Goal: Information Seeking & Learning: Learn about a topic

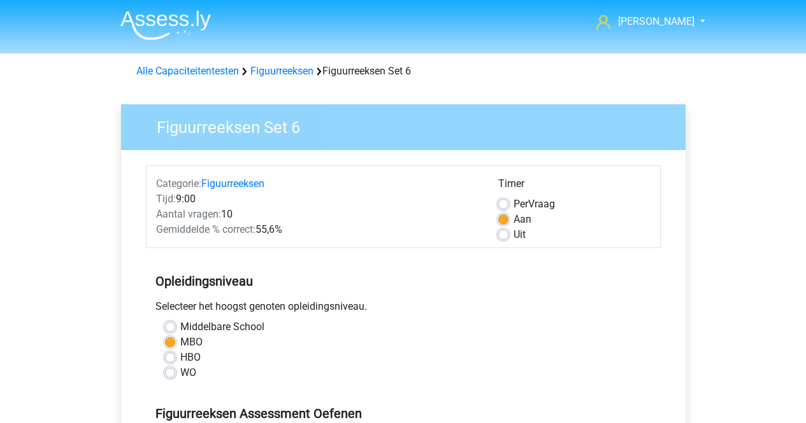
scroll to position [402, 0]
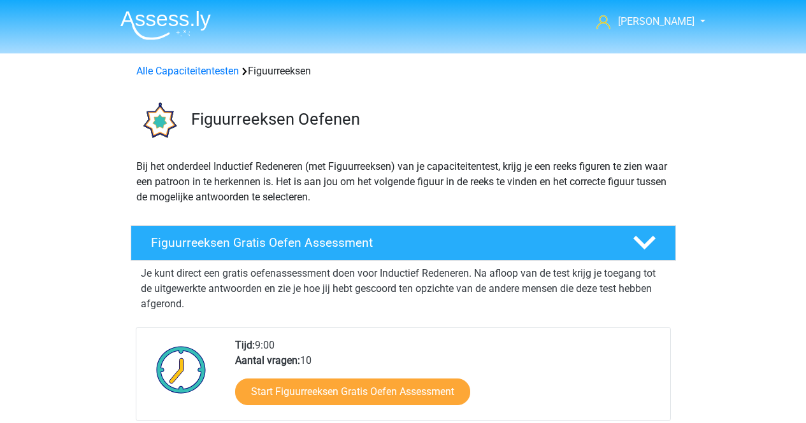
scroll to position [632, 0]
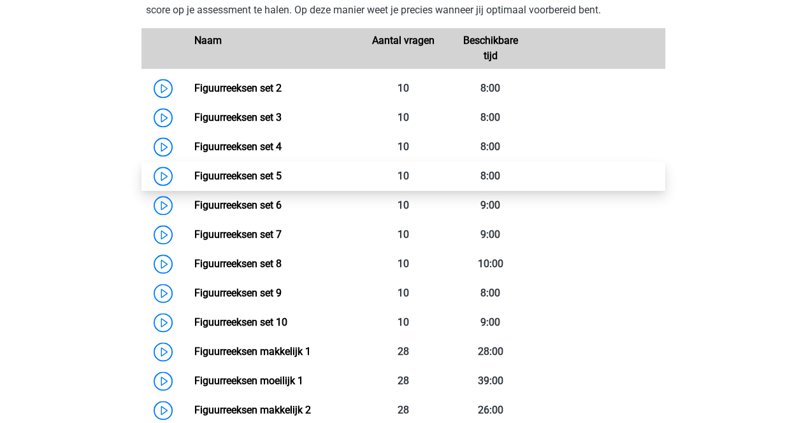
click at [194, 182] on link "Figuurreeksen set 5" at bounding box center [237, 176] width 87 height 12
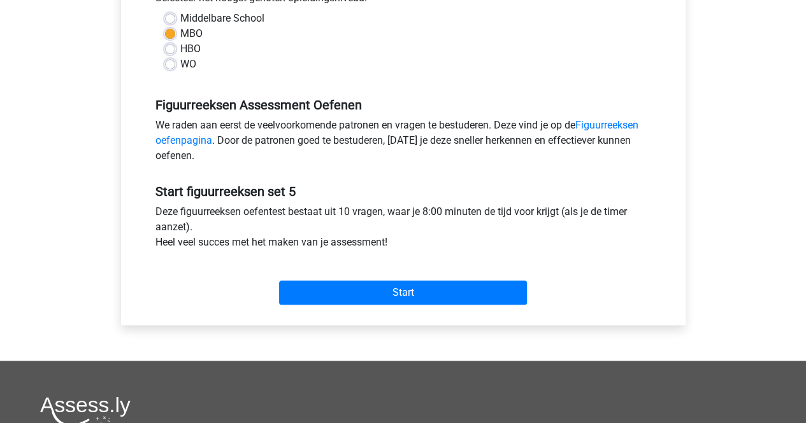
scroll to position [311, 0]
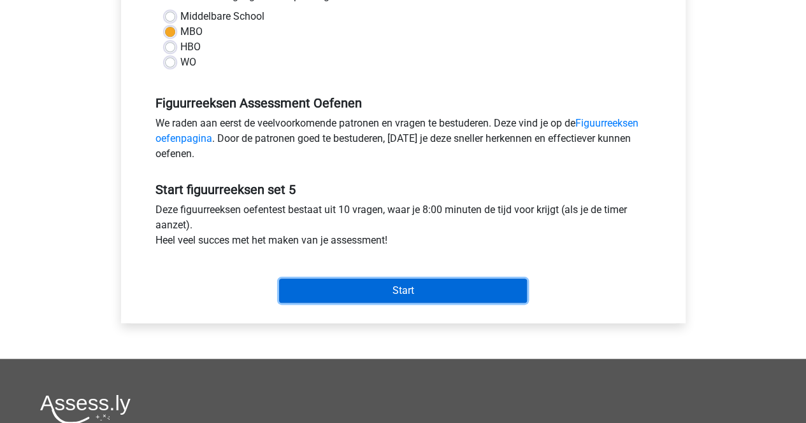
click at [440, 301] on input "Start" at bounding box center [403, 291] width 248 height 24
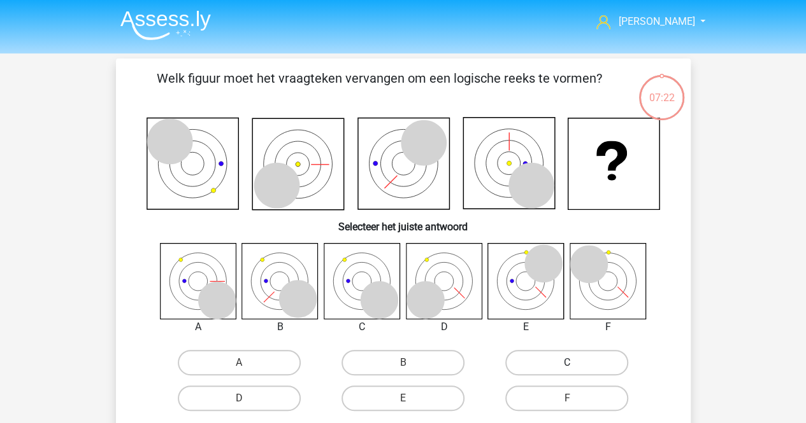
click at [585, 356] on label "C" at bounding box center [566, 362] width 123 height 25
click at [575, 363] on input "C" at bounding box center [571, 367] width 8 height 8
radio input "true"
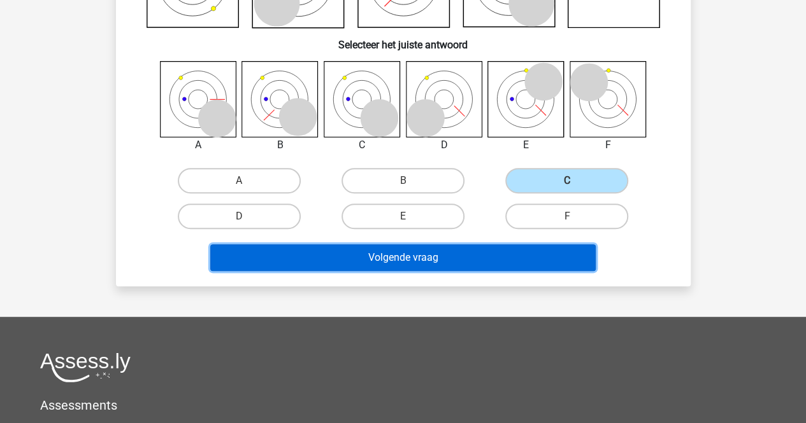
click at [517, 255] on button "Volgende vraag" at bounding box center [402, 258] width 385 height 27
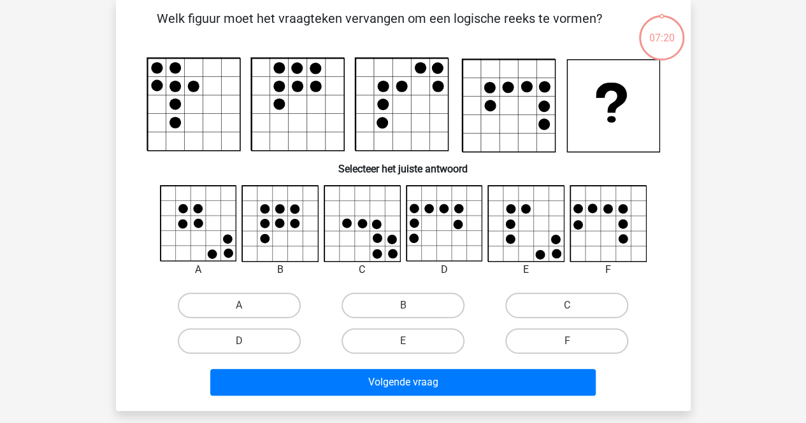
scroll to position [59, 0]
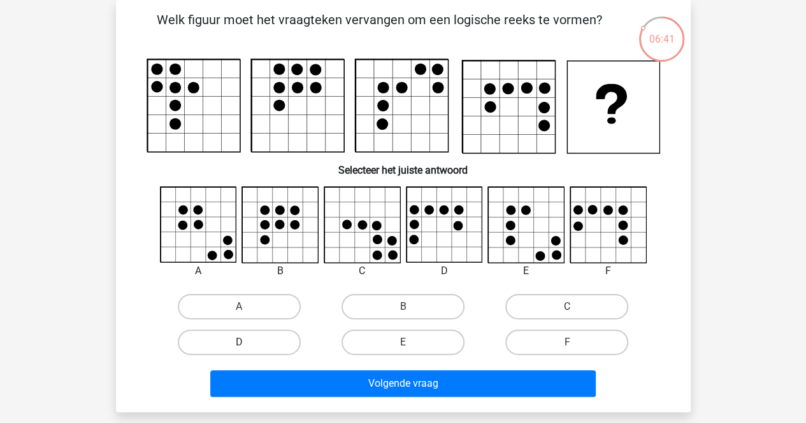
click at [278, 339] on label "D" at bounding box center [239, 342] width 123 height 25
click at [247, 343] on input "D" at bounding box center [243, 347] width 8 height 8
radio input "true"
click at [290, 370] on div "Volgende vraag" at bounding box center [403, 381] width 534 height 42
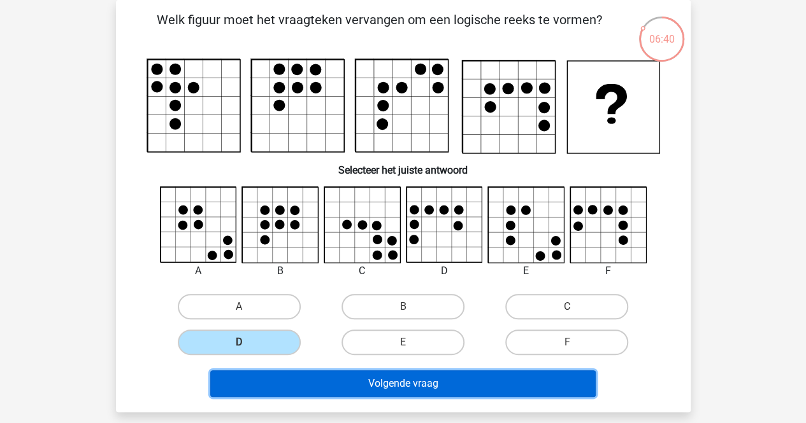
click at [292, 372] on button "Volgende vraag" at bounding box center [402, 384] width 385 height 27
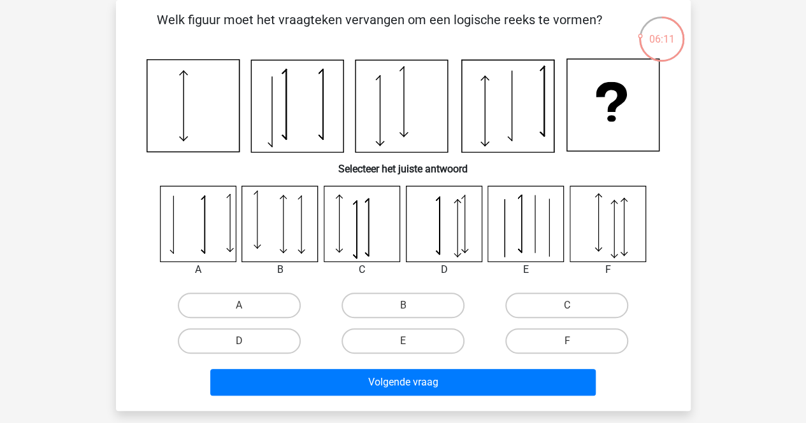
click at [575, 288] on div "C" at bounding box center [567, 306] width 164 height 36
click at [558, 306] on label "C" at bounding box center [566, 305] width 123 height 25
click at [567, 306] on input "C" at bounding box center [571, 310] width 8 height 8
radio input "true"
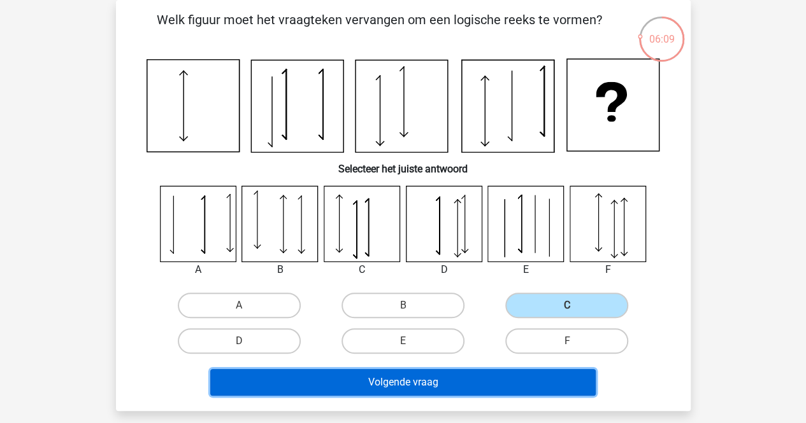
click at [450, 376] on button "Volgende vraag" at bounding box center [402, 382] width 385 height 27
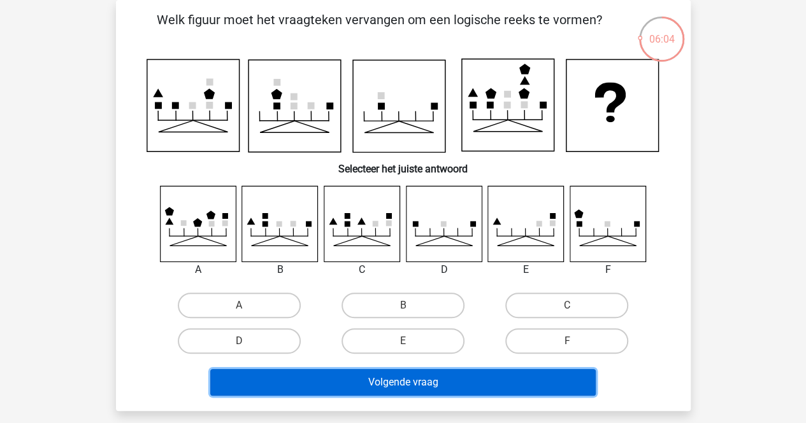
click at [257, 373] on button "Volgende vraag" at bounding box center [402, 382] width 385 height 27
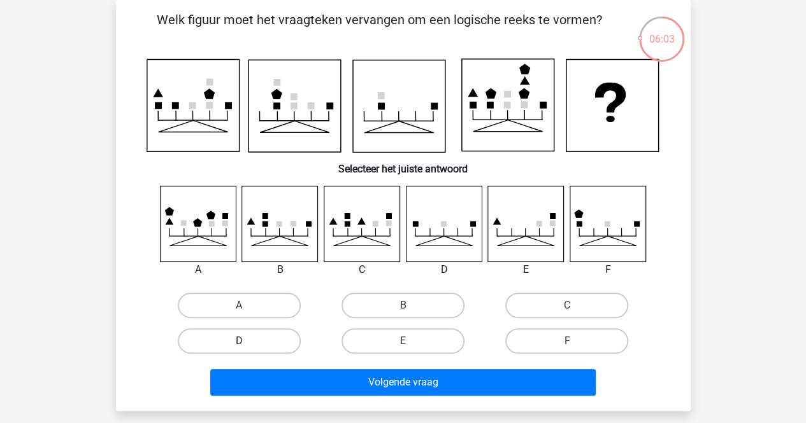
click at [271, 352] on label "D" at bounding box center [239, 341] width 123 height 25
click at [247, 350] on input "D" at bounding box center [243, 345] width 8 height 8
radio input "true"
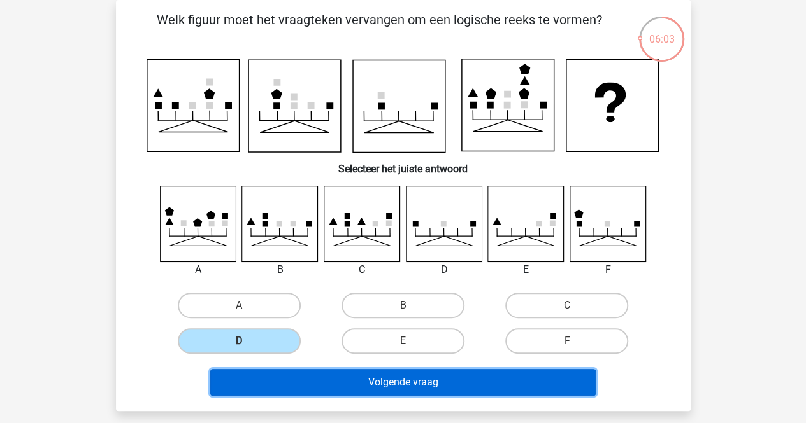
click at [296, 376] on button "Volgende vraag" at bounding box center [402, 382] width 385 height 27
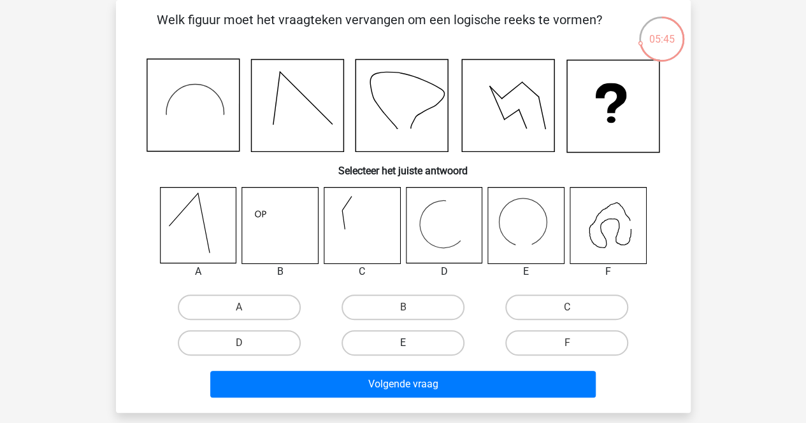
click at [396, 336] on label "E" at bounding box center [402, 342] width 123 height 25
click at [402, 343] on input "E" at bounding box center [406, 347] width 8 height 8
radio input "true"
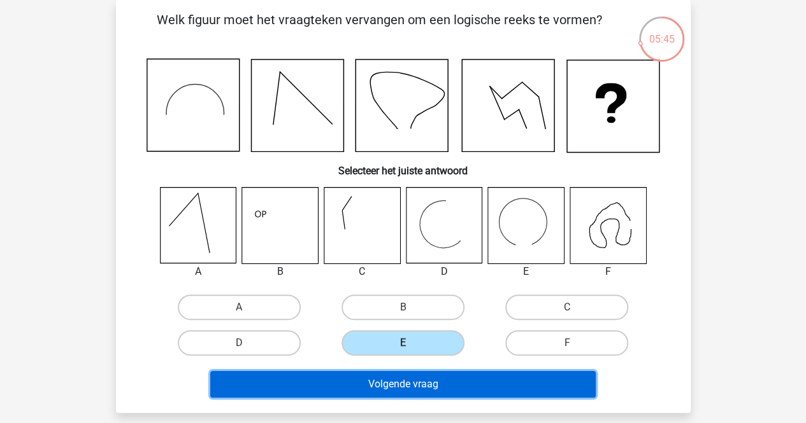
click at [371, 374] on button "Volgende vraag" at bounding box center [402, 384] width 385 height 27
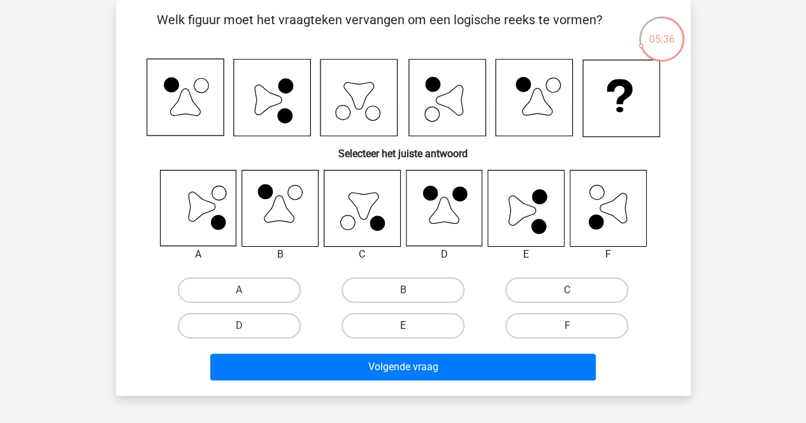
click at [396, 338] on label "E" at bounding box center [402, 325] width 123 height 25
click at [402, 334] on input "E" at bounding box center [406, 330] width 8 height 8
radio input "true"
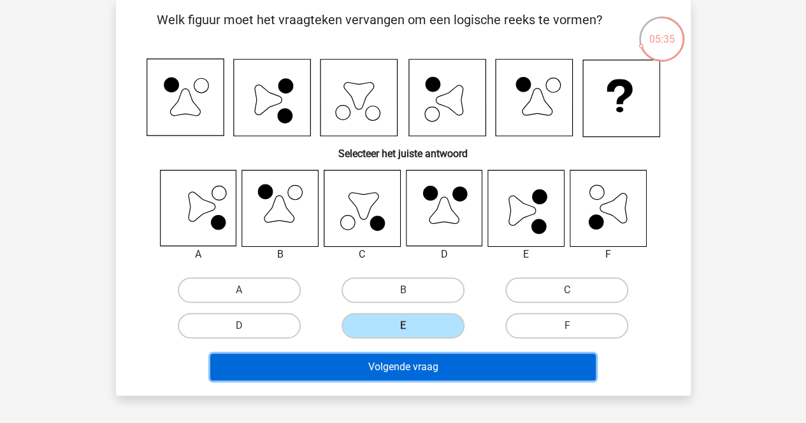
click at [385, 373] on button "Volgende vraag" at bounding box center [402, 367] width 385 height 27
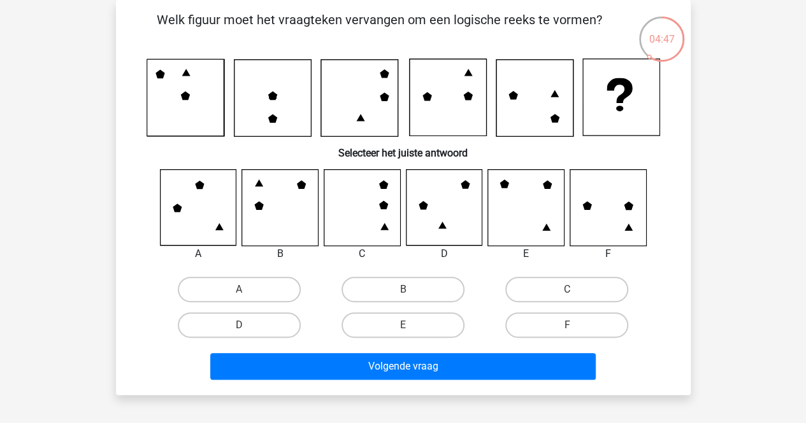
click at [255, 271] on div "A B C D E" at bounding box center [403, 256] width 534 height 174
click at [260, 287] on label "A" at bounding box center [239, 289] width 123 height 25
click at [247, 290] on input "A" at bounding box center [243, 294] width 8 height 8
radio input "true"
click at [280, 352] on div "Volgende vraag" at bounding box center [403, 364] width 534 height 42
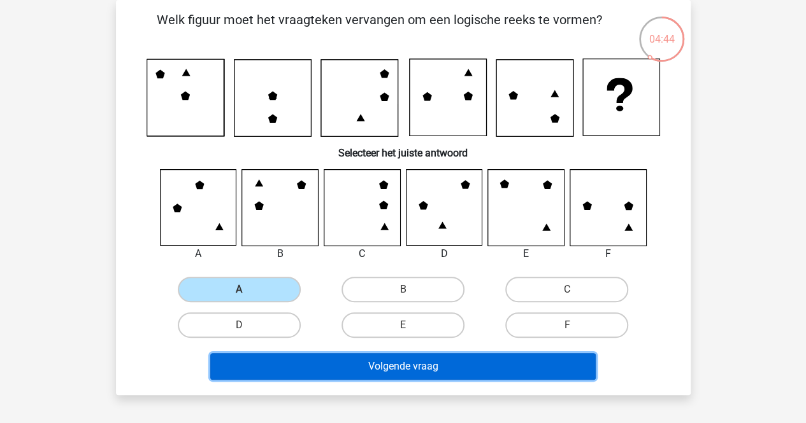
click at [278, 367] on button "Volgende vraag" at bounding box center [402, 366] width 385 height 27
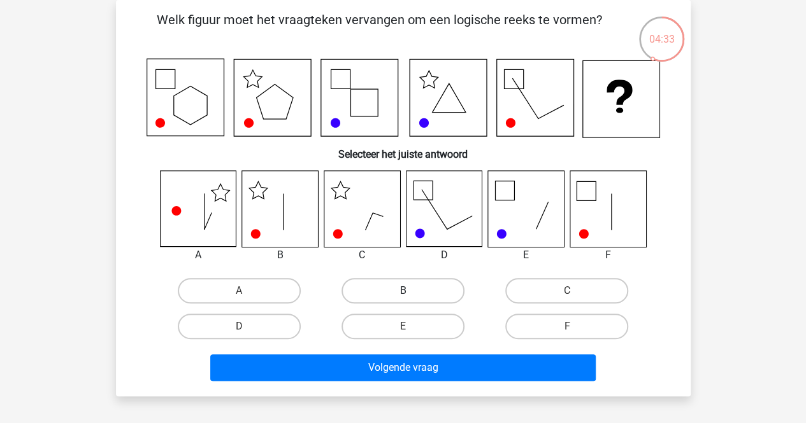
click at [400, 281] on label "B" at bounding box center [402, 290] width 123 height 25
click at [402, 291] on input "B" at bounding box center [406, 295] width 8 height 8
radio input "true"
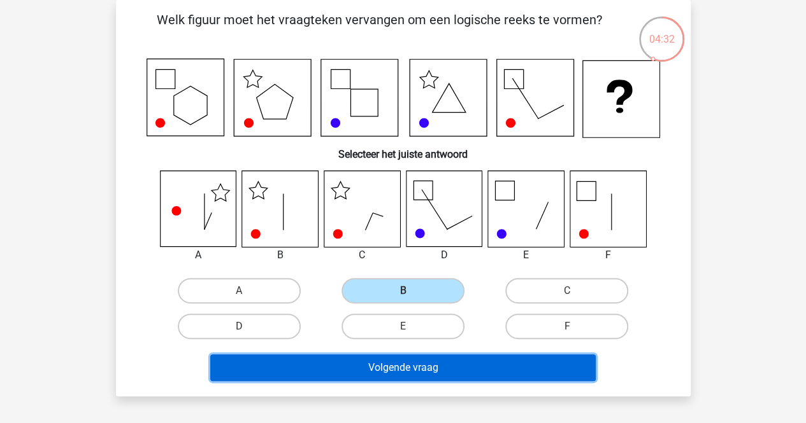
click at [349, 364] on button "Volgende vraag" at bounding box center [402, 368] width 385 height 27
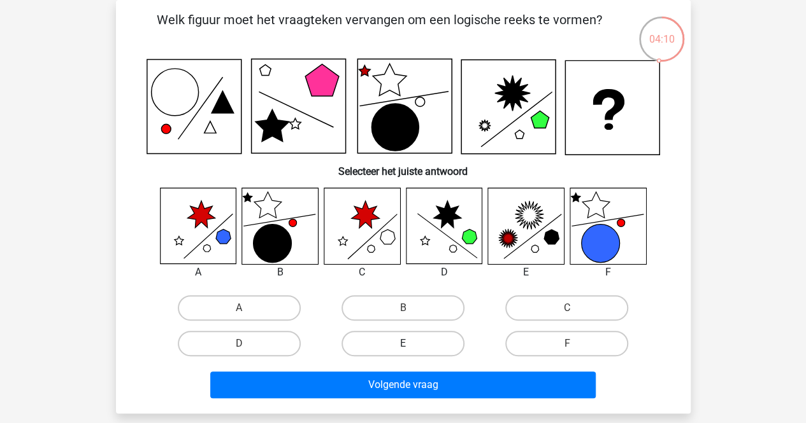
click at [406, 355] on label "E" at bounding box center [402, 343] width 123 height 25
click at [406, 352] on input "E" at bounding box center [406, 348] width 8 height 8
radio input "true"
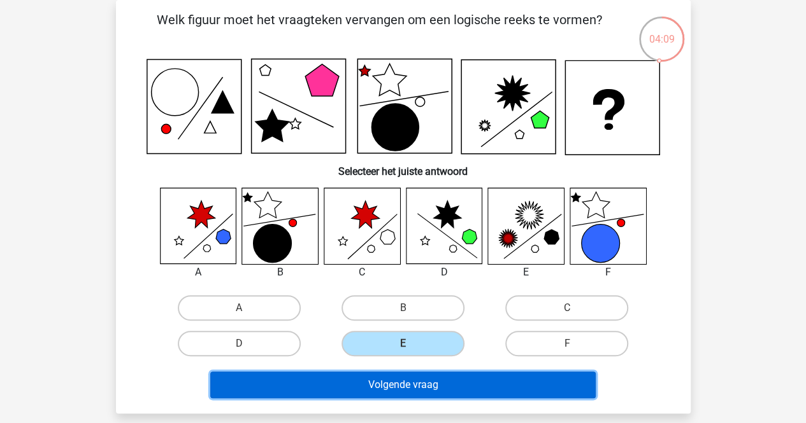
click at [405, 382] on button "Volgende vraag" at bounding box center [402, 385] width 385 height 27
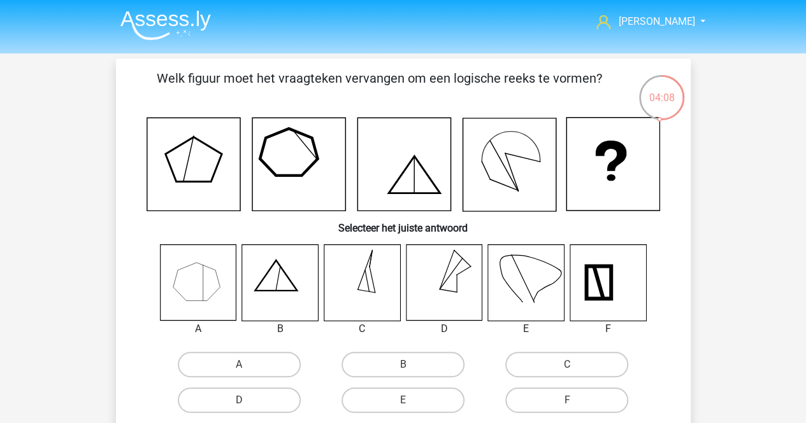
scroll to position [64, 0]
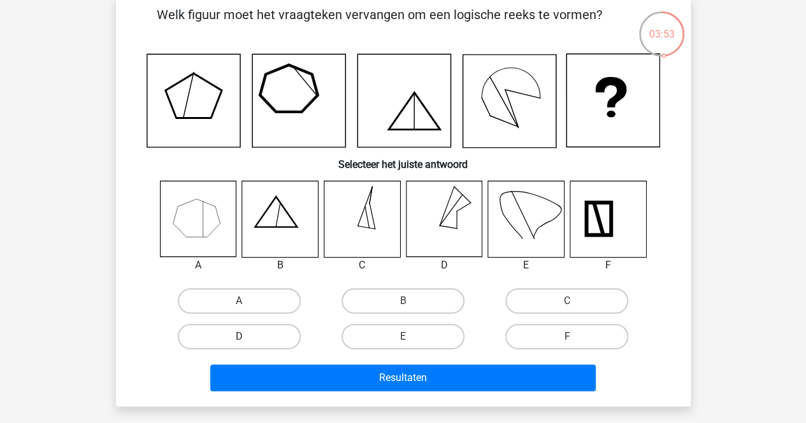
click at [270, 337] on label "D" at bounding box center [239, 336] width 123 height 25
click at [247, 337] on input "D" at bounding box center [243, 341] width 8 height 8
radio input "true"
click at [275, 362] on div "Resultaten" at bounding box center [403, 376] width 534 height 42
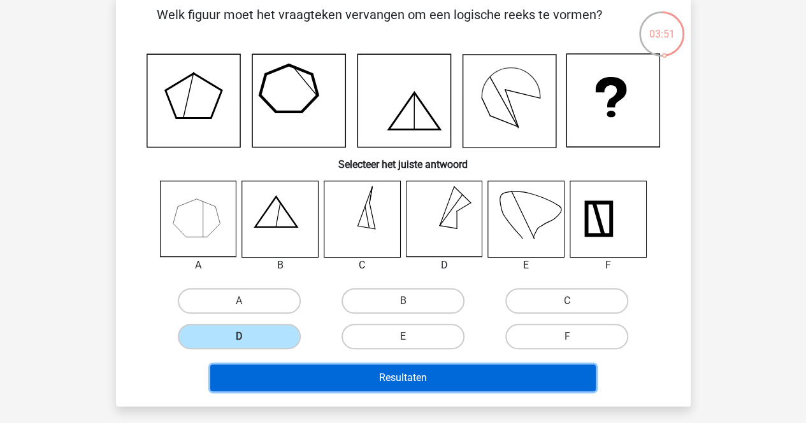
click at [278, 371] on button "Resultaten" at bounding box center [402, 378] width 385 height 27
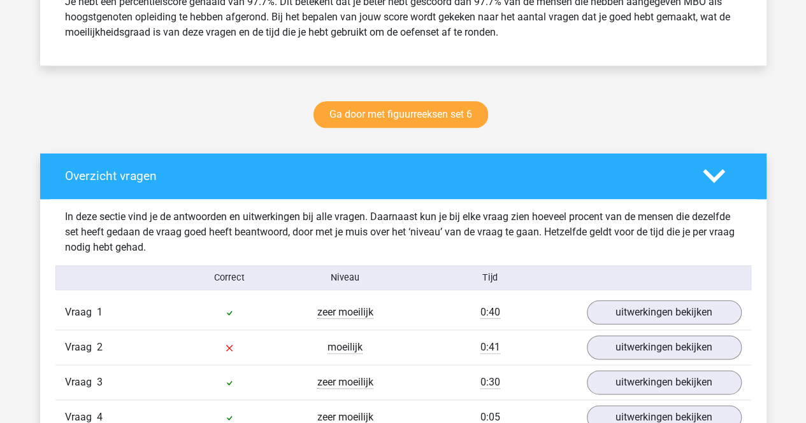
scroll to position [879, 0]
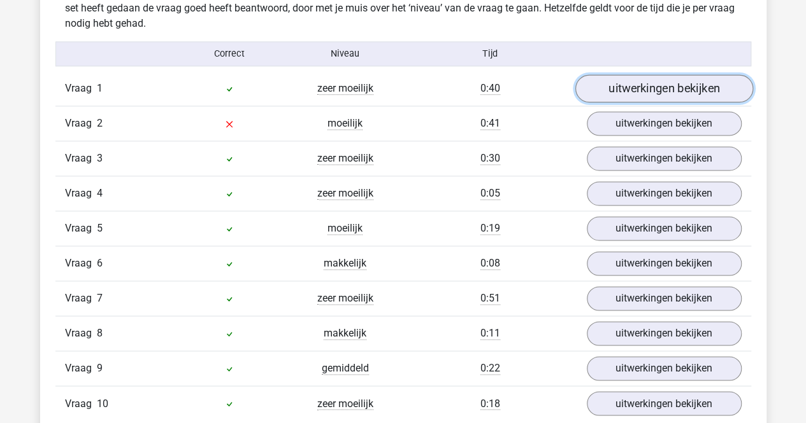
click at [641, 97] on link "uitwerkingen bekijken" at bounding box center [663, 89] width 178 height 28
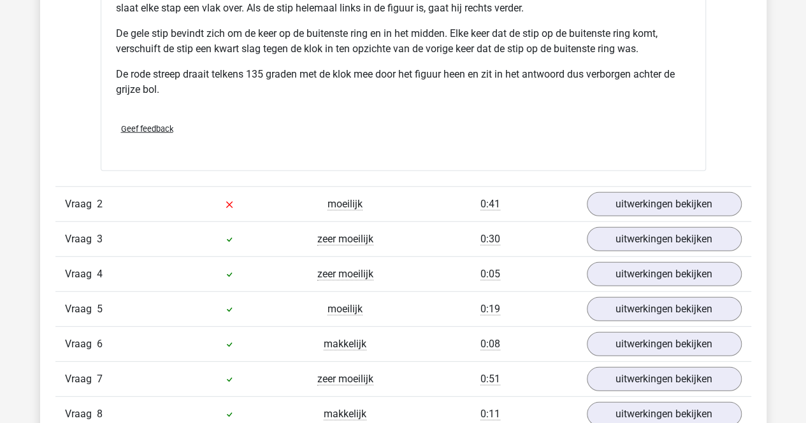
scroll to position [1607, 0]
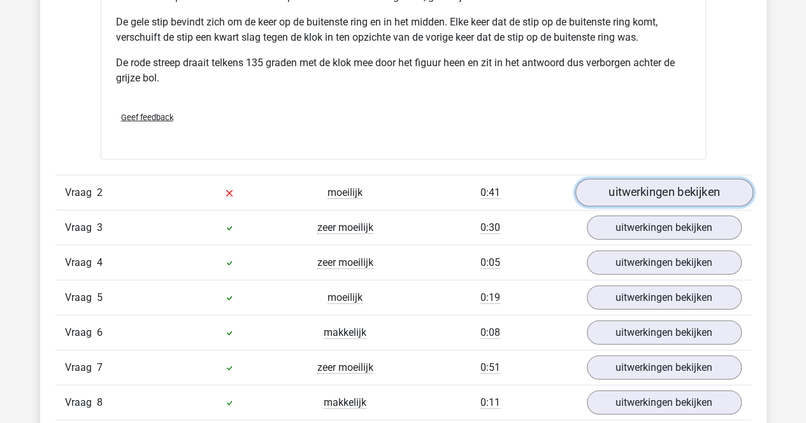
click at [635, 195] on link "uitwerkingen bekijken" at bounding box center [663, 194] width 178 height 28
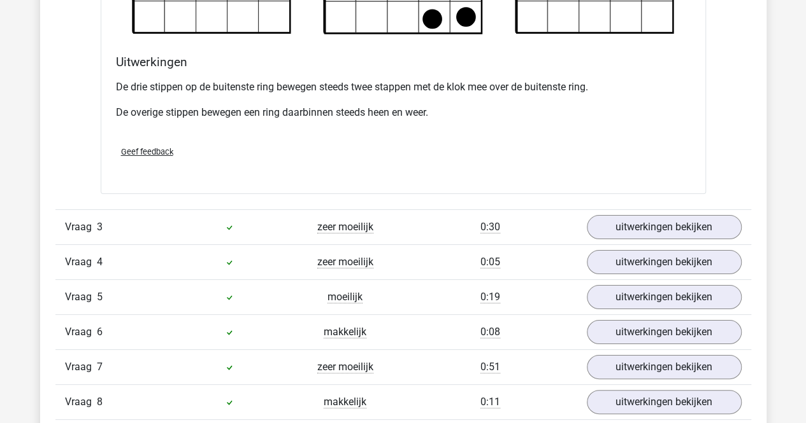
scroll to position [2347, 0]
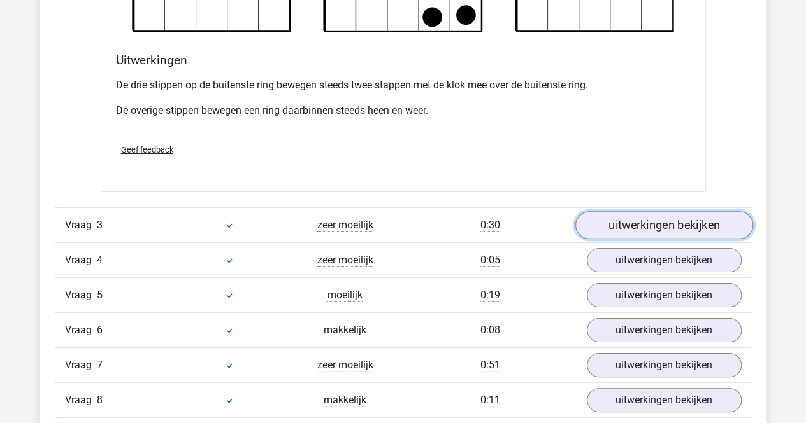
click at [643, 222] on link "uitwerkingen bekijken" at bounding box center [663, 225] width 178 height 28
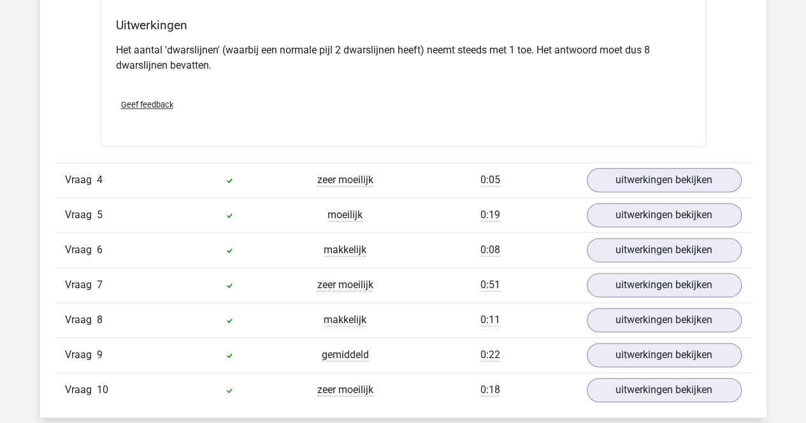
scroll to position [3153, 0]
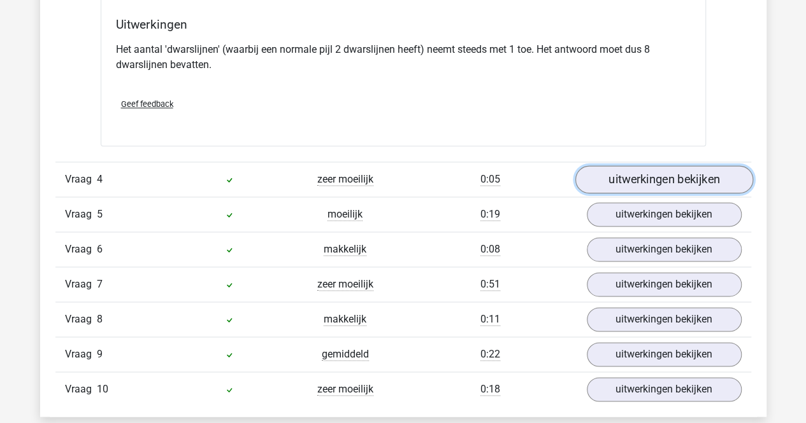
click at [664, 182] on link "uitwerkingen bekijken" at bounding box center [663, 180] width 178 height 28
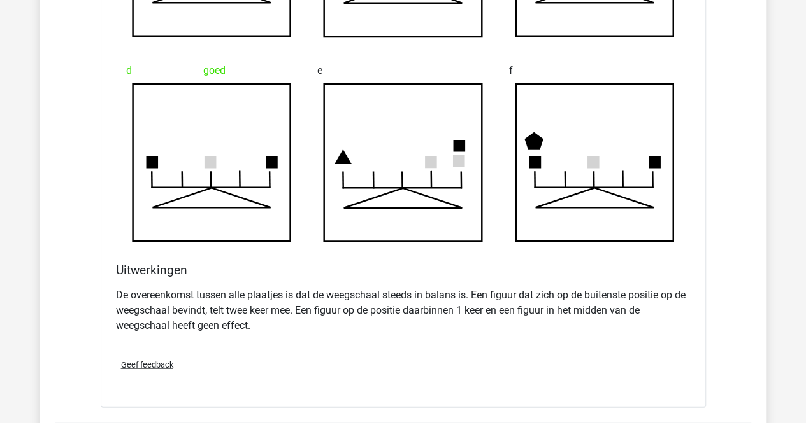
scroll to position [3760, 0]
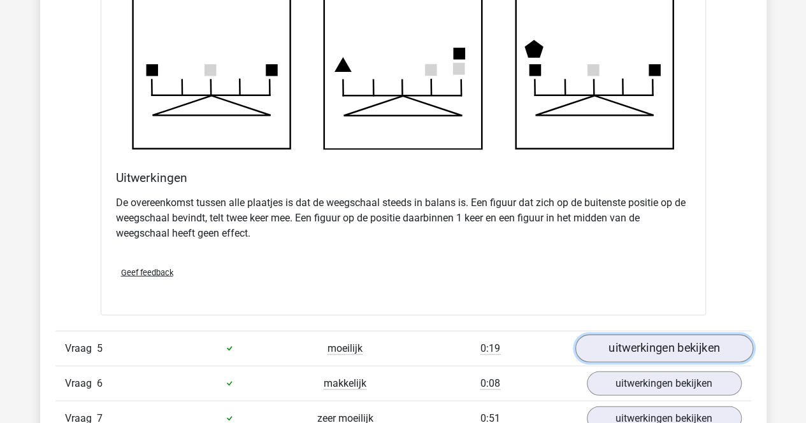
click at [641, 347] on link "uitwerkingen bekijken" at bounding box center [663, 349] width 178 height 28
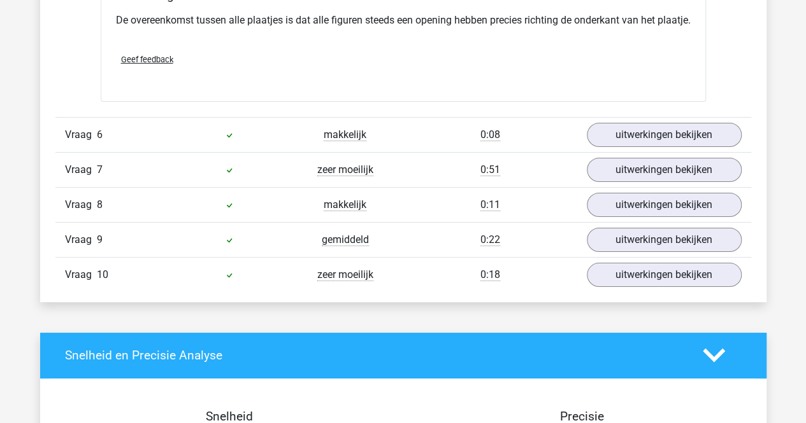
scroll to position [4728, 0]
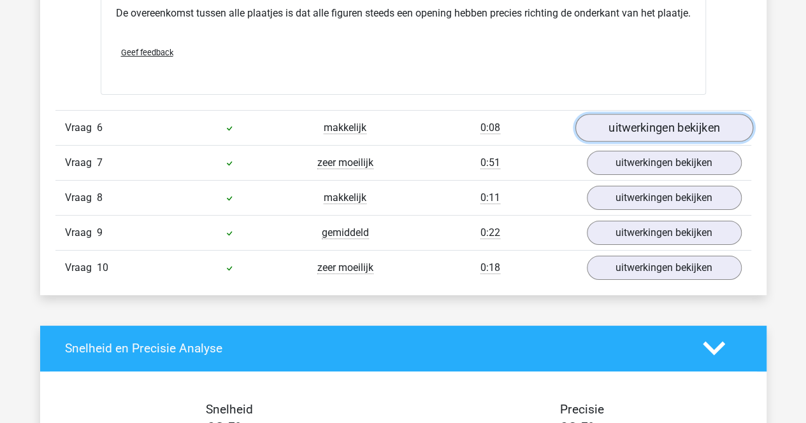
click at [698, 142] on link "uitwerkingen bekijken" at bounding box center [663, 128] width 178 height 28
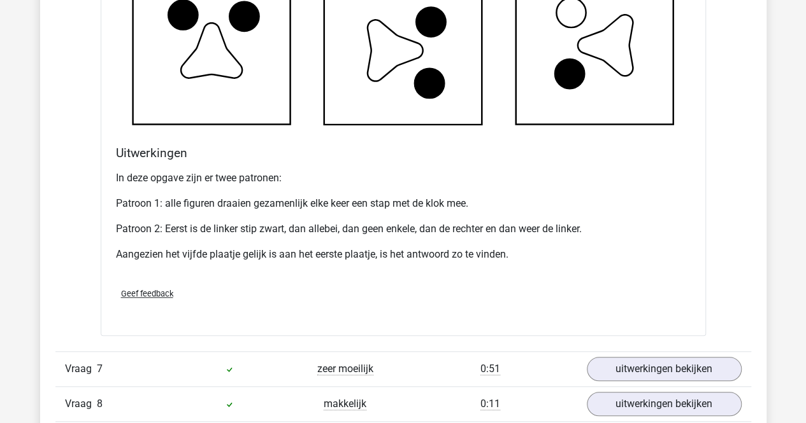
scroll to position [5296, 0]
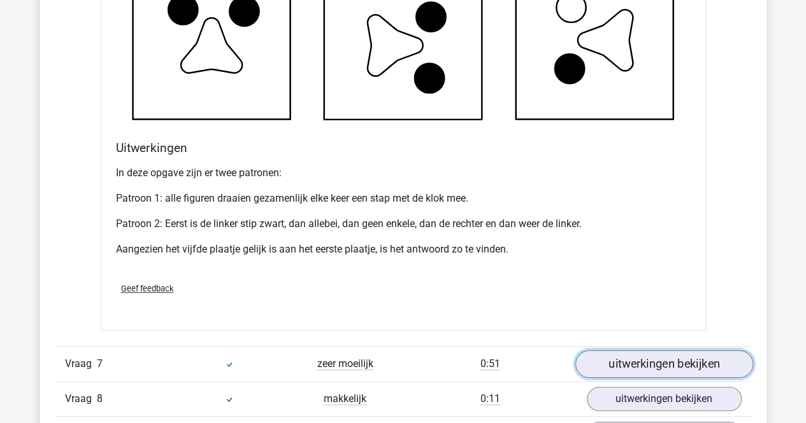
click at [634, 367] on link "uitwerkingen bekijken" at bounding box center [663, 364] width 178 height 28
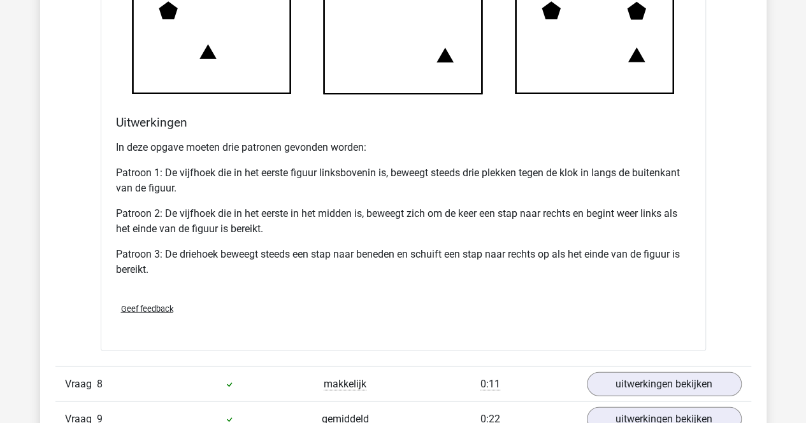
scroll to position [6130, 0]
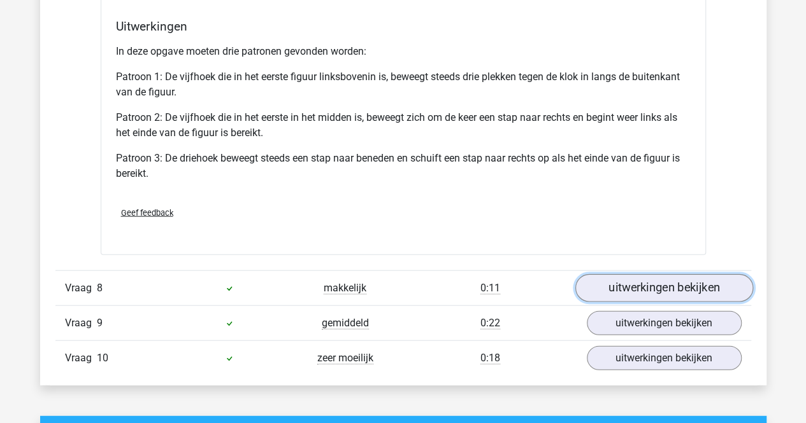
click at [648, 292] on link "uitwerkingen bekijken" at bounding box center [663, 288] width 178 height 28
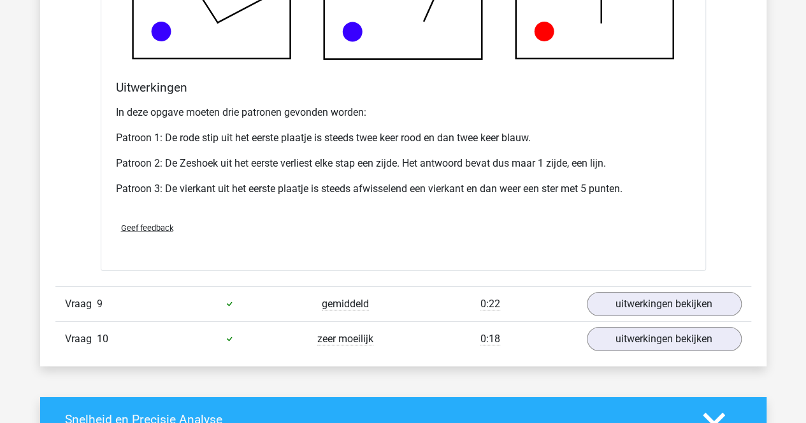
scroll to position [7021, 0]
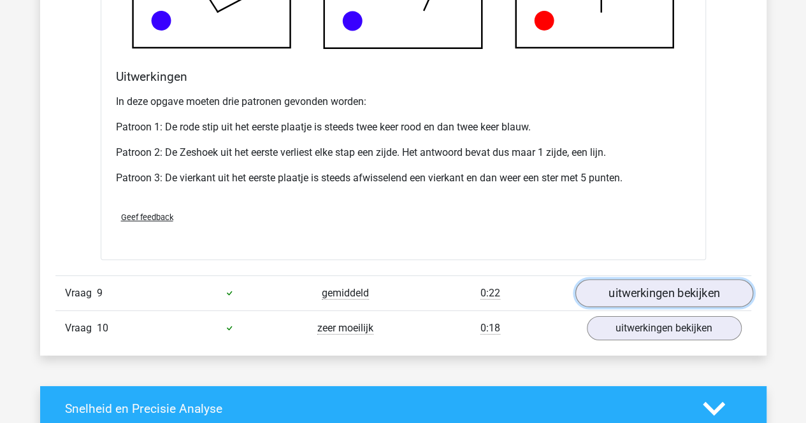
click at [650, 295] on link "uitwerkingen bekijken" at bounding box center [663, 294] width 178 height 28
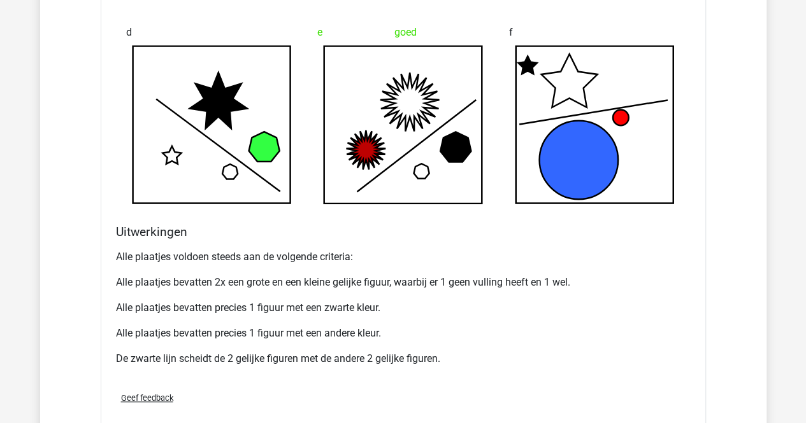
scroll to position [7691, 0]
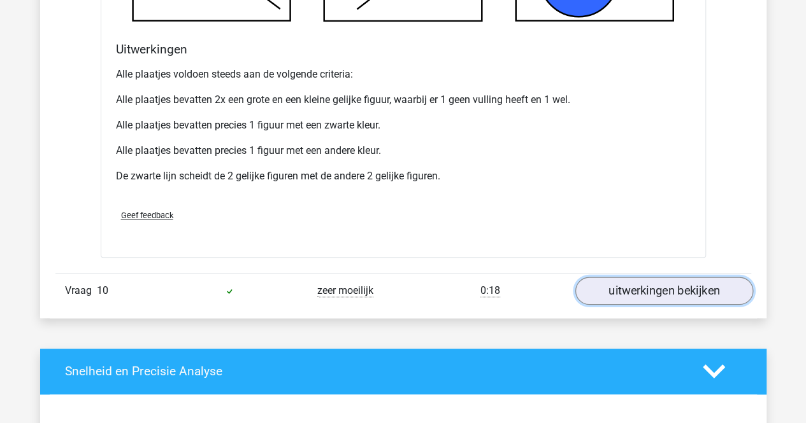
click at [651, 305] on link "uitwerkingen bekijken" at bounding box center [663, 291] width 178 height 28
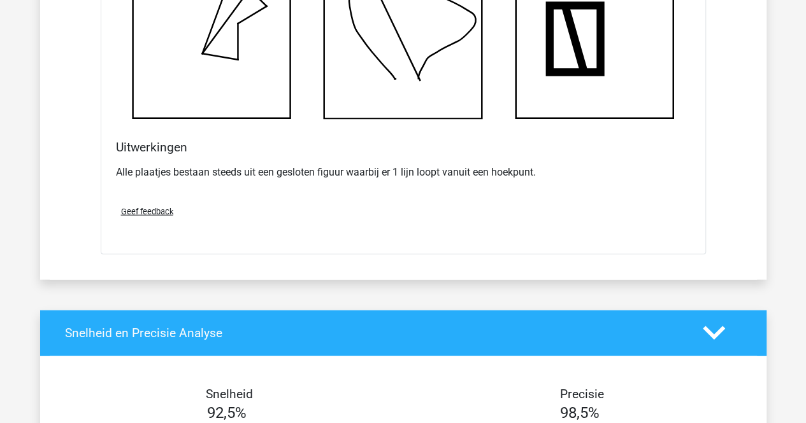
scroll to position [8623, 0]
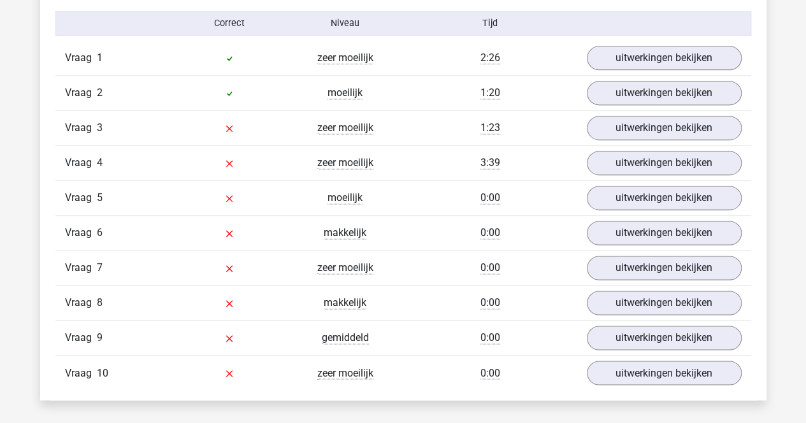
scroll to position [825, 0]
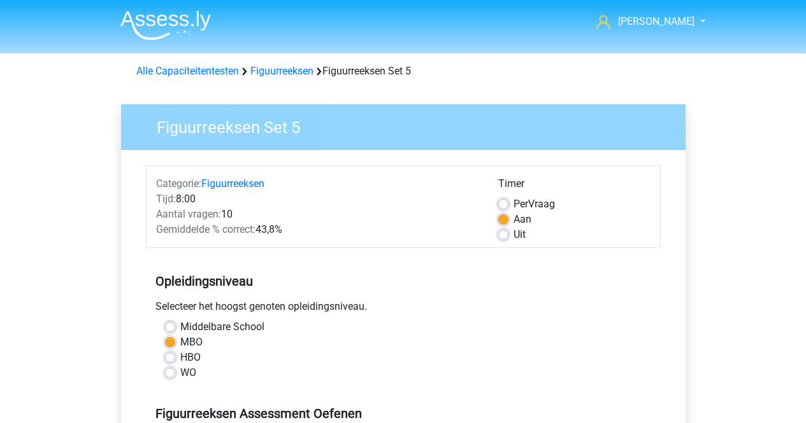
scroll to position [348, 0]
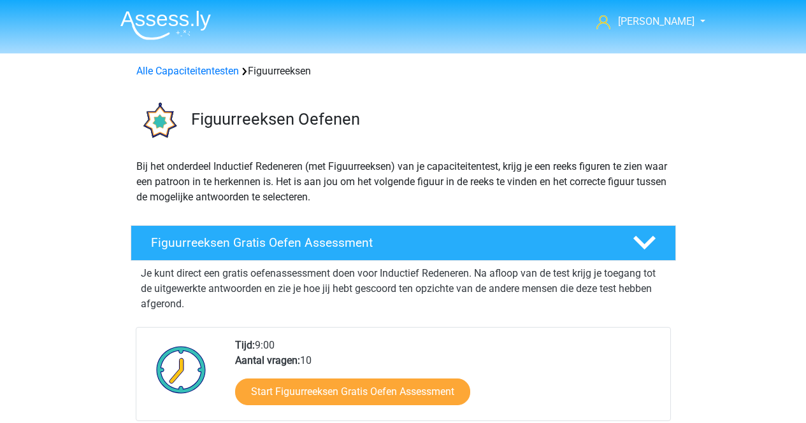
scroll to position [611, 0]
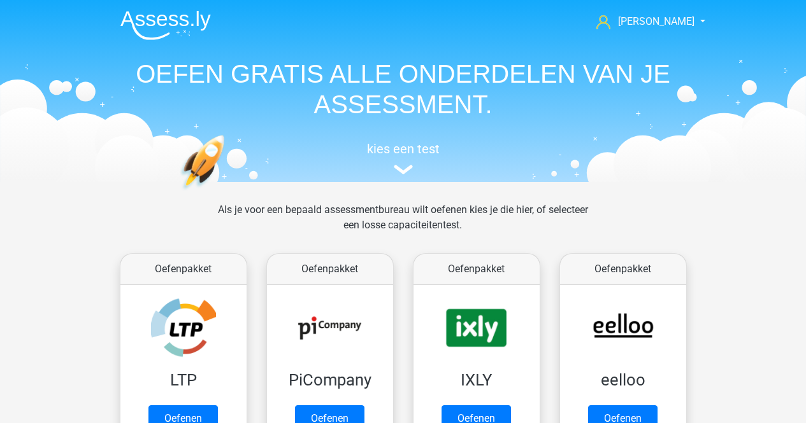
scroll to position [622, 0]
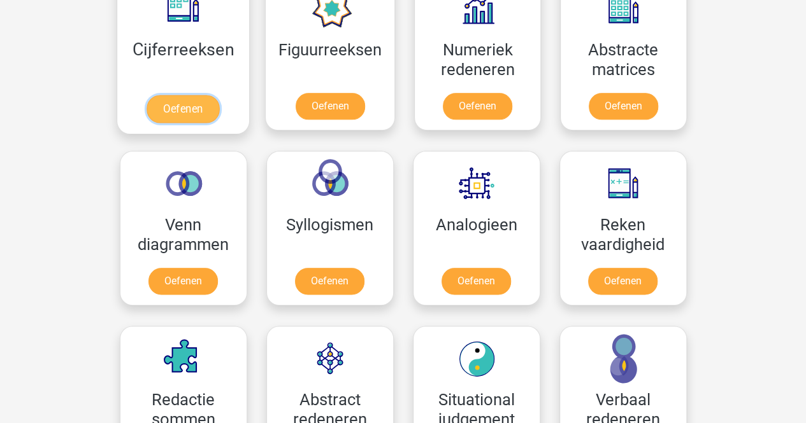
click at [181, 109] on link "Oefenen" at bounding box center [182, 109] width 73 height 28
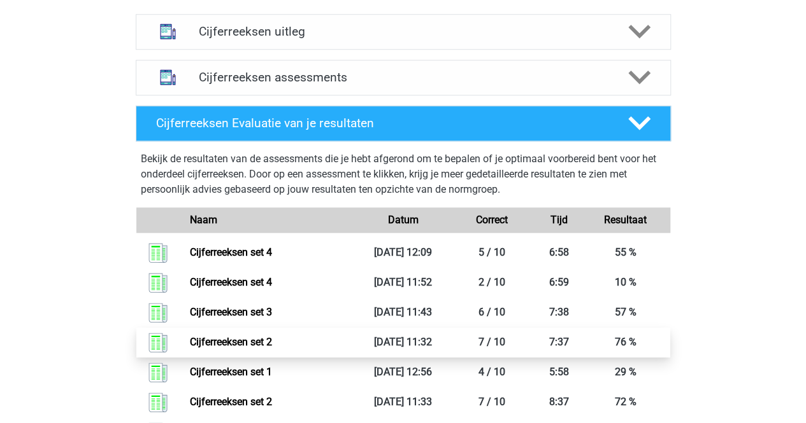
scroll to position [484, 0]
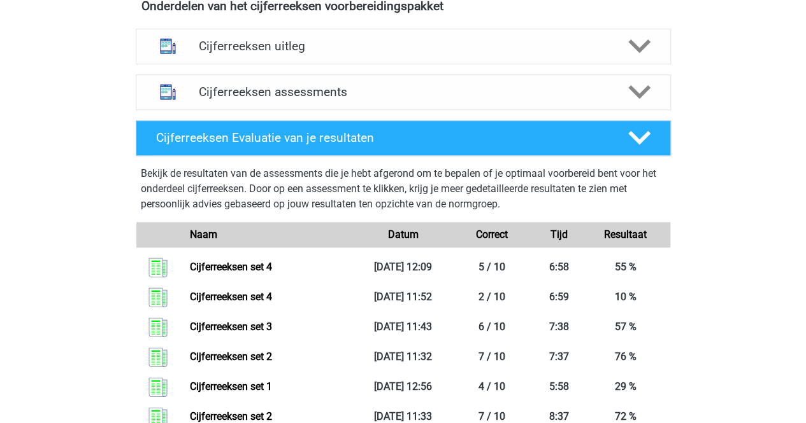
click at [187, 115] on div "Cijferreeksen assessments We raden je aan om minimaal 3 oefensets te doen met t…" at bounding box center [403, 92] width 585 height 46
click at [189, 99] on div "Cijferreeksen assessments" at bounding box center [403, 92] width 428 height 15
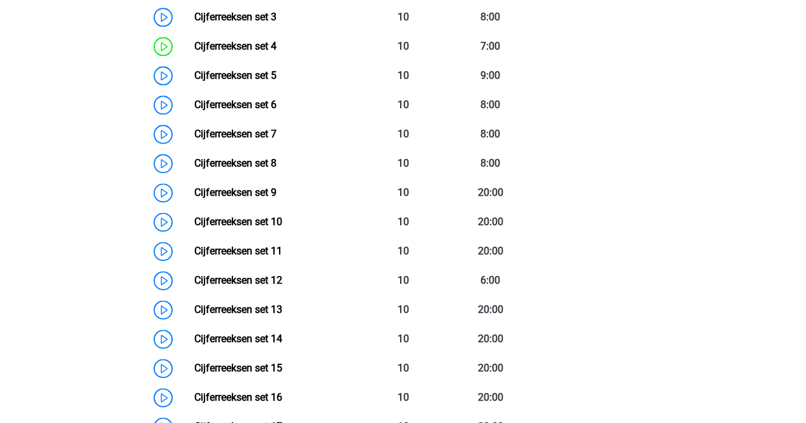
scroll to position [734, 0]
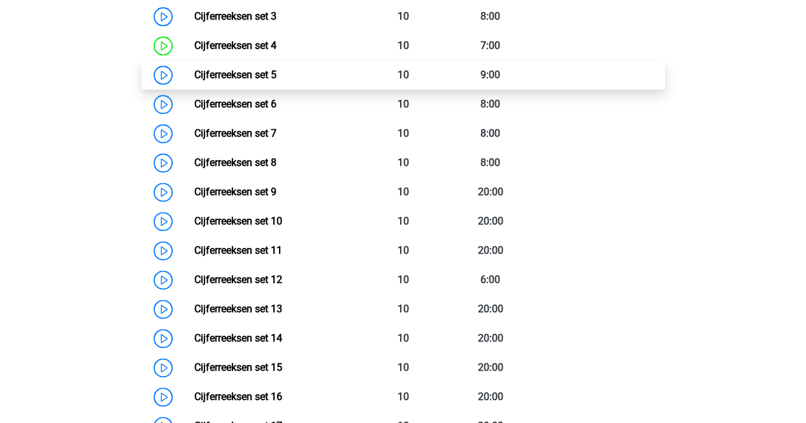
click at [194, 81] on link "Cijferreeksen set 5" at bounding box center [235, 75] width 82 height 12
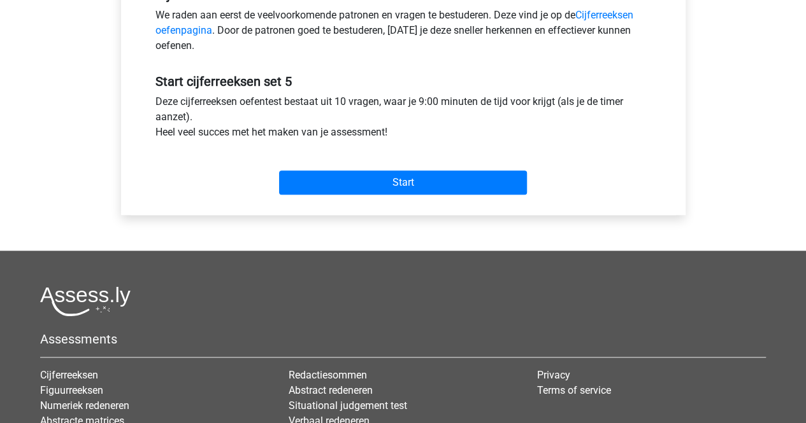
scroll to position [461, 0]
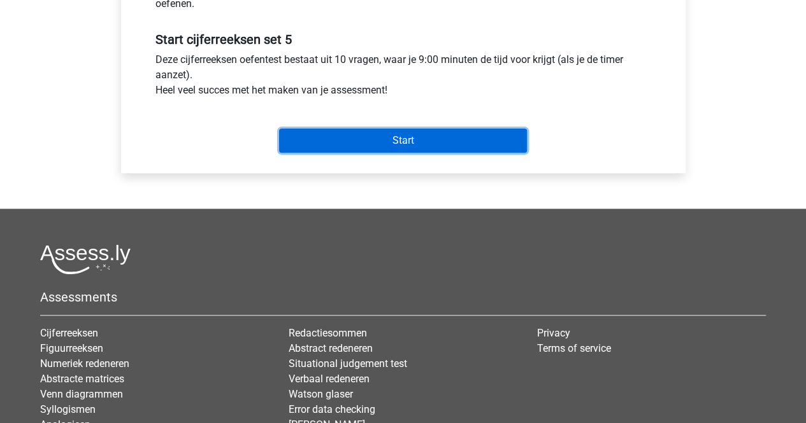
click at [340, 141] on input "Start" at bounding box center [403, 141] width 248 height 24
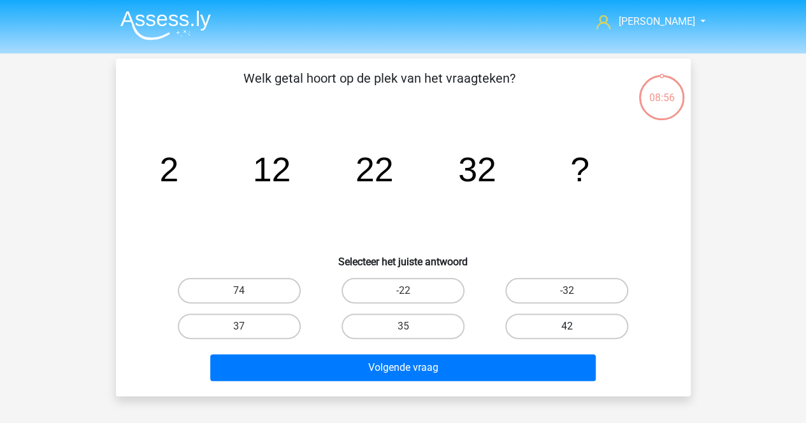
click at [536, 327] on label "42" at bounding box center [566, 326] width 123 height 25
click at [567, 327] on input "42" at bounding box center [571, 331] width 8 height 8
radio input "true"
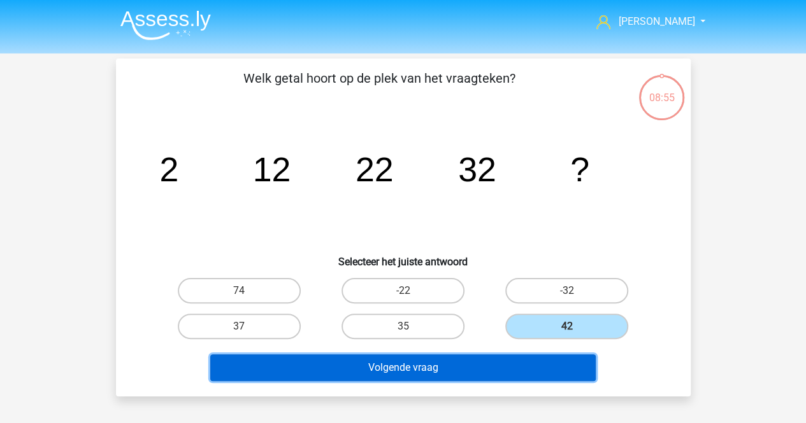
click at [513, 374] on button "Volgende vraag" at bounding box center [402, 368] width 385 height 27
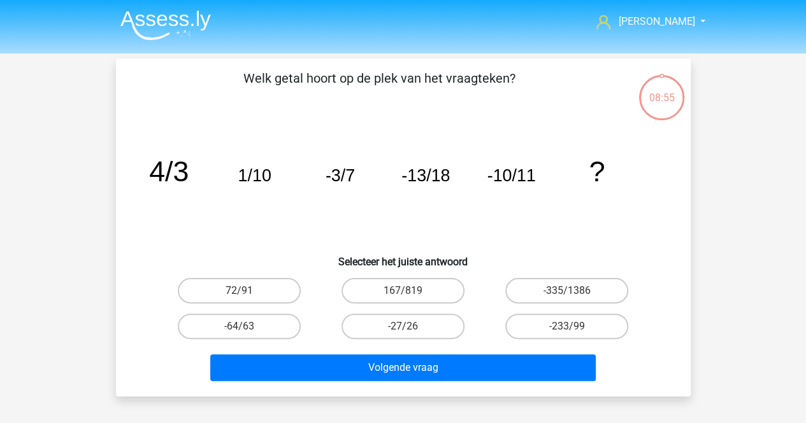
scroll to position [59, 0]
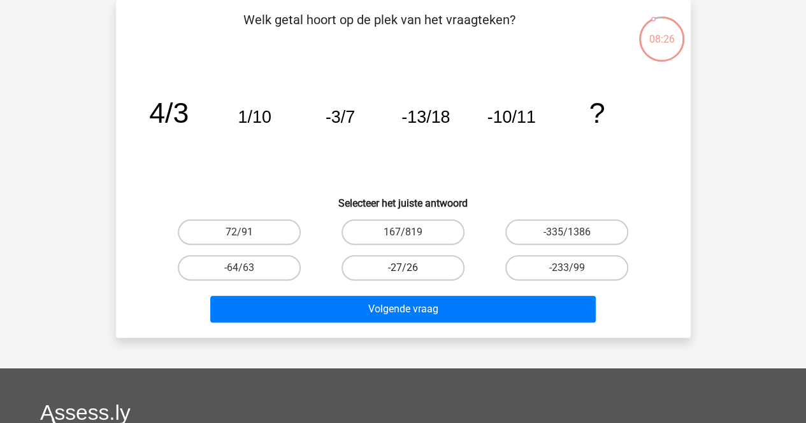
click at [445, 276] on label "-27/26" at bounding box center [402, 267] width 123 height 25
click at [411, 276] on input "-27/26" at bounding box center [406, 272] width 8 height 8
radio input "true"
click at [444, 283] on div "-27/26" at bounding box center [403, 268] width 164 height 36
click at [437, 332] on div "Welk getal hoort op de plek van het vraagteken? image/svg+xml 4/3 1/10 -3/7 -13…" at bounding box center [403, 169] width 574 height 338
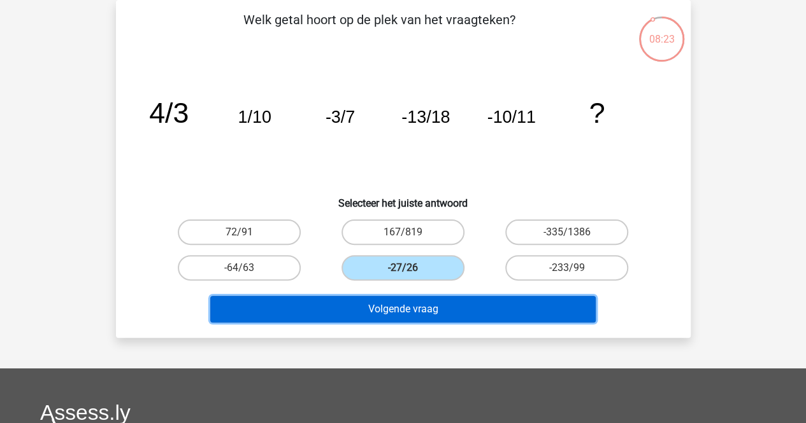
click at [438, 310] on button "Volgende vraag" at bounding box center [402, 309] width 385 height 27
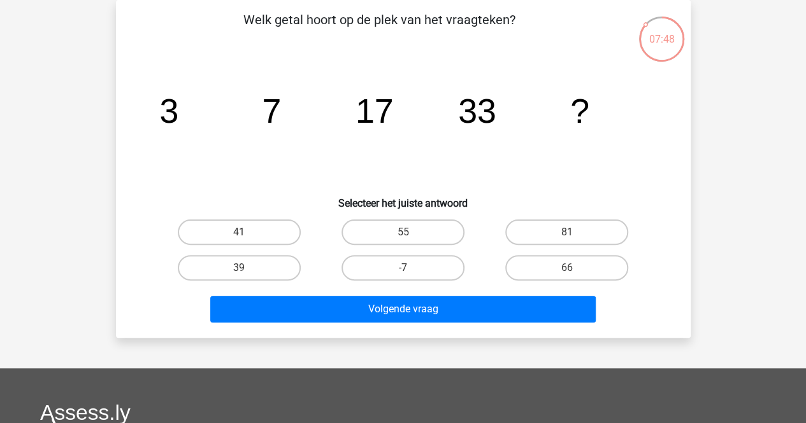
click at [434, 216] on div "55" at bounding box center [403, 233] width 164 height 36
click at [428, 238] on label "55" at bounding box center [402, 232] width 123 height 25
click at [411, 238] on input "55" at bounding box center [406, 236] width 8 height 8
radio input "true"
click at [428, 295] on div "Volgende vraag" at bounding box center [403, 307] width 534 height 42
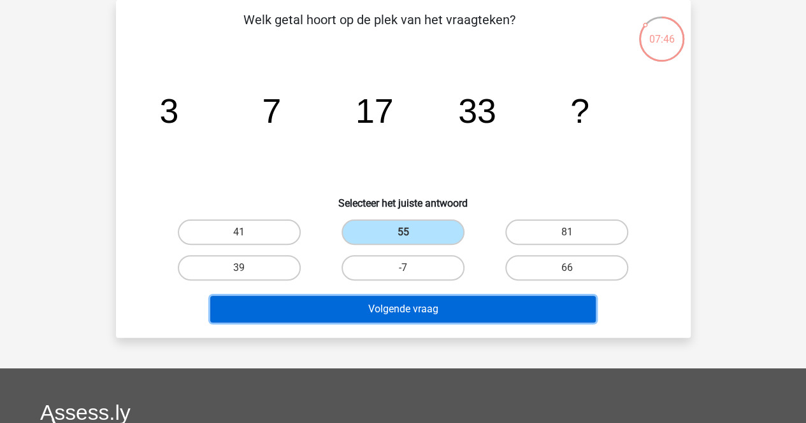
click at [423, 313] on button "Volgende vraag" at bounding box center [402, 309] width 385 height 27
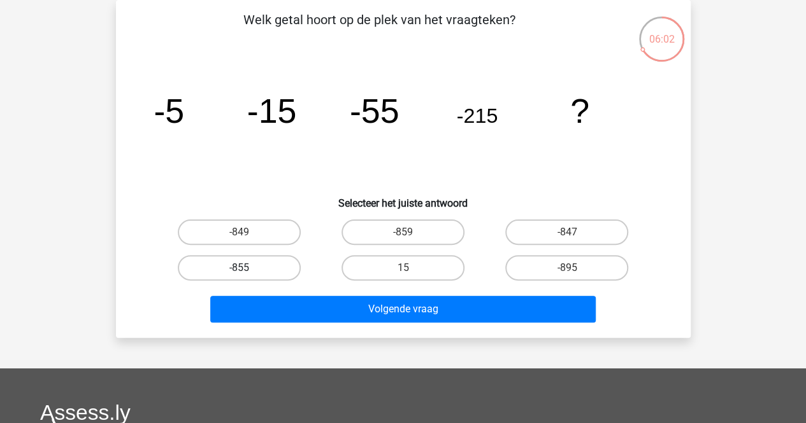
click at [280, 266] on label "-855" at bounding box center [239, 267] width 123 height 25
click at [247, 268] on input "-855" at bounding box center [243, 272] width 8 height 8
radio input "true"
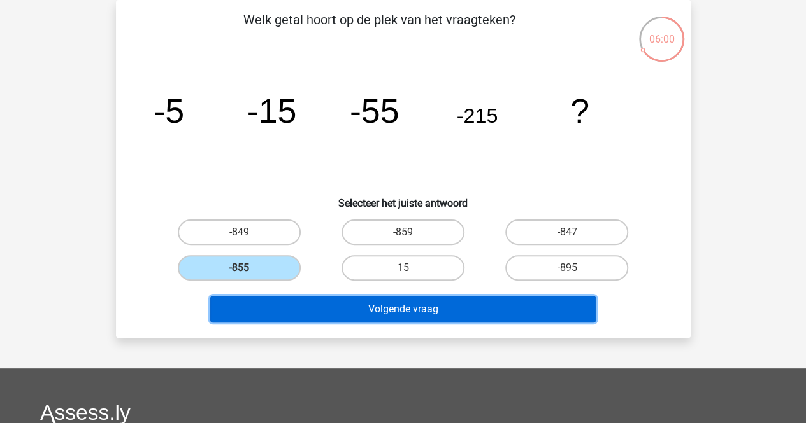
click at [289, 301] on button "Volgende vraag" at bounding box center [402, 309] width 385 height 27
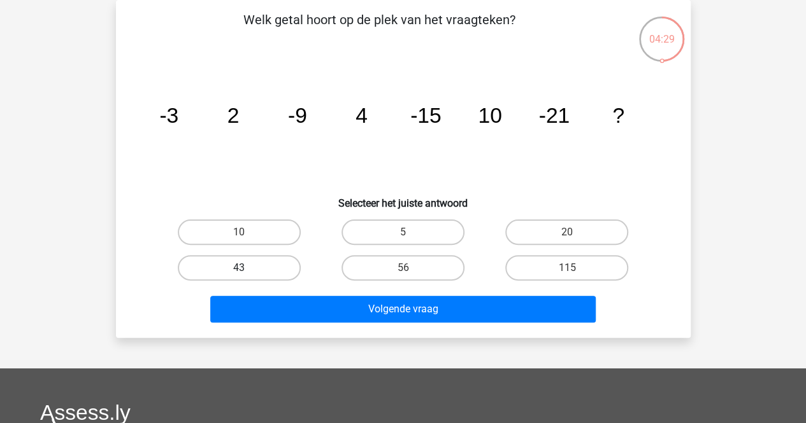
click at [273, 264] on label "43" at bounding box center [239, 267] width 123 height 25
click at [247, 268] on input "43" at bounding box center [243, 272] width 8 height 8
radio input "true"
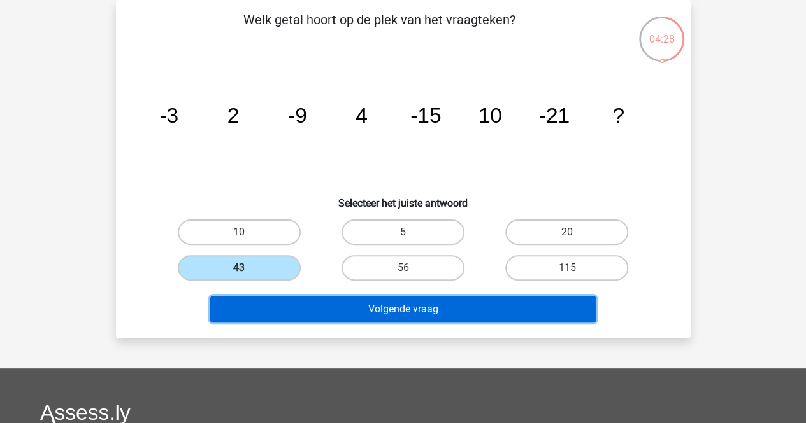
click at [296, 300] on button "Volgende vraag" at bounding box center [402, 309] width 385 height 27
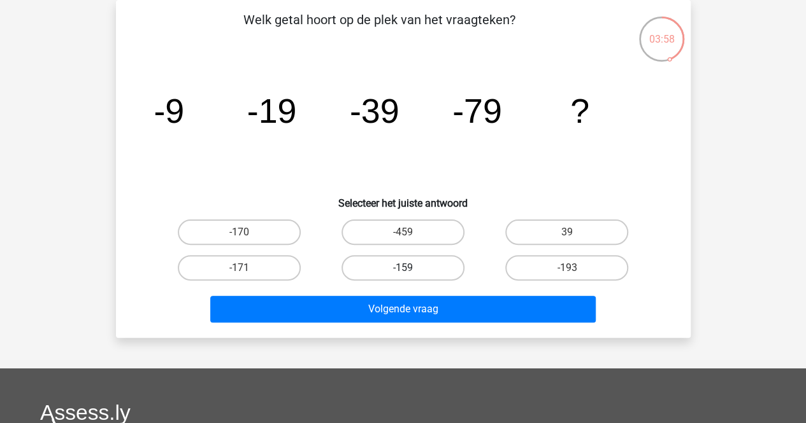
click at [400, 271] on label "-159" at bounding box center [402, 267] width 123 height 25
click at [402, 271] on input "-159" at bounding box center [406, 272] width 8 height 8
radio input "true"
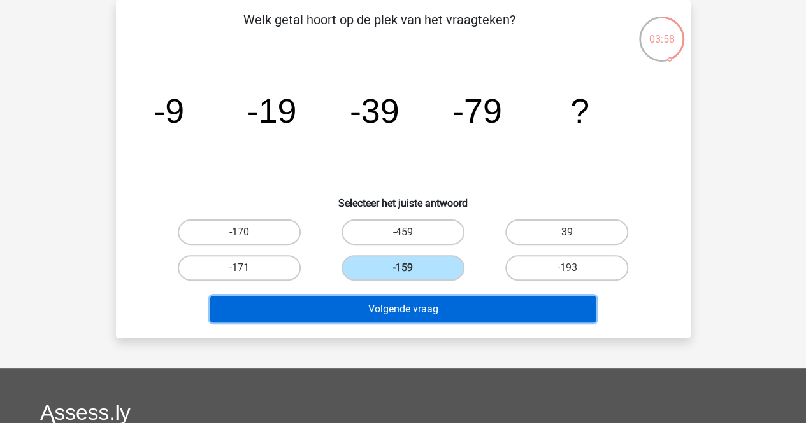
click at [388, 319] on button "Volgende vraag" at bounding box center [402, 309] width 385 height 27
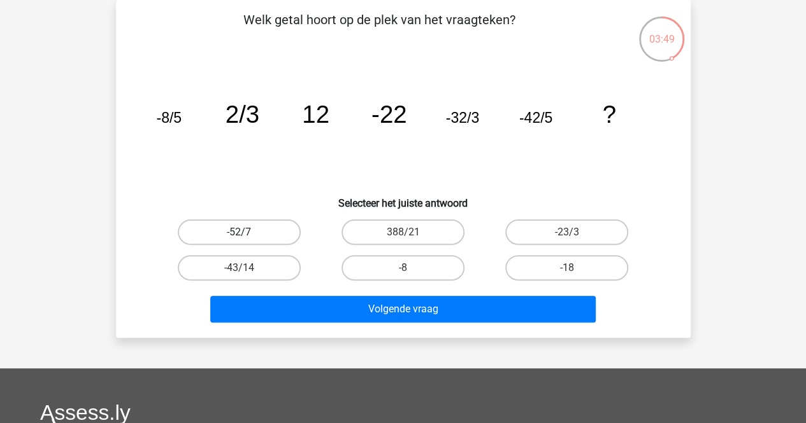
click at [275, 238] on label "-52/7" at bounding box center [239, 232] width 123 height 25
click at [247, 238] on input "-52/7" at bounding box center [243, 236] width 8 height 8
radio input "true"
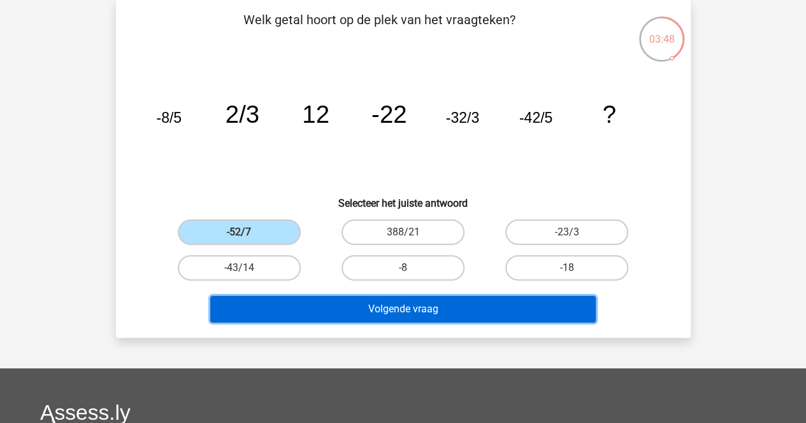
click at [288, 311] on button "Volgende vraag" at bounding box center [402, 309] width 385 height 27
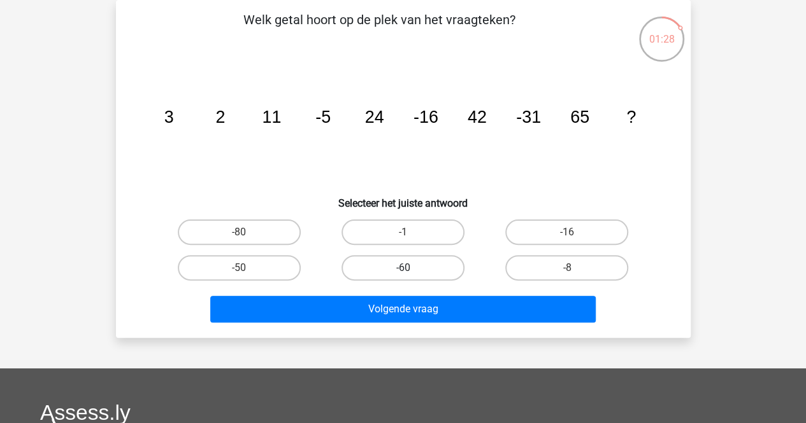
click at [438, 262] on label "-60" at bounding box center [402, 267] width 123 height 25
click at [411, 268] on input "-60" at bounding box center [406, 272] width 8 height 8
radio input "true"
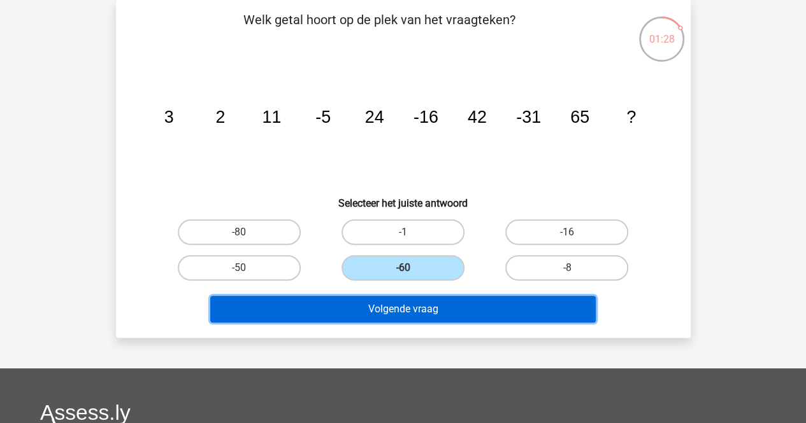
click at [443, 308] on button "Volgende vraag" at bounding box center [402, 309] width 385 height 27
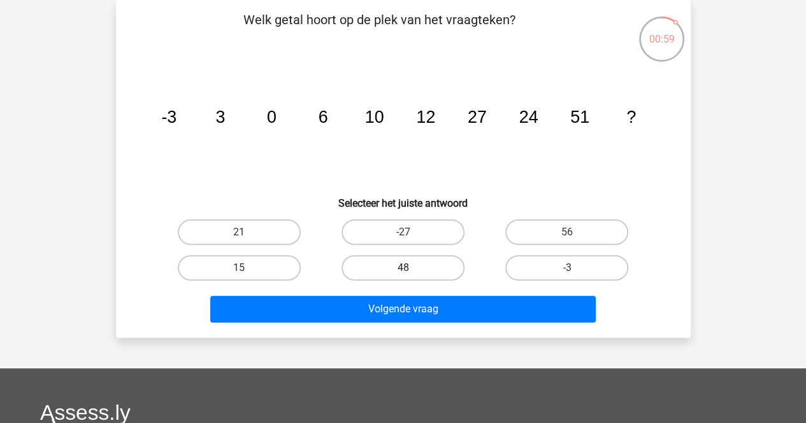
click at [439, 272] on label "48" at bounding box center [402, 267] width 123 height 25
click at [411, 272] on input "48" at bounding box center [406, 272] width 8 height 8
radio input "true"
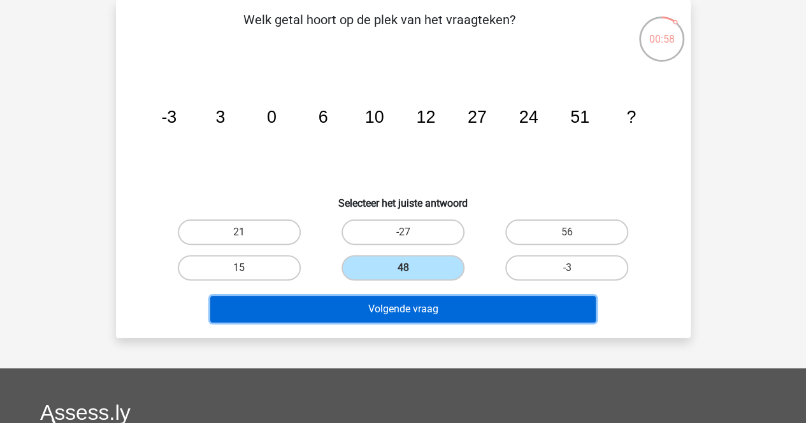
click at [440, 316] on button "Volgende vraag" at bounding box center [402, 309] width 385 height 27
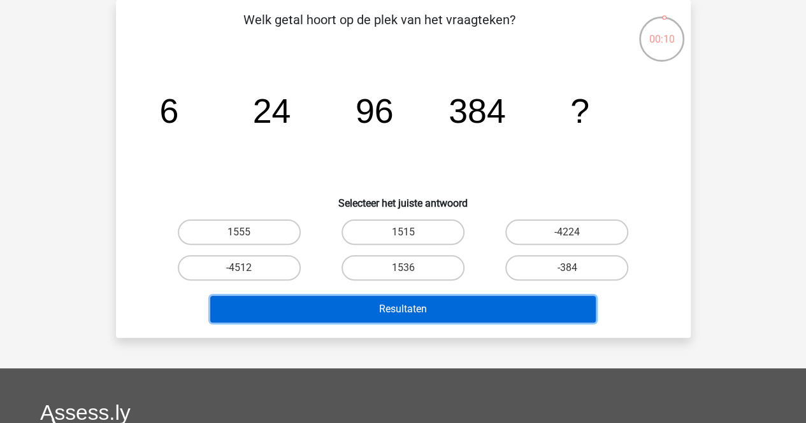
drag, startPoint x: 440, startPoint y: 316, endPoint x: 539, endPoint y: 247, distance: 120.7
click at [539, 247] on div "Welk getal hoort op de plek van het vraagteken? image/svg+xml 6 24 96 384 ? Sel…" at bounding box center [403, 169] width 564 height 318
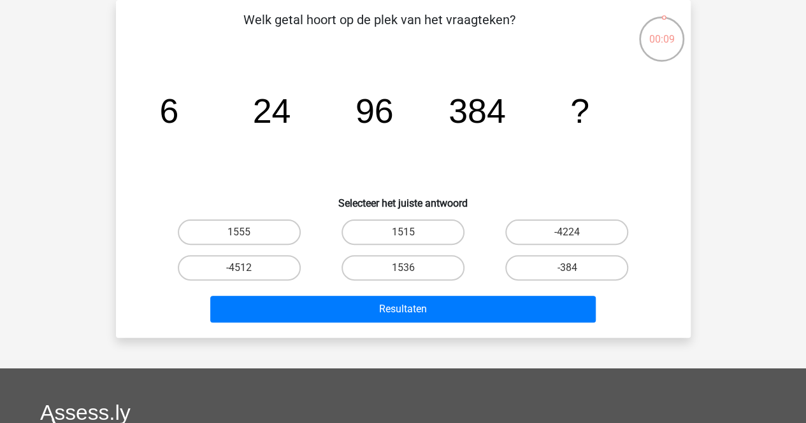
click at [267, 245] on div "1555" at bounding box center [239, 233] width 164 height 36
click at [269, 244] on label "1555" at bounding box center [239, 232] width 123 height 25
click at [247, 241] on input "1555" at bounding box center [243, 236] width 8 height 8
radio input "true"
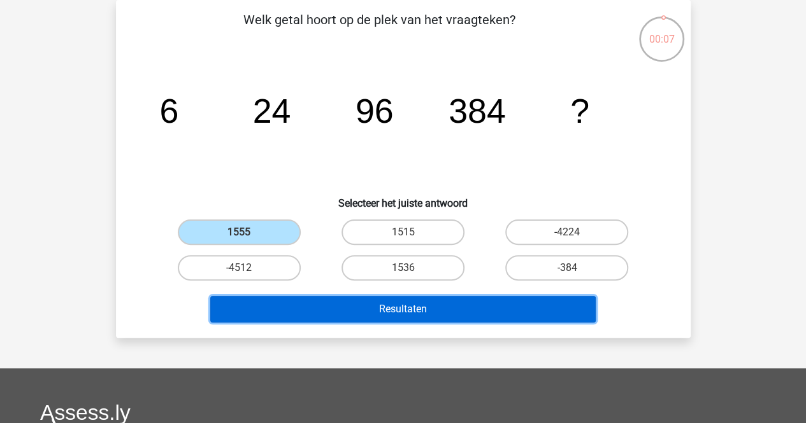
click at [321, 302] on button "Resultaten" at bounding box center [402, 309] width 385 height 27
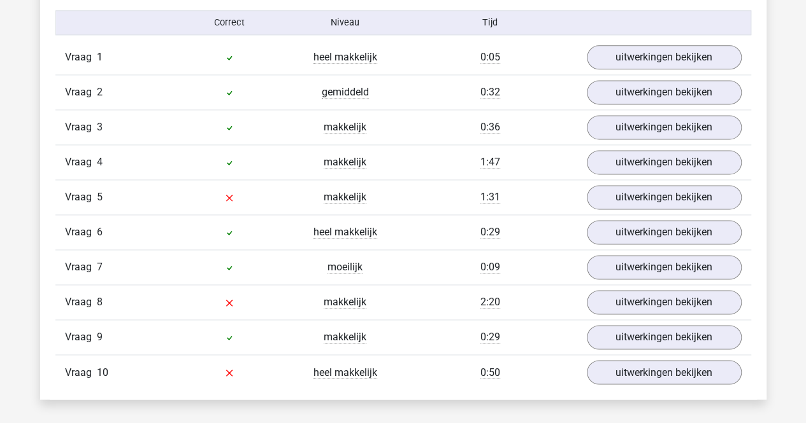
scroll to position [837, 0]
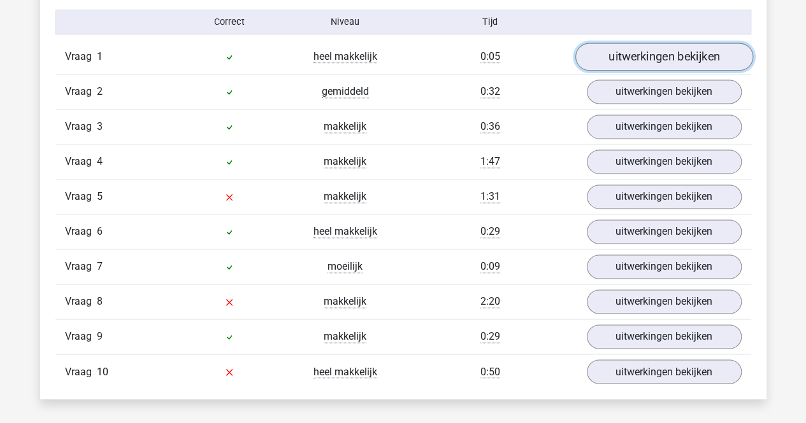
click at [616, 67] on link "uitwerkingen bekijken" at bounding box center [663, 57] width 178 height 28
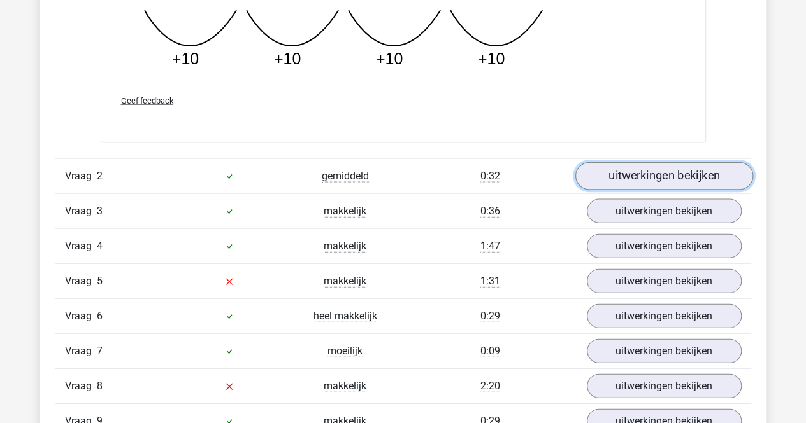
click at [647, 180] on link "uitwerkingen bekijken" at bounding box center [663, 176] width 178 height 28
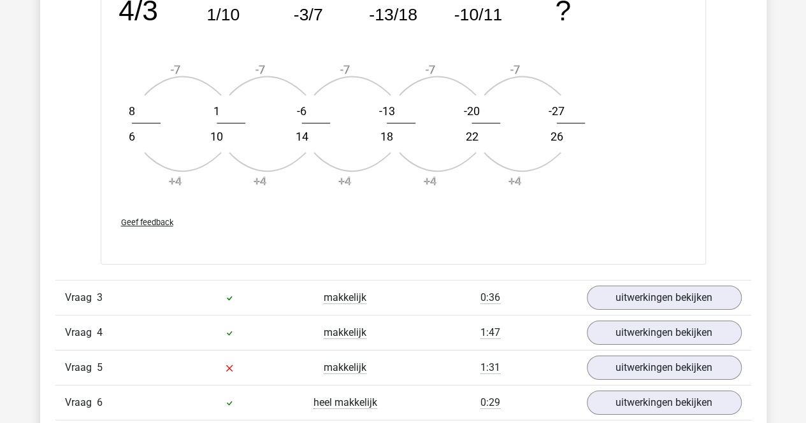
click at [650, 281] on div "Vraag 3 makkelijk 0:36 uitwerkingen bekijken" at bounding box center [402, 297] width 695 height 35
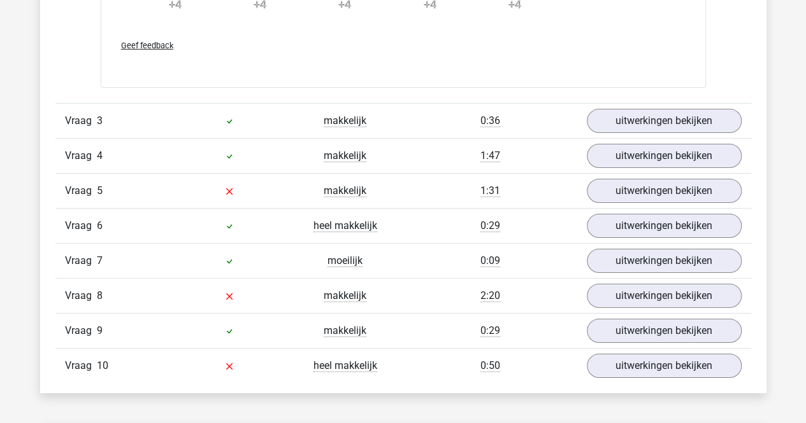
scroll to position [2175, 0]
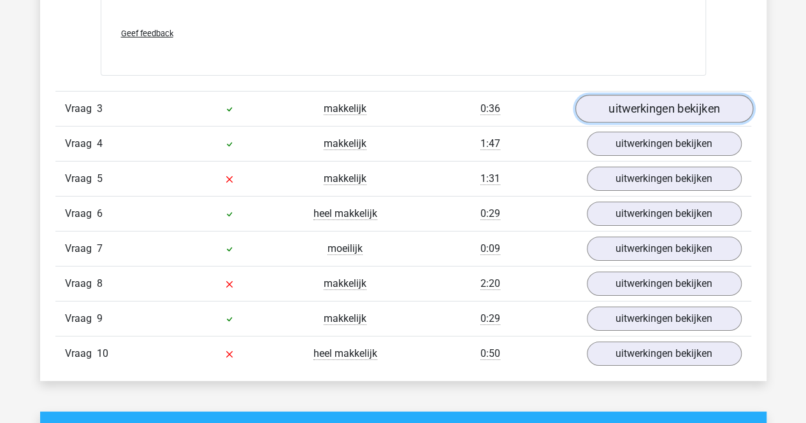
click at [670, 106] on link "uitwerkingen bekijken" at bounding box center [663, 109] width 178 height 28
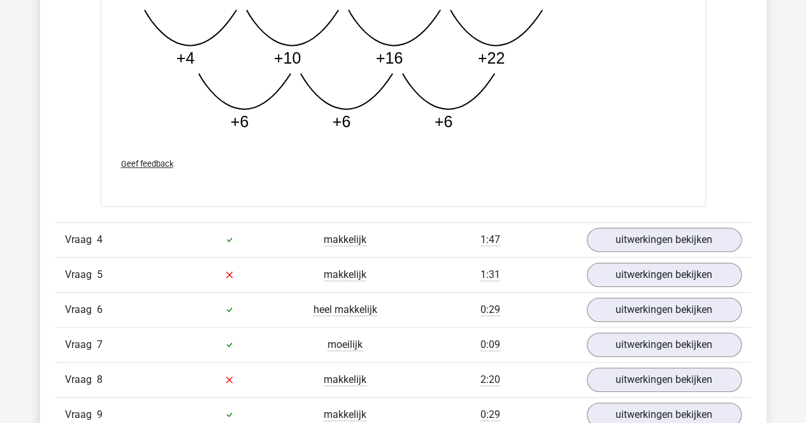
scroll to position [2731, 0]
click at [639, 234] on link "uitwerkingen bekijken" at bounding box center [663, 239] width 178 height 28
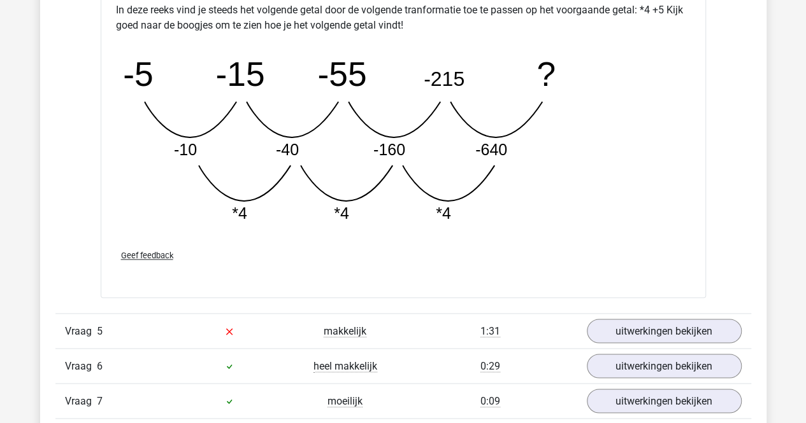
scroll to position [3311, 0]
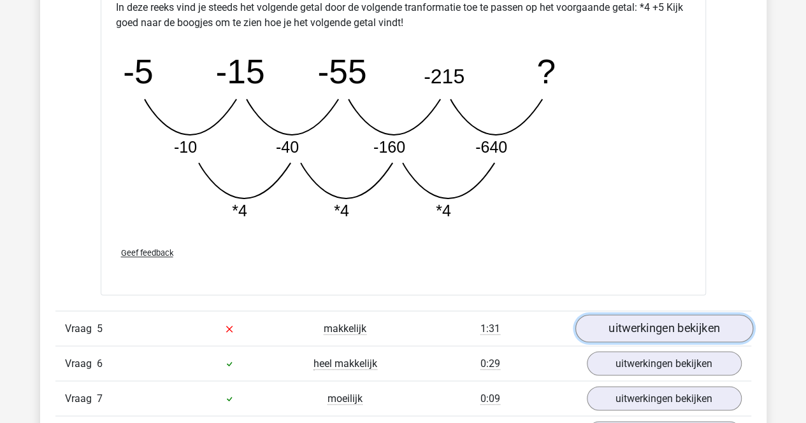
click at [623, 327] on link "uitwerkingen bekijken" at bounding box center [663, 329] width 178 height 28
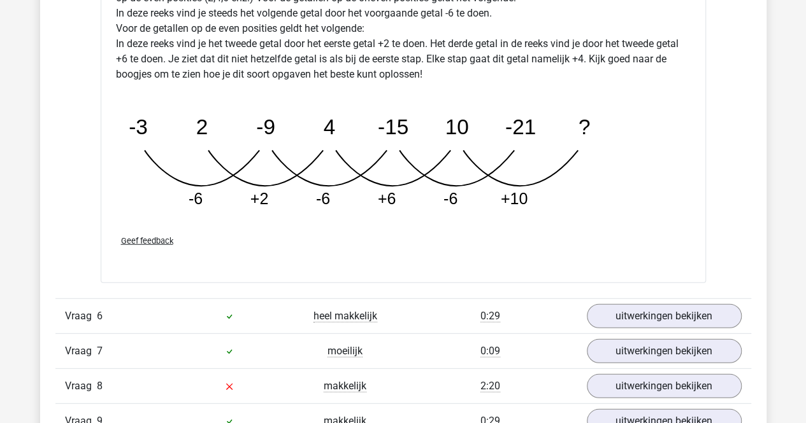
scroll to position [4012, 0]
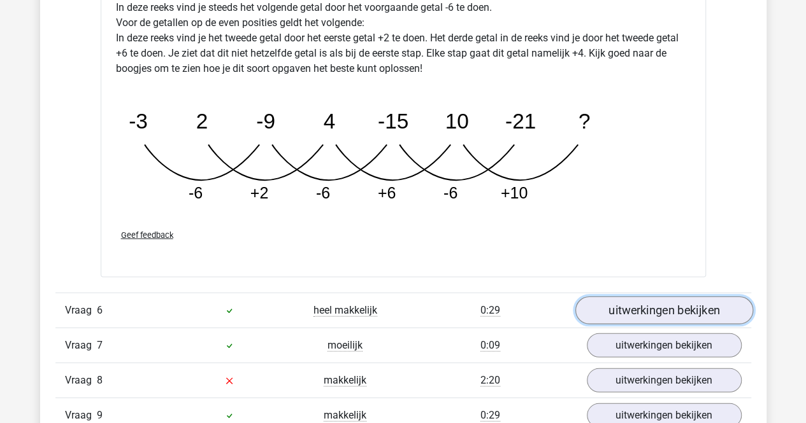
click at [648, 312] on link "uitwerkingen bekijken" at bounding box center [663, 311] width 178 height 28
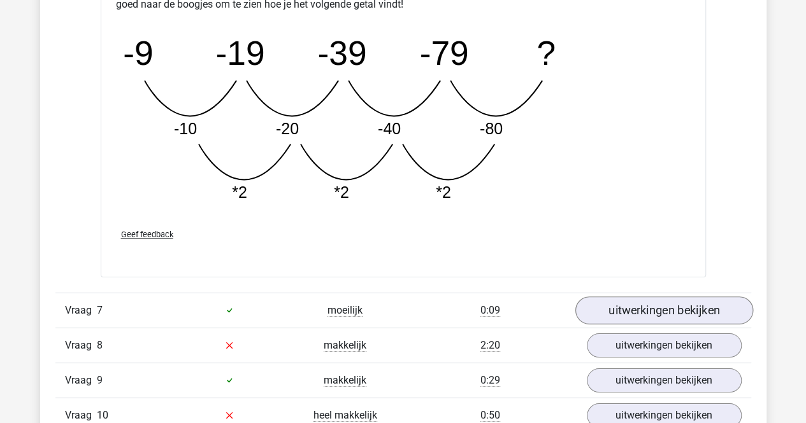
scroll to position [4684, 0]
click at [667, 311] on link "uitwerkingen bekijken" at bounding box center [663, 310] width 178 height 28
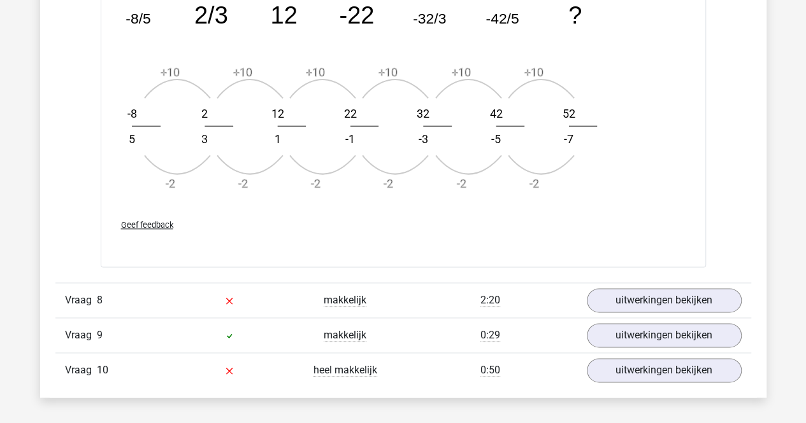
scroll to position [5511, 0]
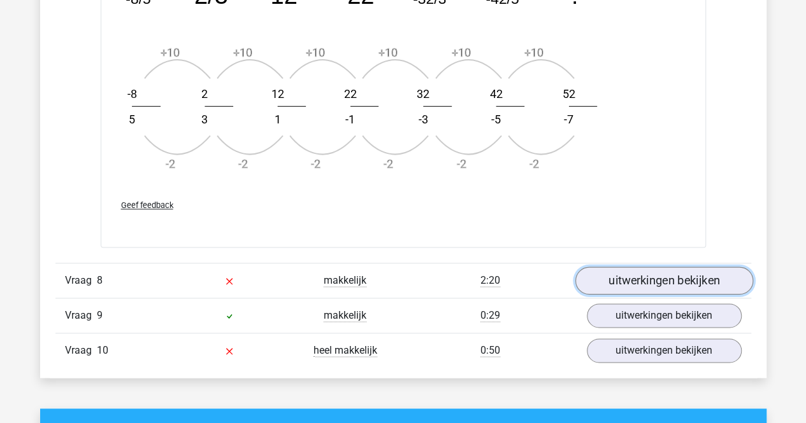
click at [680, 267] on link "uitwerkingen bekijken" at bounding box center [663, 281] width 178 height 28
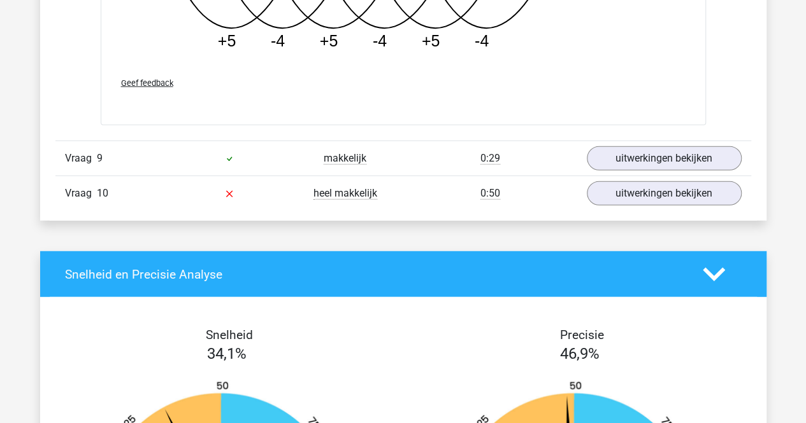
scroll to position [6412, 0]
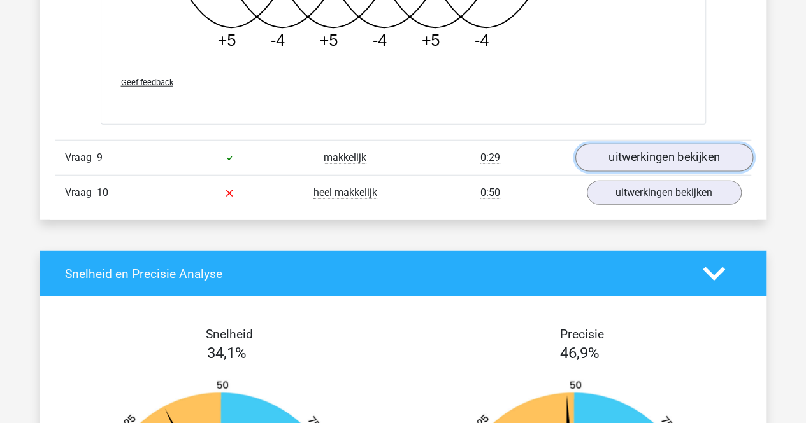
click at [694, 159] on link "uitwerkingen bekijken" at bounding box center [663, 158] width 178 height 28
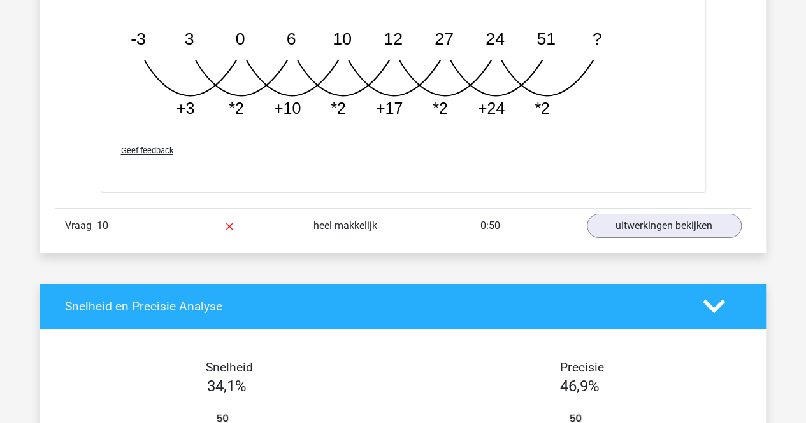
scroll to position [7035, 0]
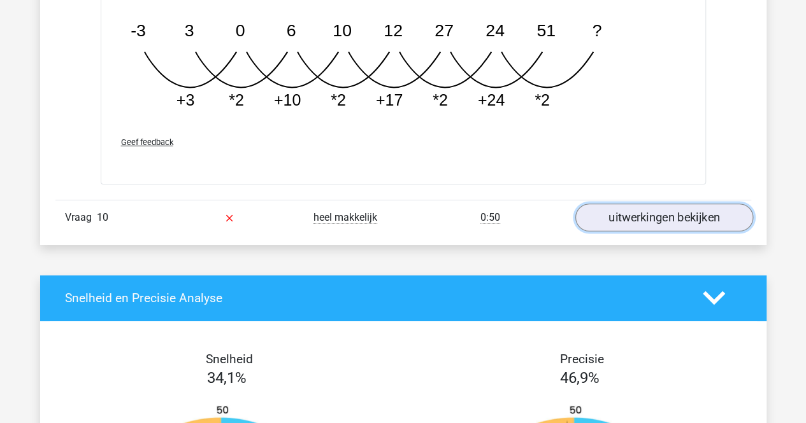
click at [677, 213] on link "uitwerkingen bekijken" at bounding box center [663, 218] width 178 height 28
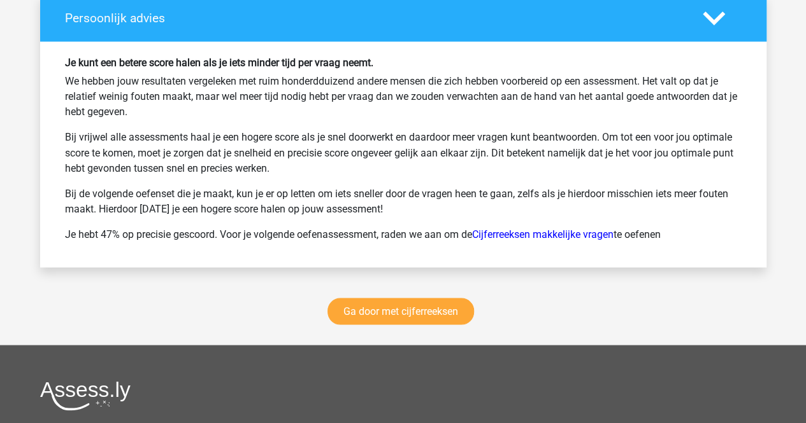
scroll to position [8361, 0]
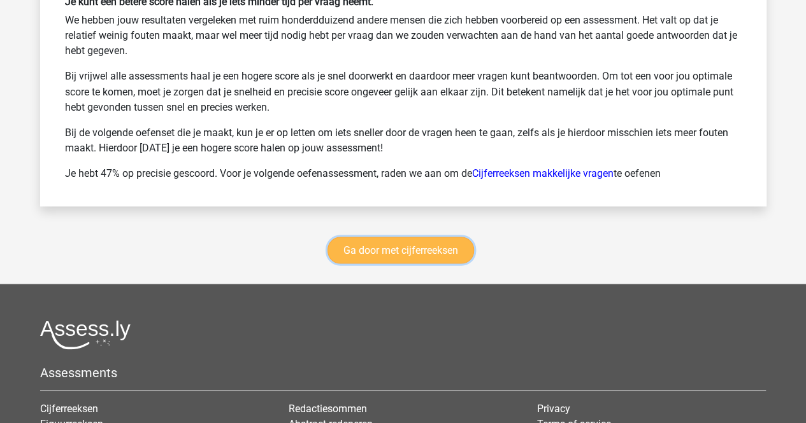
click at [438, 239] on link "Ga door met cijferreeksen" at bounding box center [400, 250] width 146 height 27
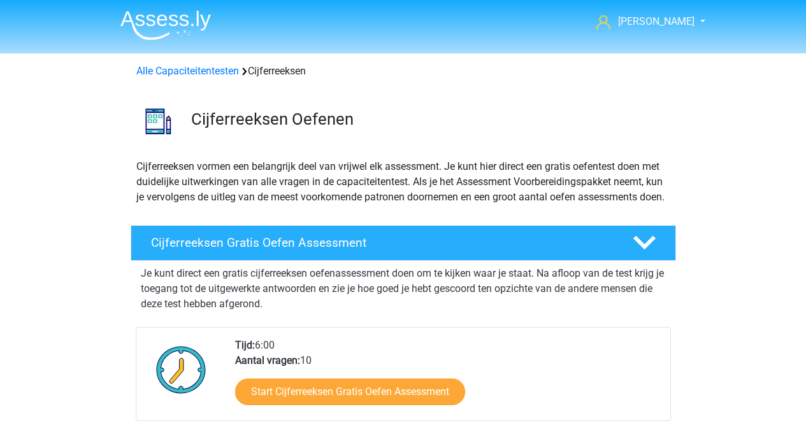
scroll to position [567, 0]
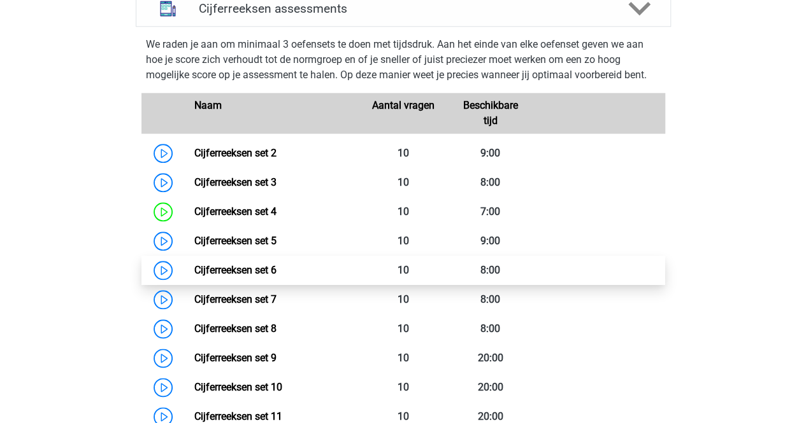
click at [194, 276] on link "Cijferreeksen set 6" at bounding box center [235, 270] width 82 height 12
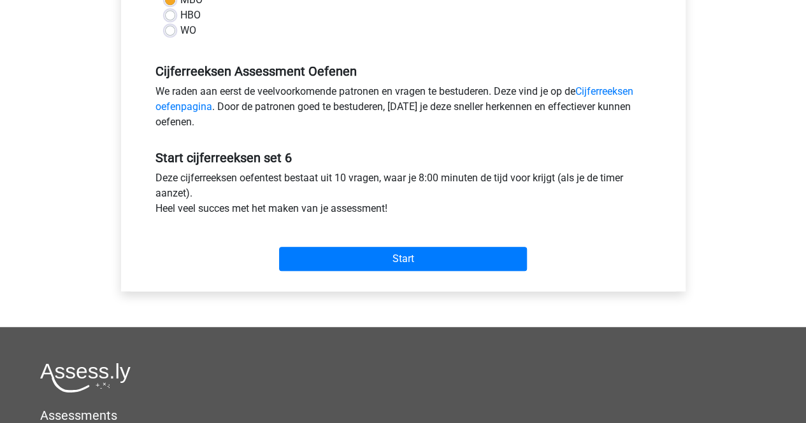
scroll to position [366, 0]
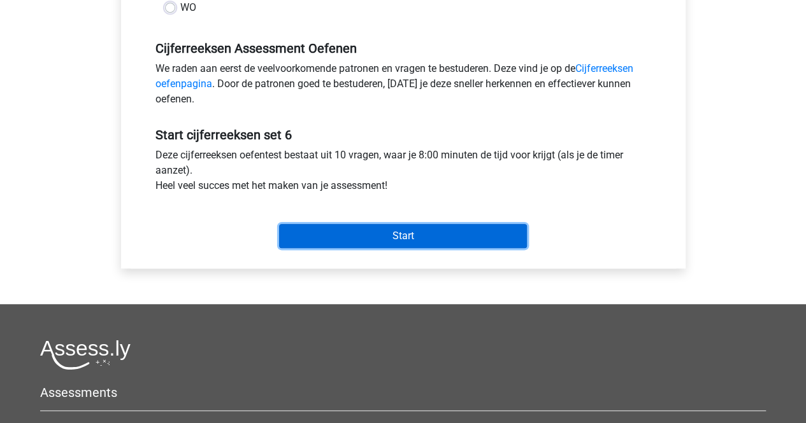
click at [322, 243] on input "Start" at bounding box center [403, 236] width 248 height 24
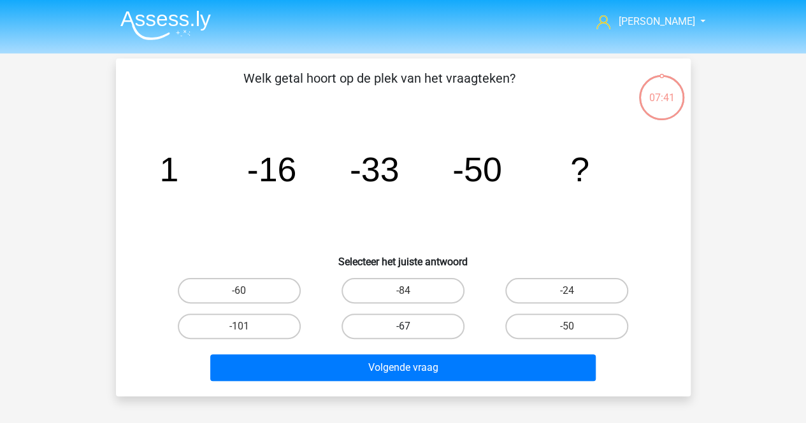
click at [394, 316] on label "-67" at bounding box center [402, 326] width 123 height 25
click at [402, 327] on input "-67" at bounding box center [406, 331] width 8 height 8
radio input "true"
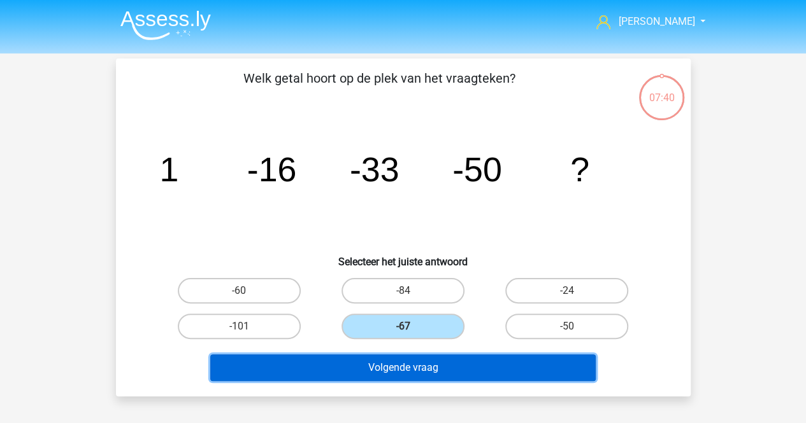
click at [388, 374] on button "Volgende vraag" at bounding box center [402, 368] width 385 height 27
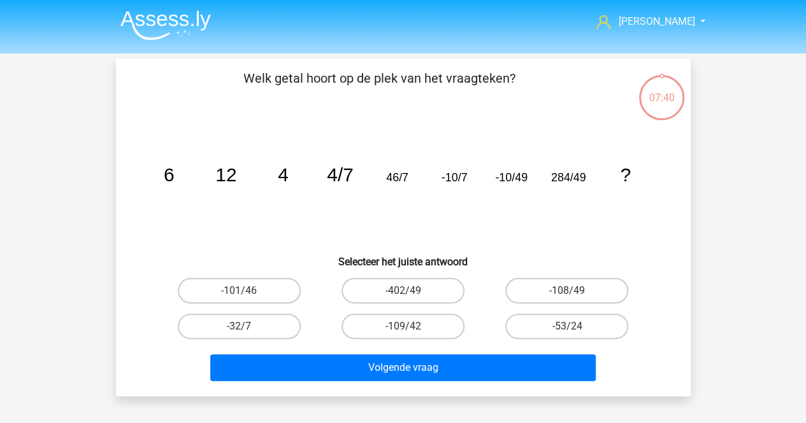
scroll to position [59, 0]
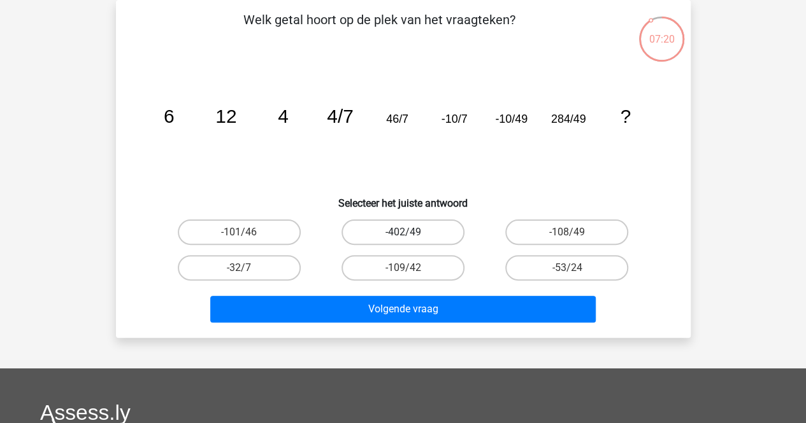
click at [451, 235] on label "-402/49" at bounding box center [402, 232] width 123 height 25
click at [411, 235] on input "-402/49" at bounding box center [406, 236] width 8 height 8
radio input "true"
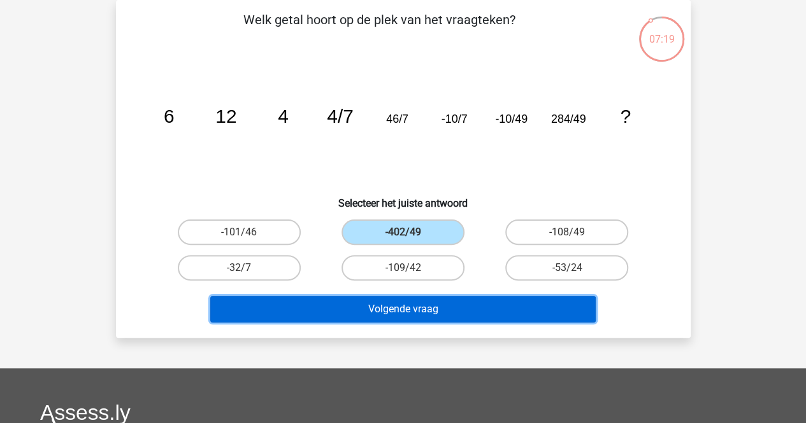
click at [430, 303] on button "Volgende vraag" at bounding box center [402, 309] width 385 height 27
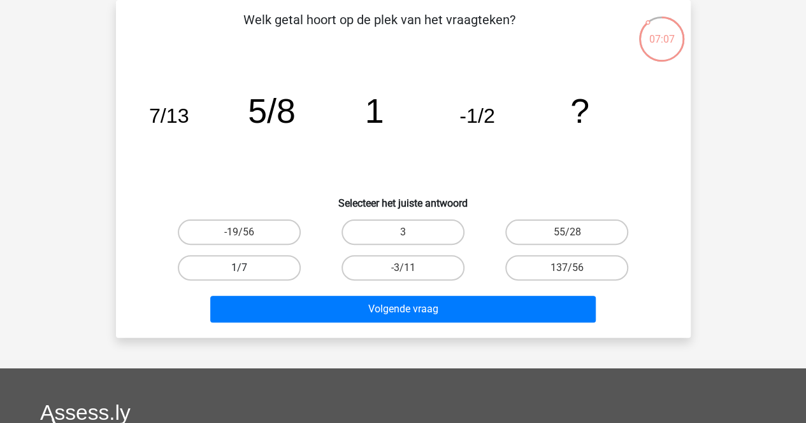
click at [283, 270] on label "1/7" at bounding box center [239, 267] width 123 height 25
click at [247, 270] on input "1/7" at bounding box center [243, 272] width 8 height 8
radio input "true"
click at [378, 274] on label "-3/11" at bounding box center [402, 267] width 123 height 25
click at [402, 274] on input "-3/11" at bounding box center [406, 272] width 8 height 8
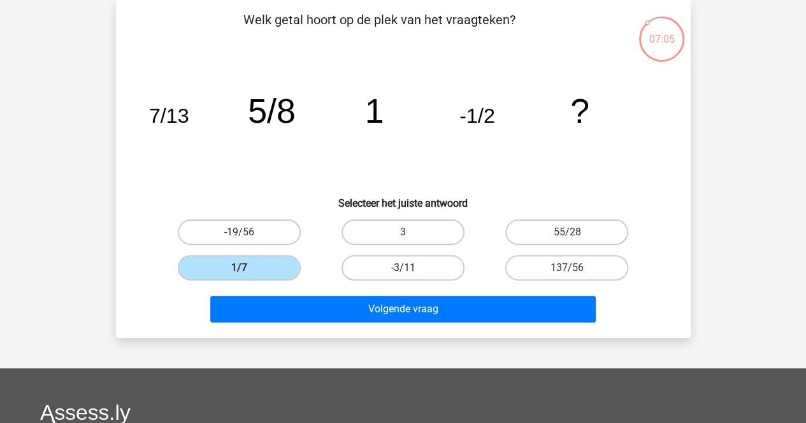
radio input "true"
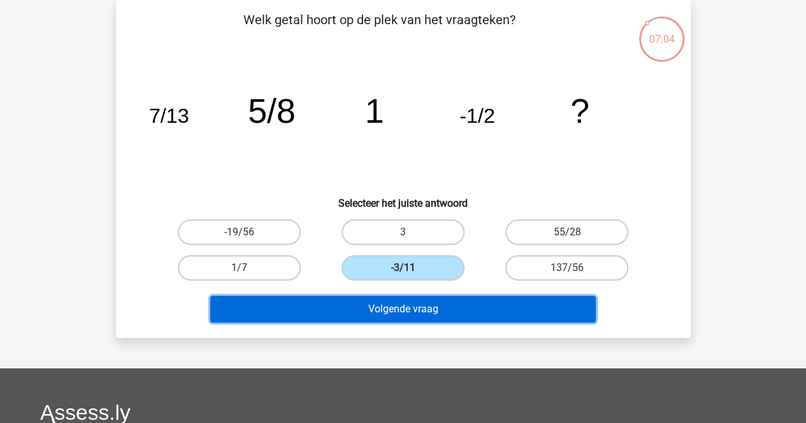
click at [362, 301] on button "Volgende vraag" at bounding box center [402, 309] width 385 height 27
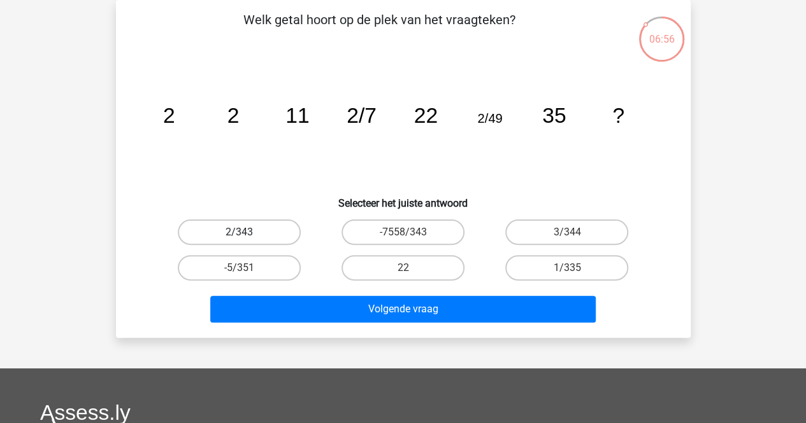
click at [232, 234] on label "2/343" at bounding box center [239, 232] width 123 height 25
click at [239, 234] on input "2/343" at bounding box center [243, 236] width 8 height 8
radio input "true"
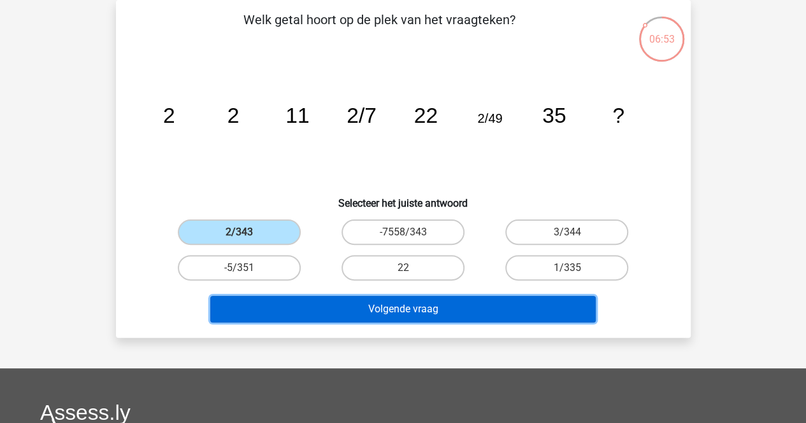
click at [340, 320] on button "Volgende vraag" at bounding box center [402, 309] width 385 height 27
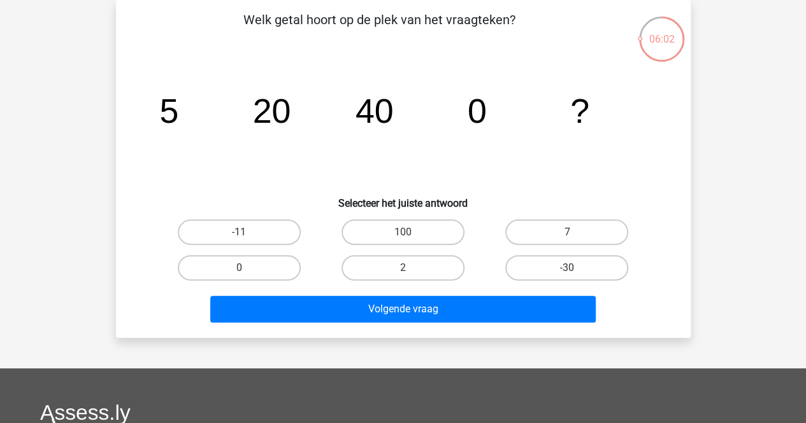
click at [409, 236] on input "100" at bounding box center [406, 236] width 8 height 8
radio input "true"
click at [248, 266] on label "0" at bounding box center [239, 267] width 123 height 25
click at [247, 268] on input "0" at bounding box center [243, 272] width 8 height 8
radio input "true"
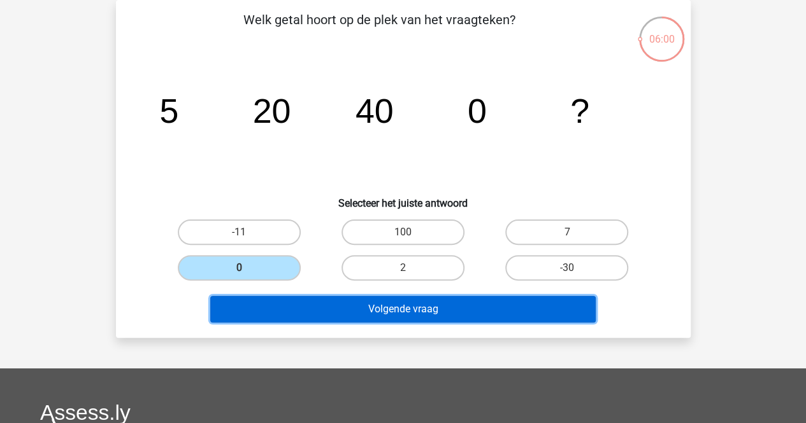
click at [274, 303] on button "Volgende vraag" at bounding box center [402, 309] width 385 height 27
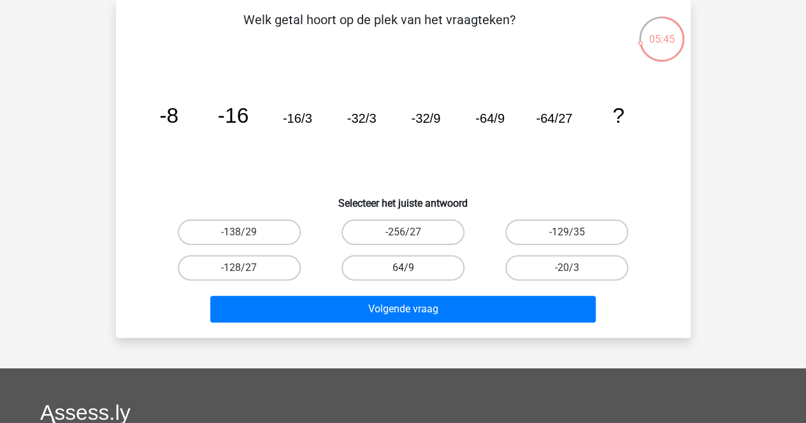
click at [397, 274] on label "64/9" at bounding box center [402, 267] width 123 height 25
click at [402, 274] on input "64/9" at bounding box center [406, 272] width 8 height 8
radio input "true"
click at [268, 267] on label "-128/27" at bounding box center [239, 267] width 123 height 25
click at [247, 268] on input "-128/27" at bounding box center [243, 272] width 8 height 8
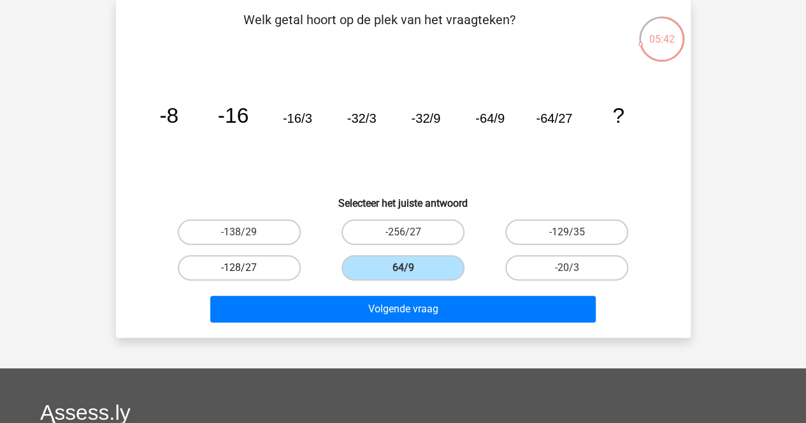
radio input "true"
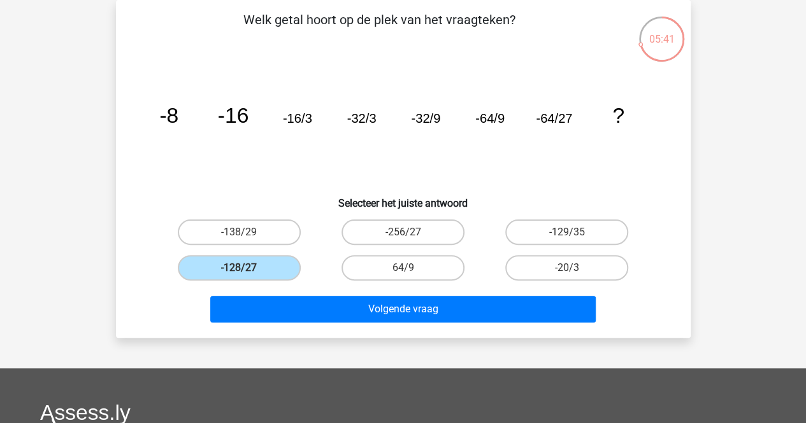
click at [275, 285] on div "-128/27" at bounding box center [239, 268] width 164 height 36
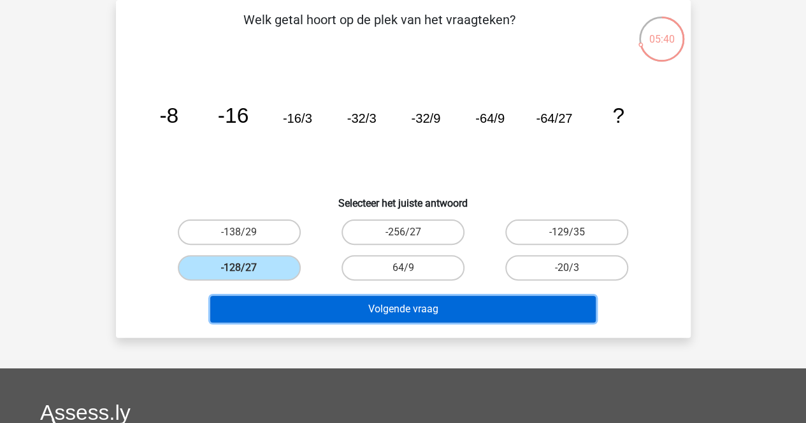
click at [274, 308] on button "Volgende vraag" at bounding box center [402, 309] width 385 height 27
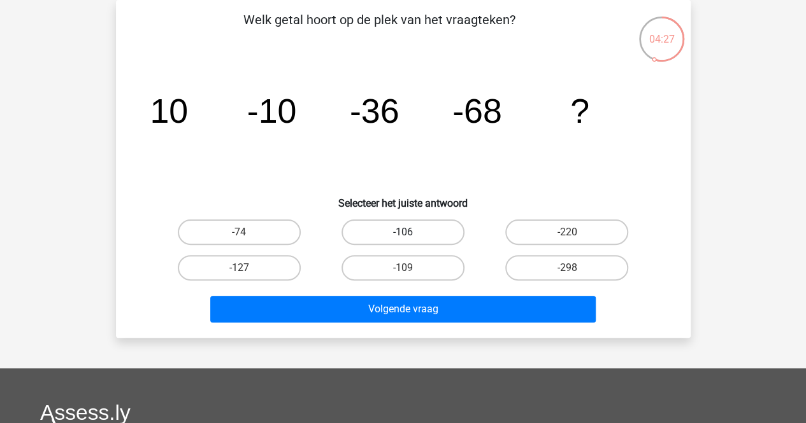
click at [427, 229] on label "-106" at bounding box center [402, 232] width 123 height 25
click at [411, 232] on input "-106" at bounding box center [406, 236] width 8 height 8
radio input "true"
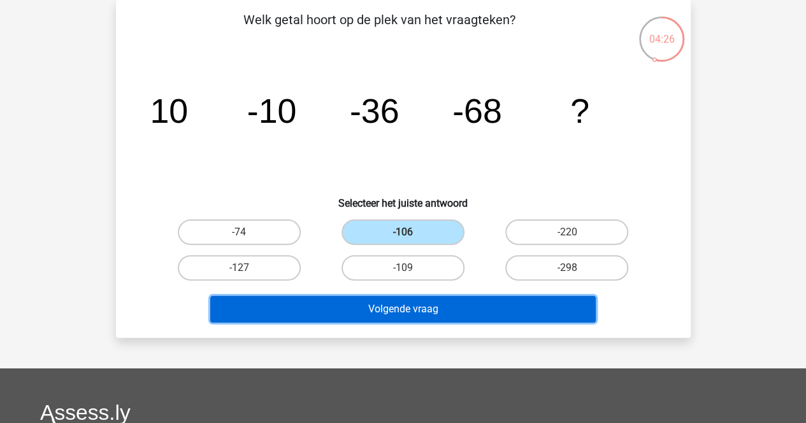
click at [400, 301] on button "Volgende vraag" at bounding box center [402, 309] width 385 height 27
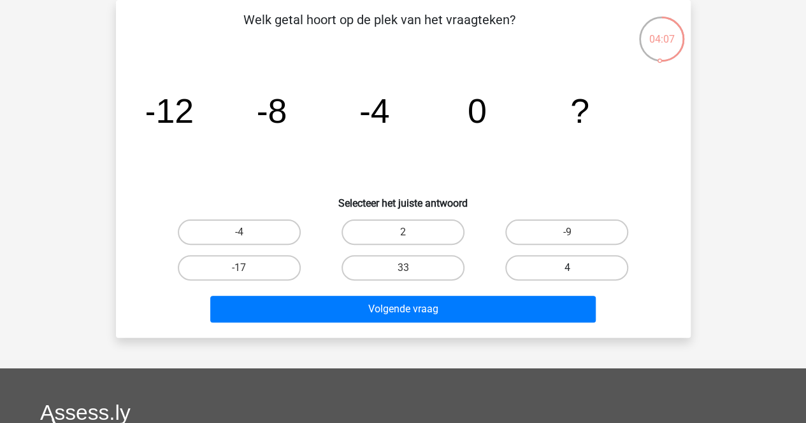
click at [562, 267] on label "4" at bounding box center [566, 267] width 123 height 25
click at [567, 268] on input "4" at bounding box center [571, 272] width 8 height 8
radio input "true"
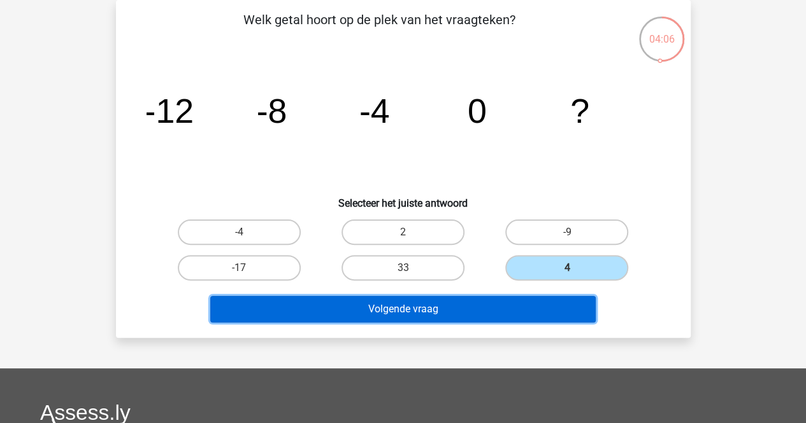
click at [490, 311] on button "Volgende vraag" at bounding box center [402, 309] width 385 height 27
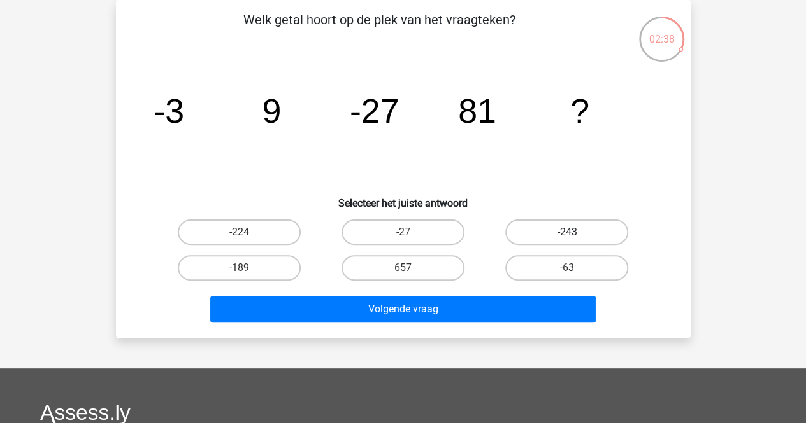
click at [548, 239] on label "-243" at bounding box center [566, 232] width 123 height 25
click at [567, 239] on input "-243" at bounding box center [571, 236] width 8 height 8
radio input "true"
click at [500, 327] on div "Welk getal hoort op de plek van het vraagteken? image/svg+xml -3 9 -27 81 ? Sel…" at bounding box center [403, 169] width 574 height 338
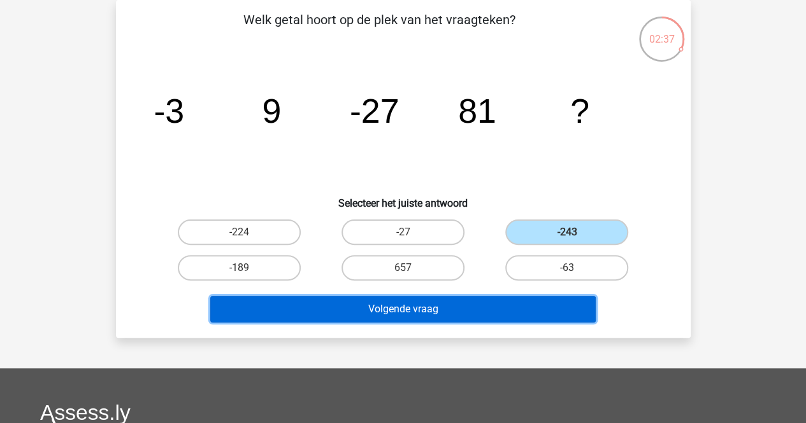
click at [501, 306] on button "Volgende vraag" at bounding box center [402, 309] width 385 height 27
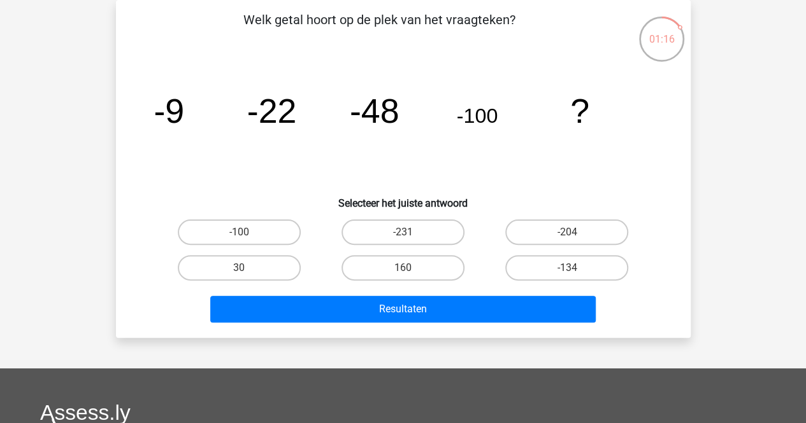
click at [540, 246] on div "-204" at bounding box center [567, 233] width 164 height 36
click at [551, 220] on label "-204" at bounding box center [566, 232] width 123 height 25
click at [567, 232] on input "-204" at bounding box center [571, 236] width 8 height 8
radio input "true"
click at [552, 224] on label "-204" at bounding box center [566, 232] width 123 height 25
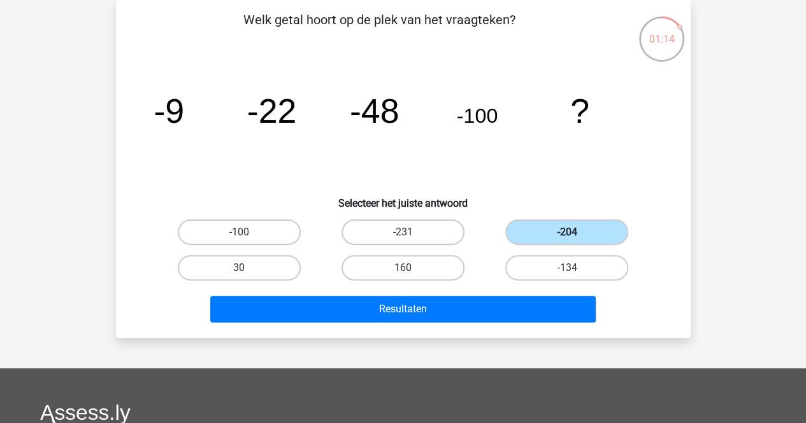
click at [567, 232] on input "-204" at bounding box center [571, 236] width 8 height 8
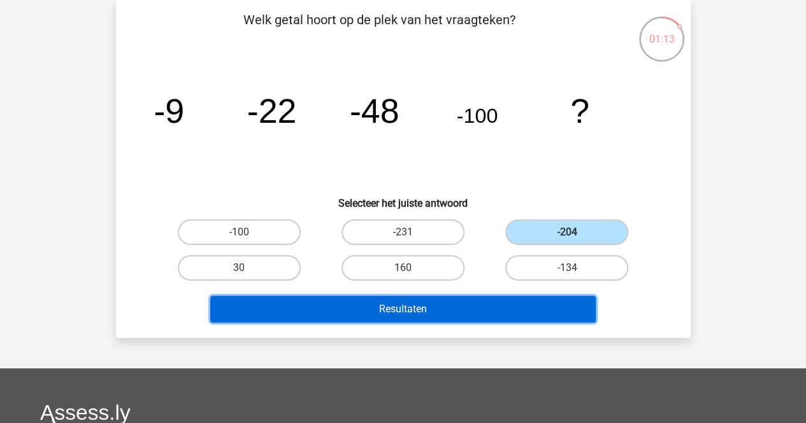
click at [501, 299] on button "Resultaten" at bounding box center [402, 309] width 385 height 27
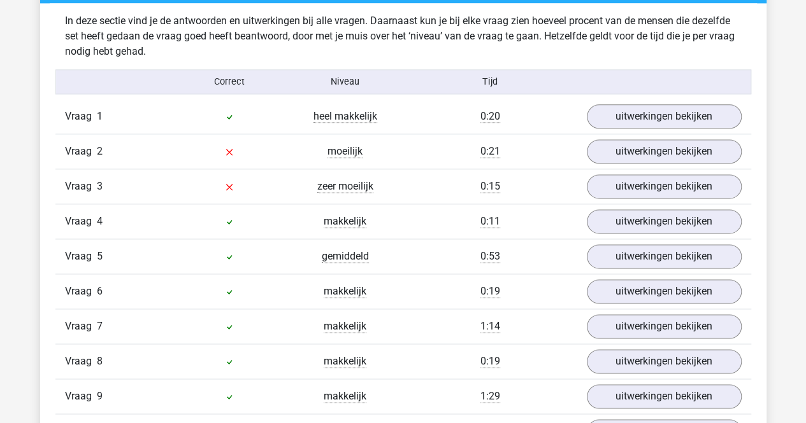
scroll to position [772, 0]
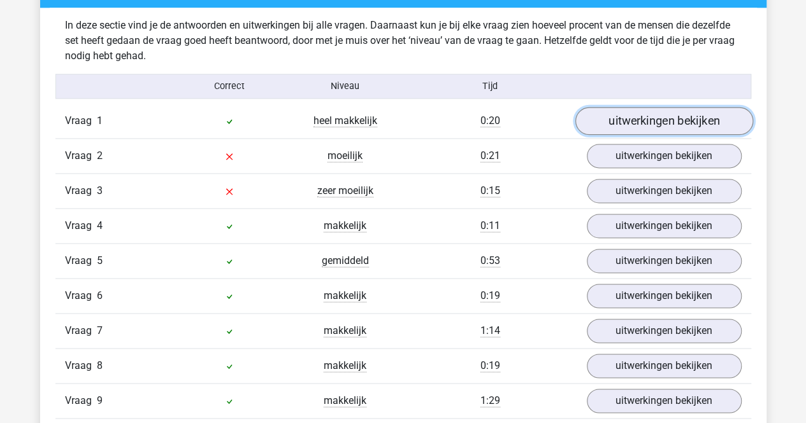
click at [688, 114] on link "uitwerkingen bekijken" at bounding box center [663, 122] width 178 height 28
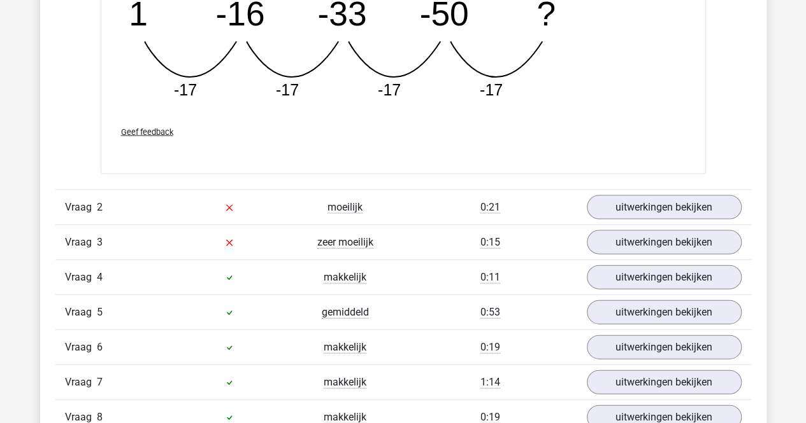
scroll to position [1283, 0]
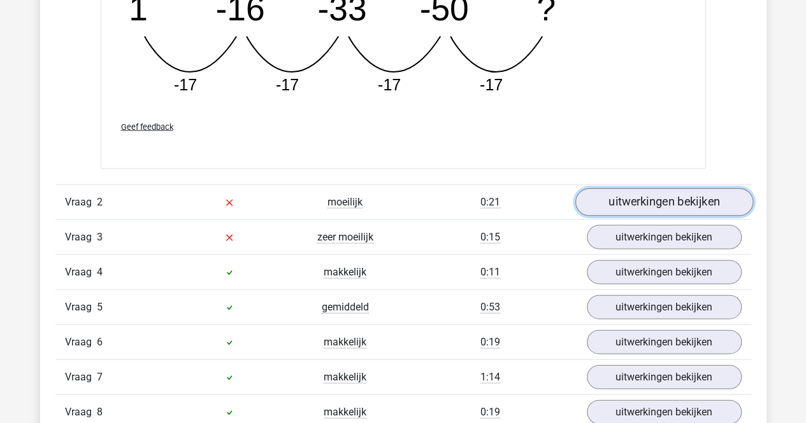
click at [652, 205] on link "uitwerkingen bekijken" at bounding box center [663, 202] width 178 height 28
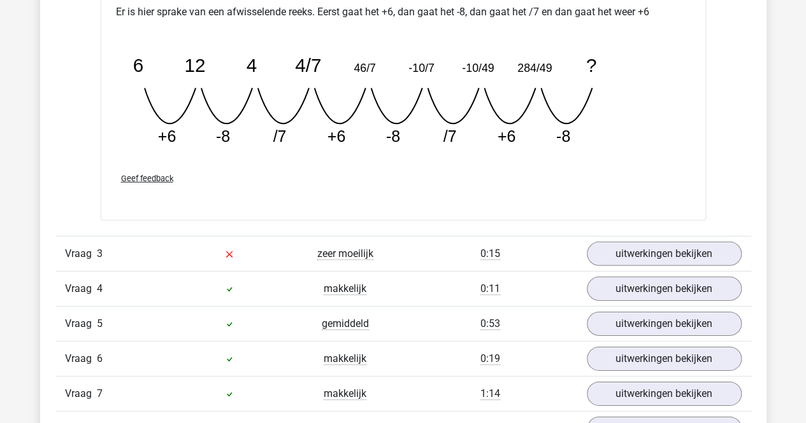
scroll to position [1867, 0]
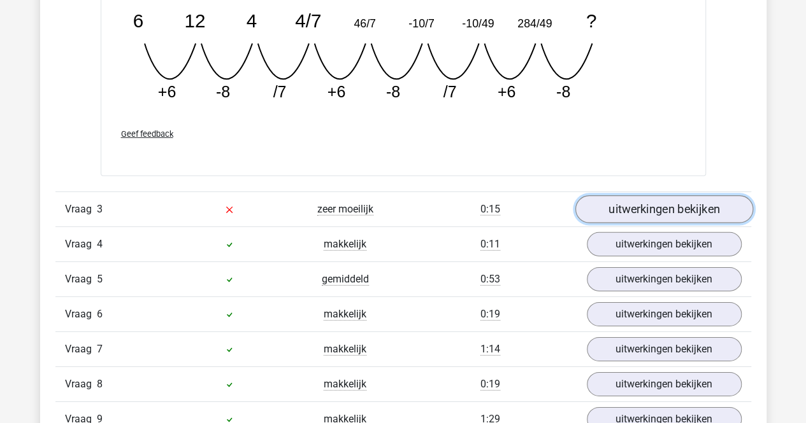
click at [652, 215] on link "uitwerkingen bekijken" at bounding box center [663, 209] width 178 height 28
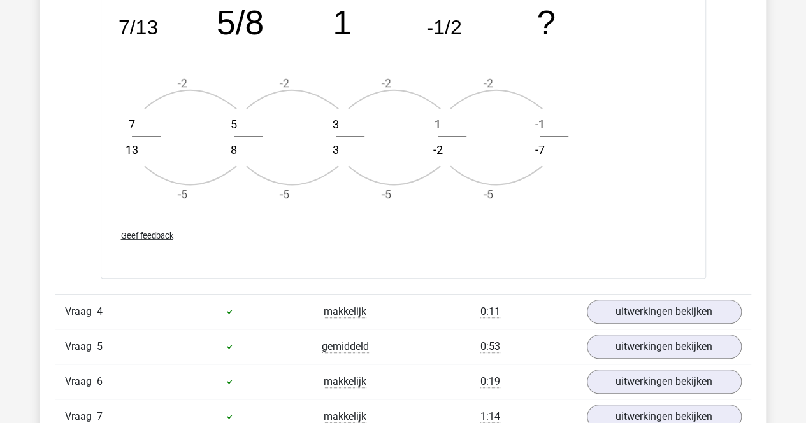
scroll to position [2668, 0]
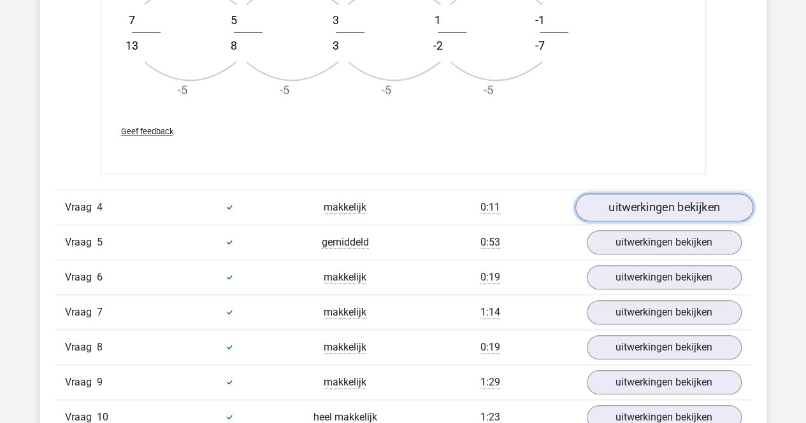
click at [654, 206] on link "uitwerkingen bekijken" at bounding box center [663, 208] width 178 height 28
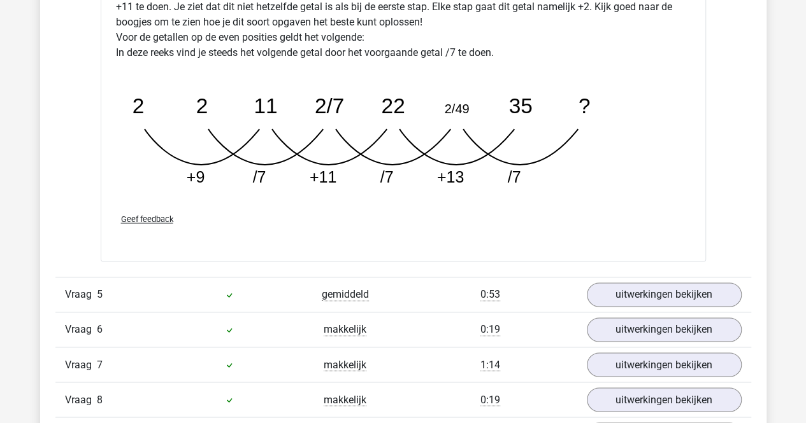
scroll to position [3296, 0]
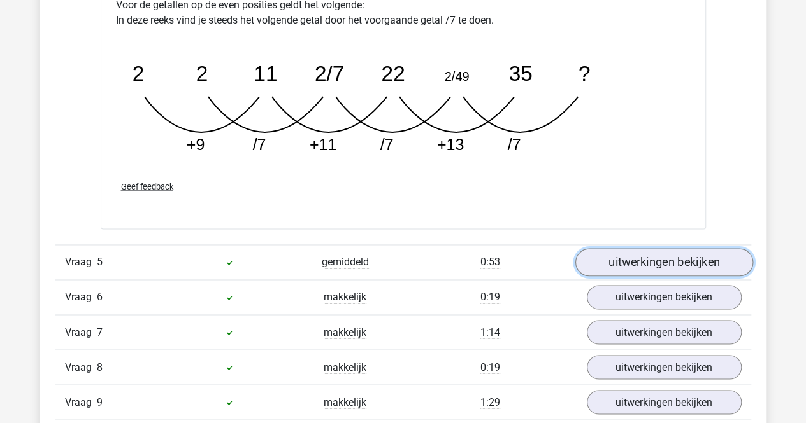
click at [646, 248] on link "uitwerkingen bekijken" at bounding box center [663, 262] width 178 height 28
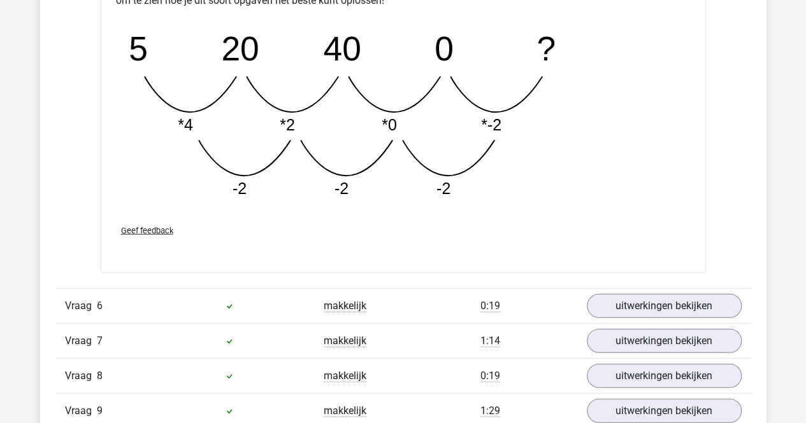
scroll to position [3939, 0]
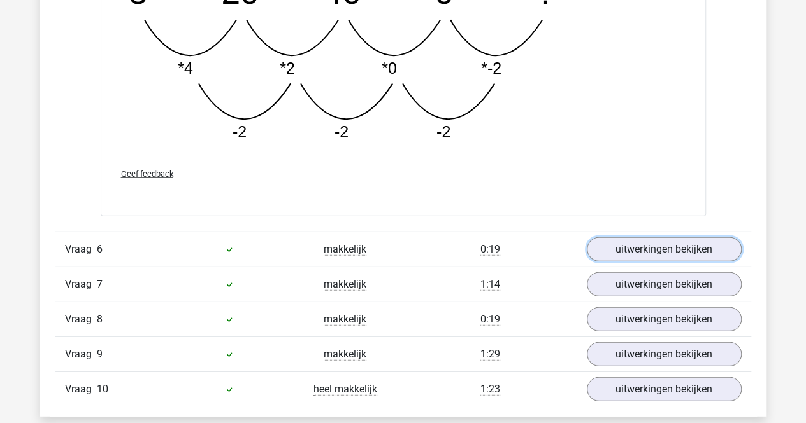
click at [646, 248] on link "uitwerkingen bekijken" at bounding box center [663, 250] width 155 height 24
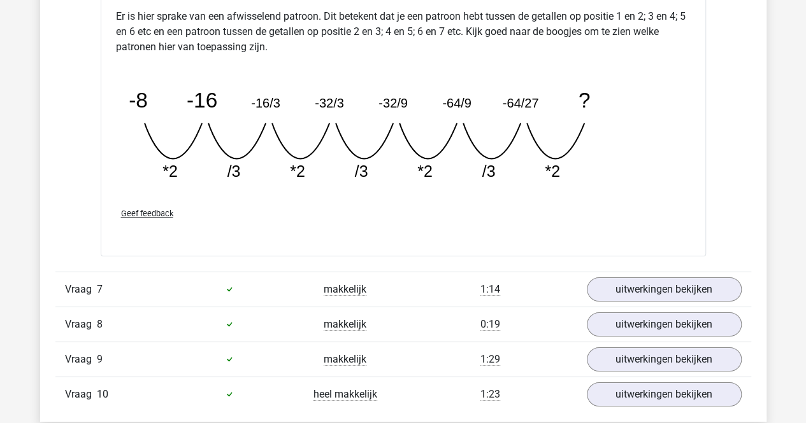
scroll to position [4628, 0]
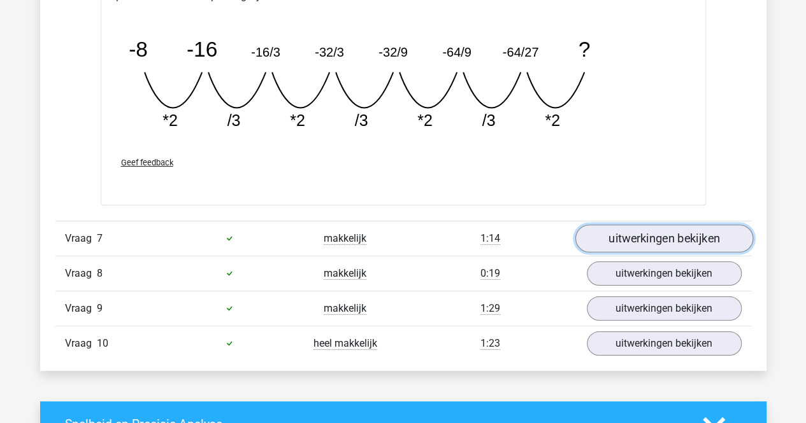
click at [653, 234] on link "uitwerkingen bekijken" at bounding box center [663, 239] width 178 height 28
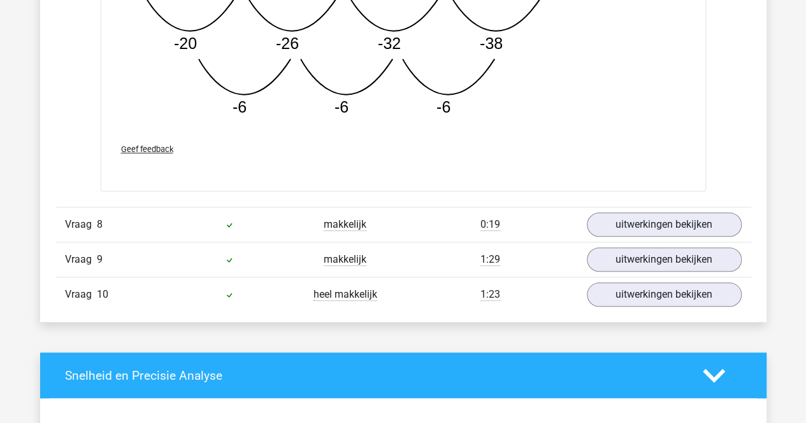
scroll to position [5345, 0]
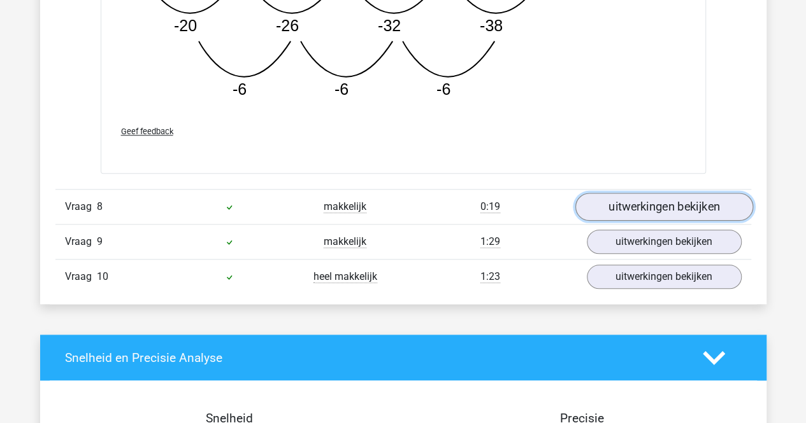
click at [684, 199] on link "uitwerkingen bekijken" at bounding box center [663, 208] width 178 height 28
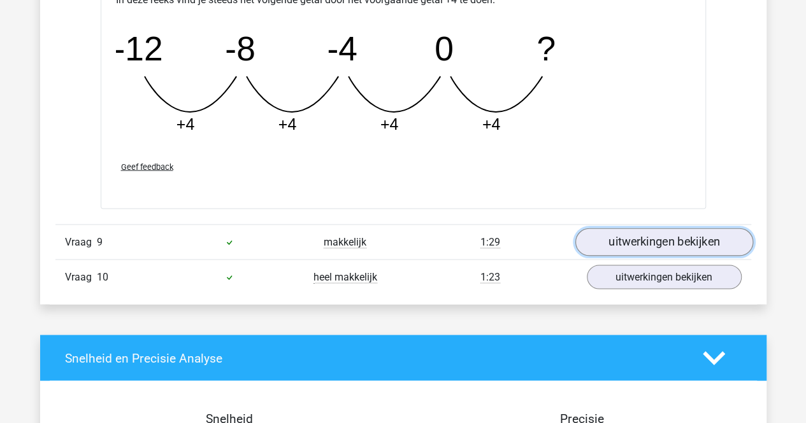
click at [674, 234] on link "uitwerkingen bekijken" at bounding box center [663, 242] width 178 height 28
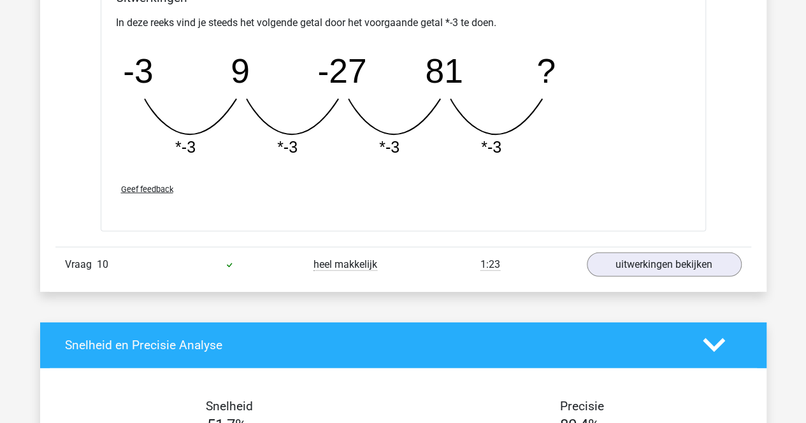
scroll to position [6470, 0]
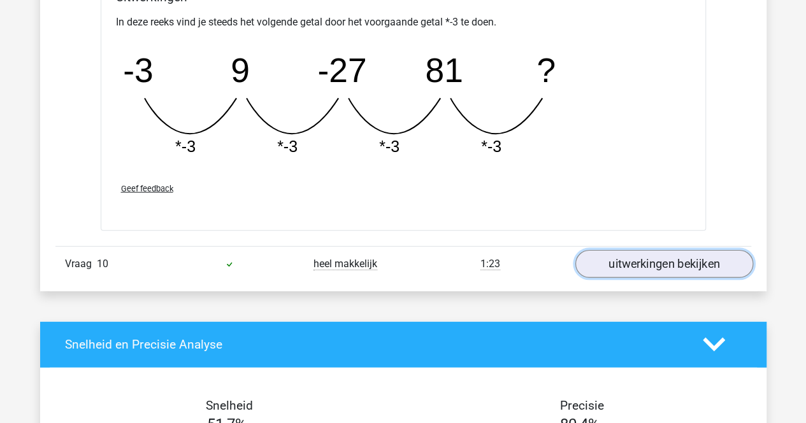
click at [670, 252] on link "uitwerkingen bekijken" at bounding box center [663, 264] width 178 height 28
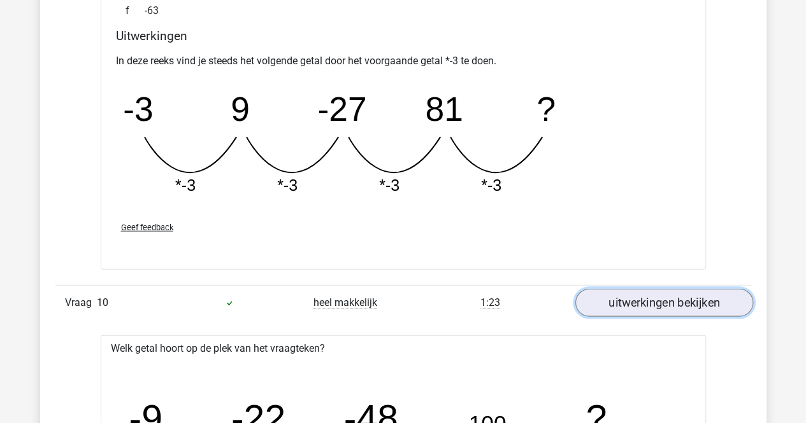
scroll to position [6381, 0]
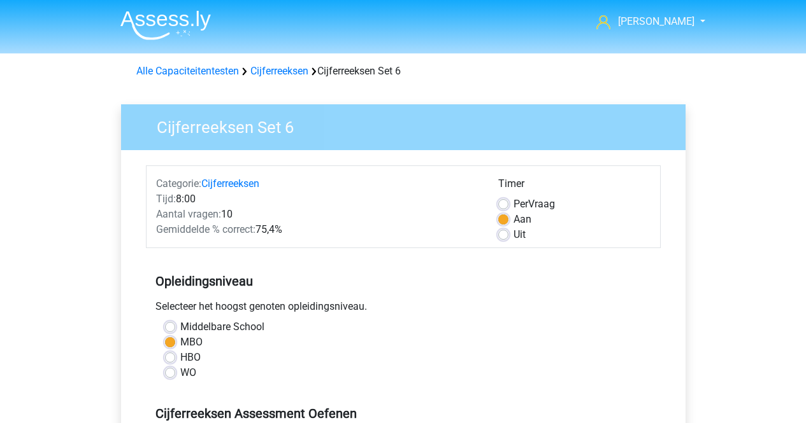
scroll to position [366, 0]
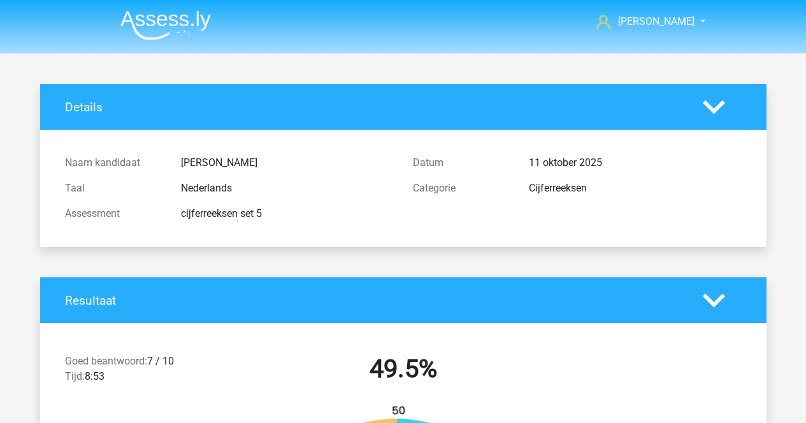
scroll to position [1950, 0]
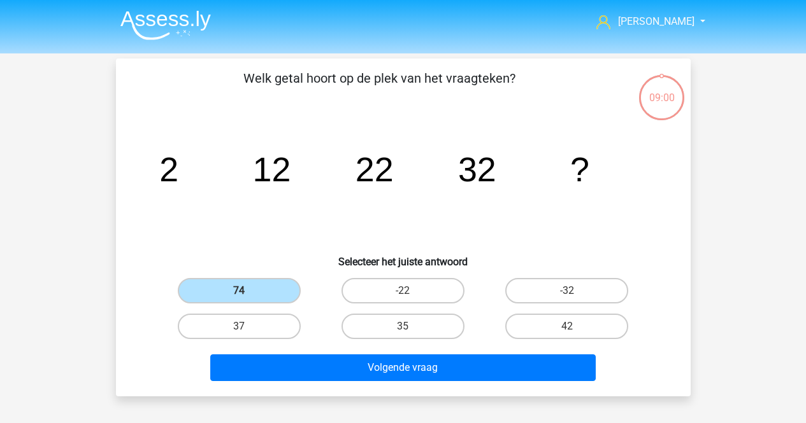
scroll to position [59, 0]
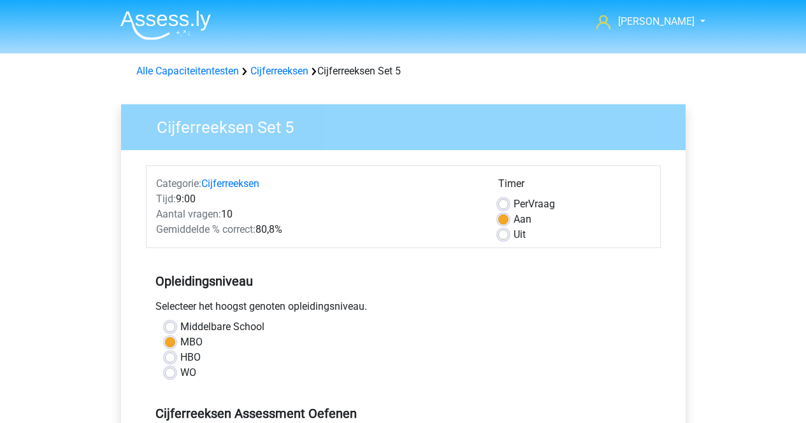
scroll to position [461, 0]
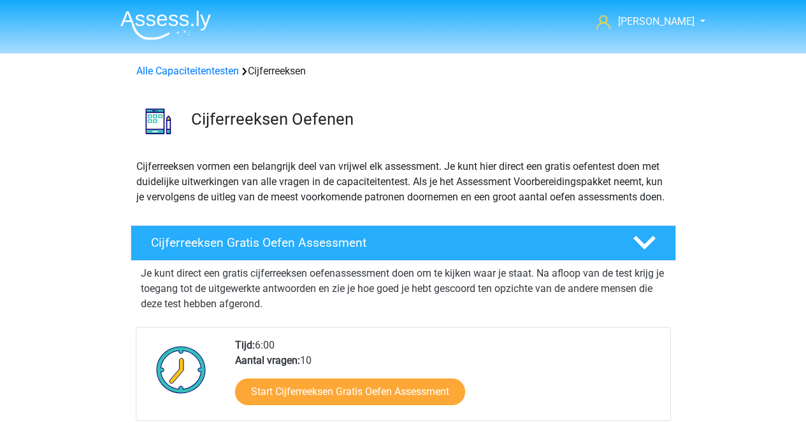
scroll to position [734, 0]
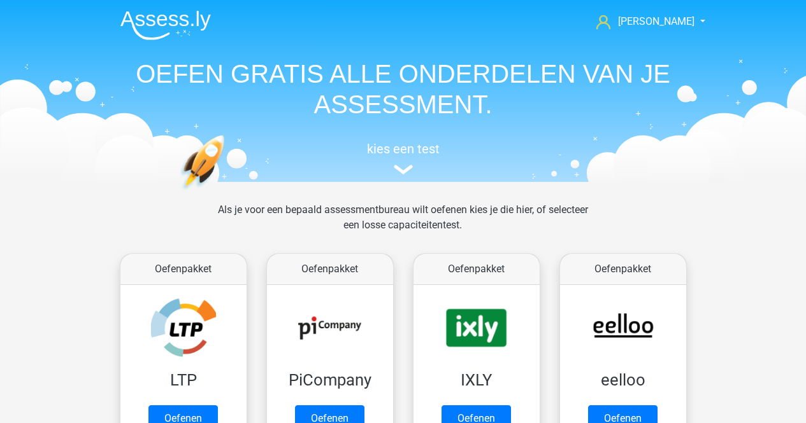
scroll to position [622, 0]
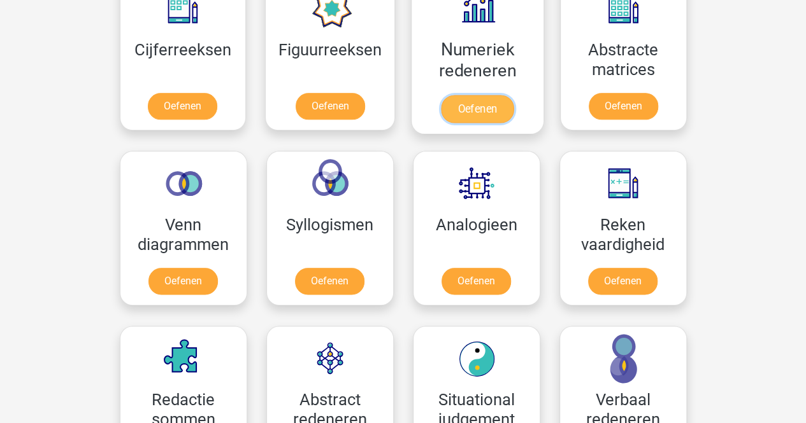
click at [492, 100] on link "Oefenen" at bounding box center [477, 109] width 73 height 28
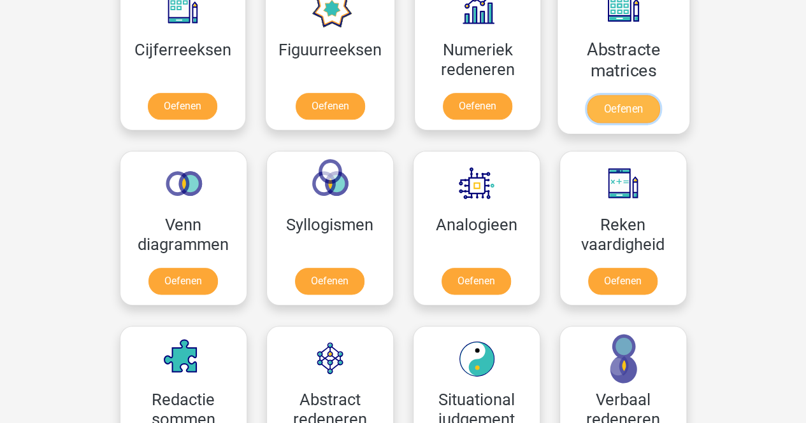
click at [616, 114] on link "Oefenen" at bounding box center [622, 109] width 73 height 28
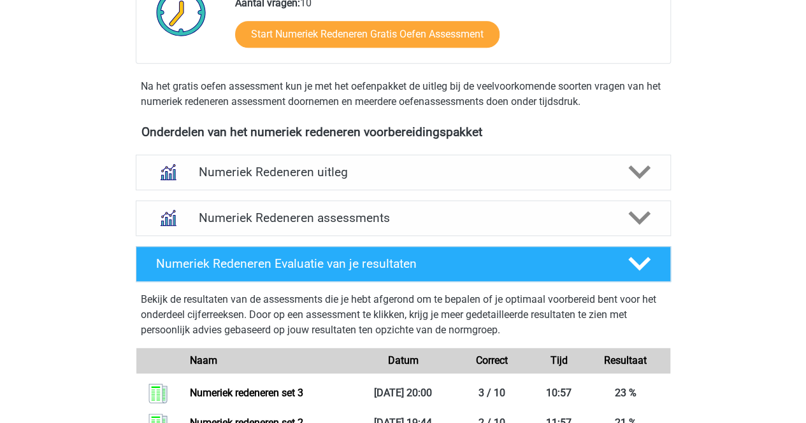
scroll to position [392, 0]
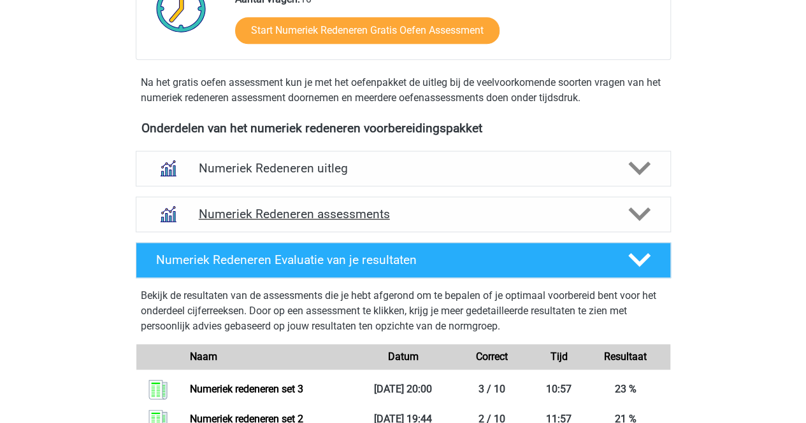
click at [329, 224] on div "Numeriek Redeneren assessments" at bounding box center [403, 215] width 535 height 36
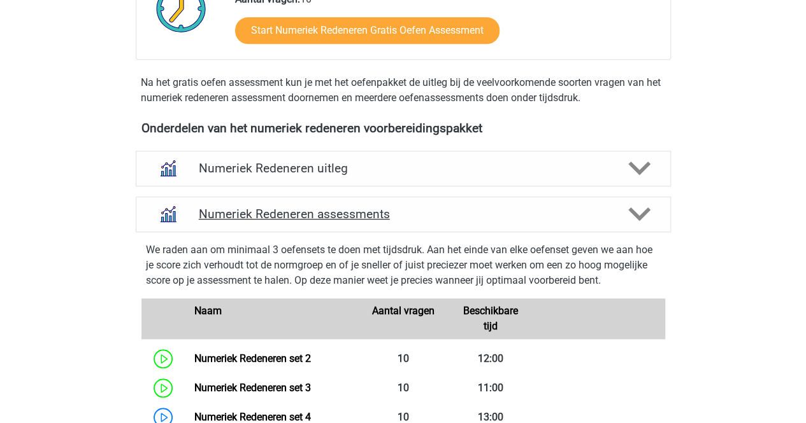
scroll to position [501, 0]
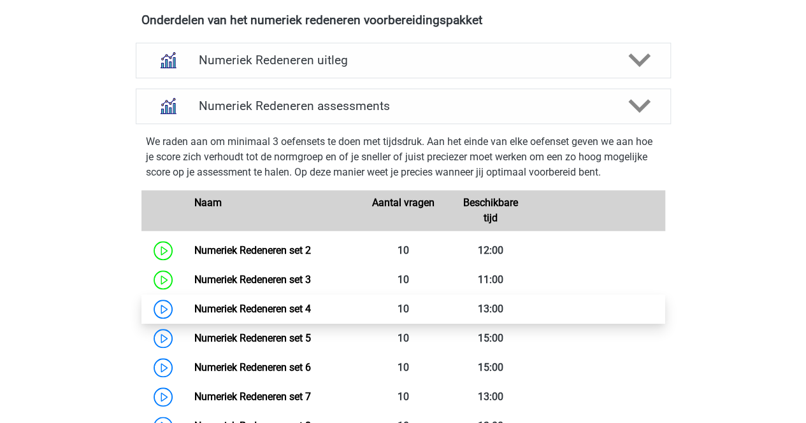
click at [194, 307] on link "Numeriek Redeneren set 4" at bounding box center [252, 309] width 117 height 12
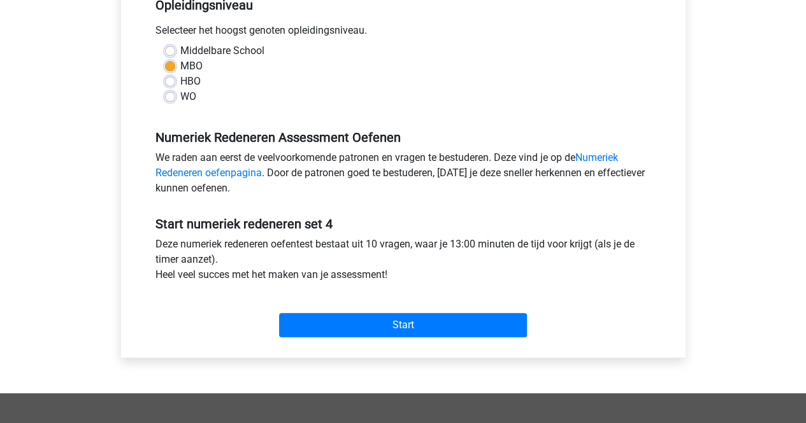
scroll to position [277, 0]
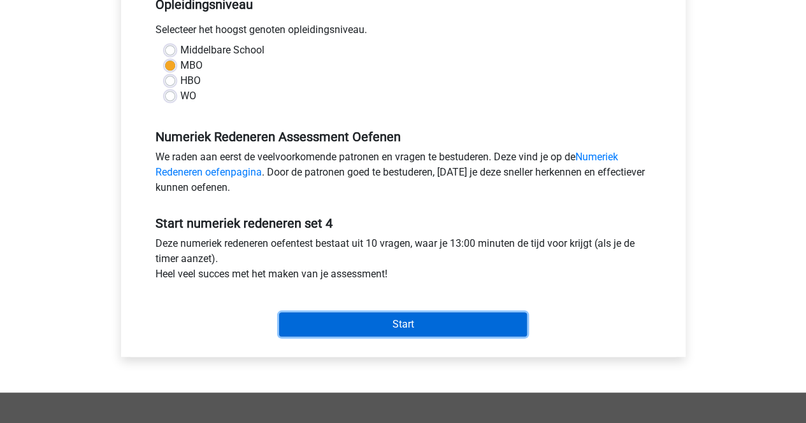
click at [304, 332] on input "Start" at bounding box center [403, 325] width 248 height 24
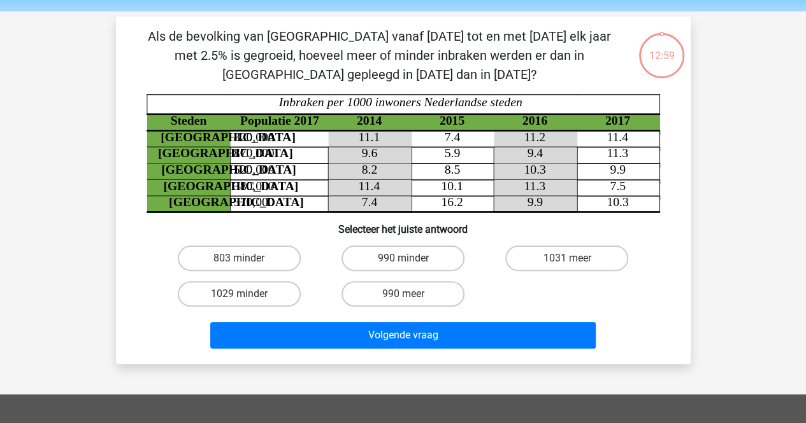
scroll to position [43, 0]
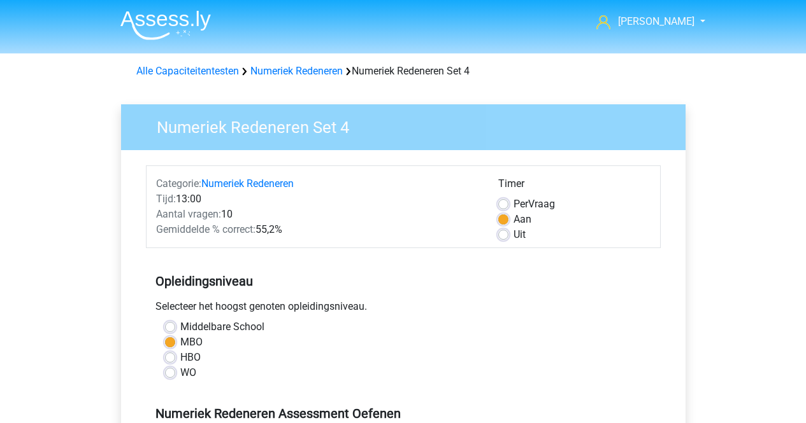
scroll to position [277, 0]
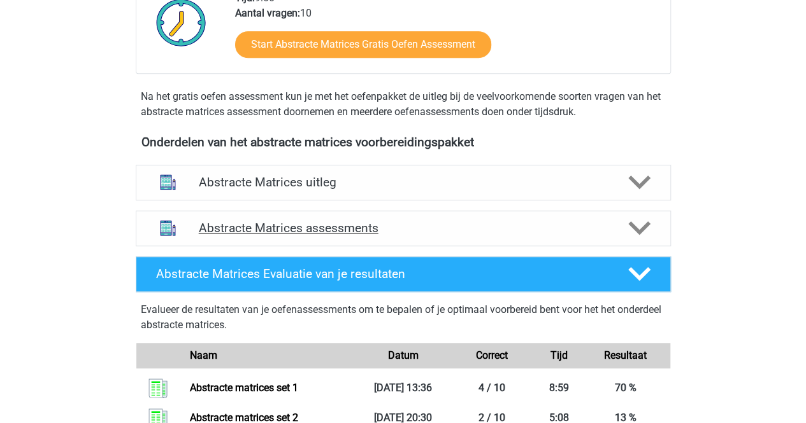
click at [301, 239] on div "Abstracte Matrices assessments" at bounding box center [403, 229] width 535 height 36
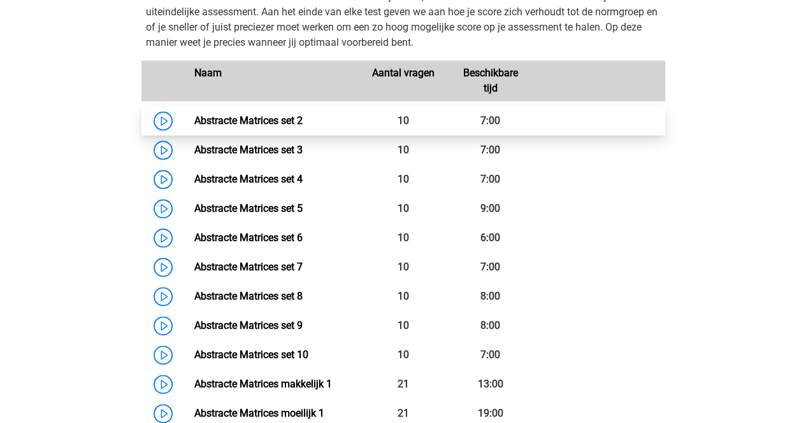
scroll to position [630, 0]
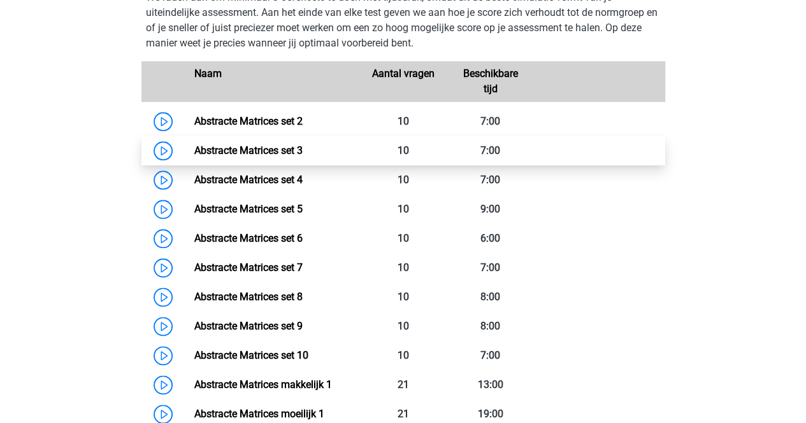
click at [194, 147] on link "Abstracte Matrices set 3" at bounding box center [248, 151] width 108 height 12
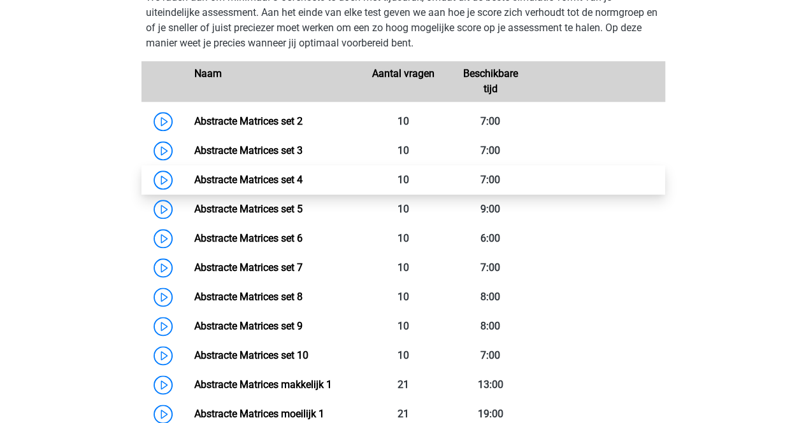
click at [194, 186] on link "Abstracte Matrices set 4" at bounding box center [248, 180] width 108 height 12
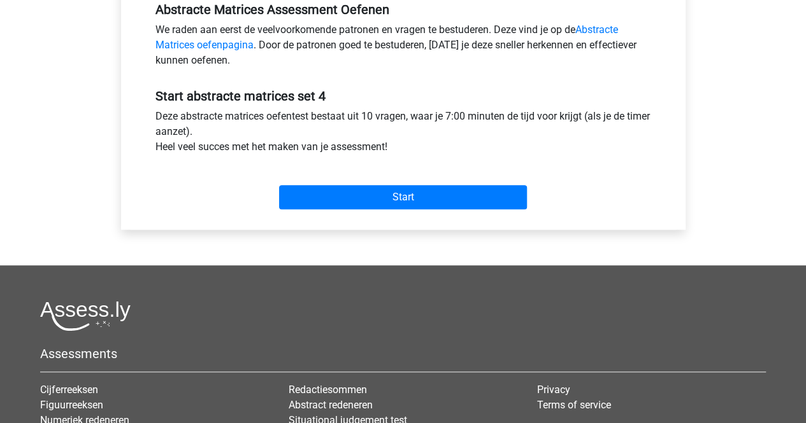
scroll to position [432, 0]
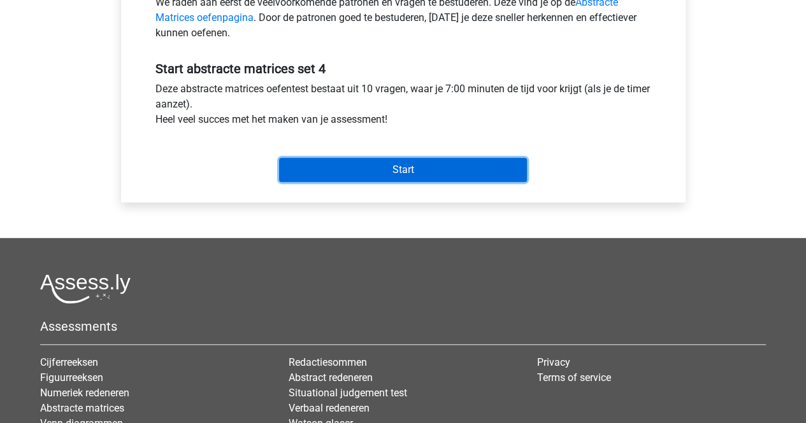
click at [334, 171] on input "Start" at bounding box center [403, 170] width 248 height 24
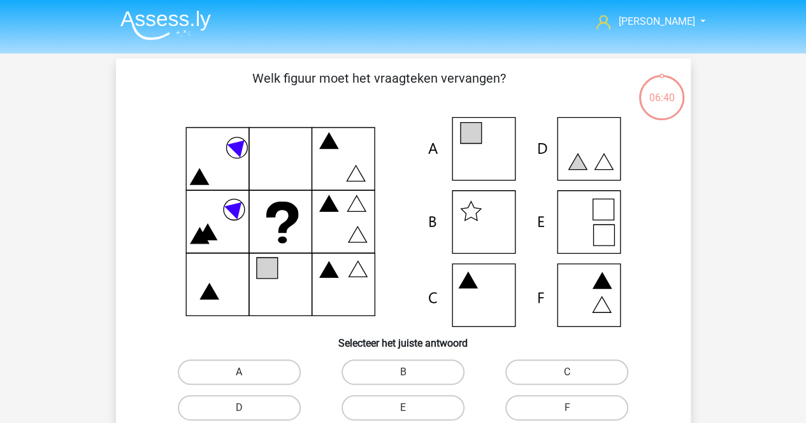
click at [206, 378] on label "A" at bounding box center [239, 372] width 123 height 25
click at [239, 378] on input "A" at bounding box center [243, 377] width 8 height 8
radio input "true"
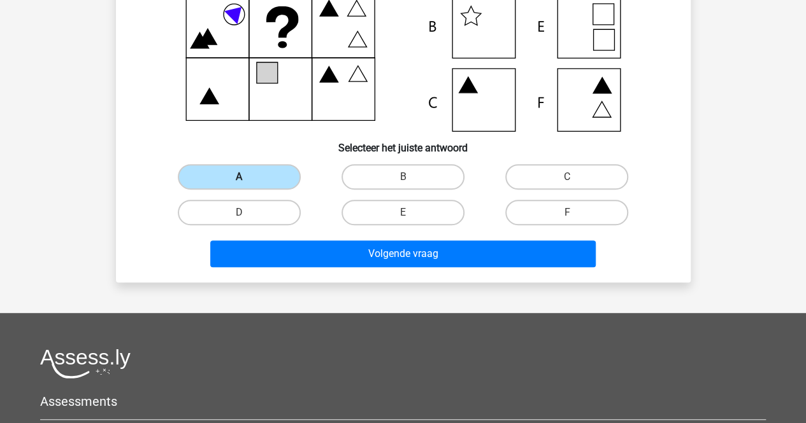
scroll to position [205, 0]
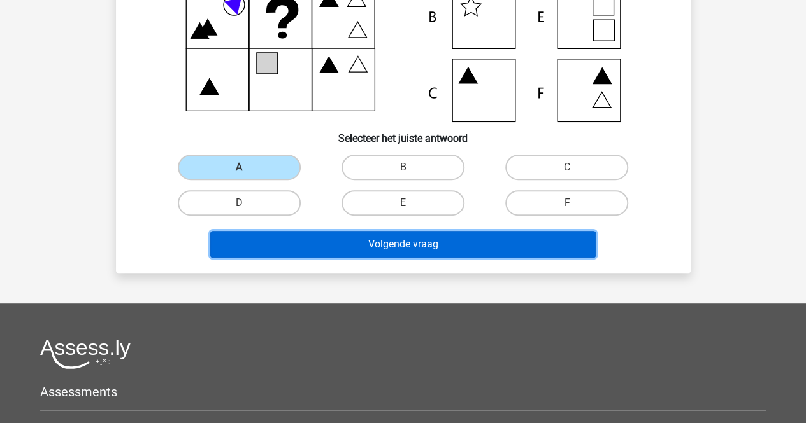
click at [290, 256] on button "Volgende vraag" at bounding box center [402, 244] width 385 height 27
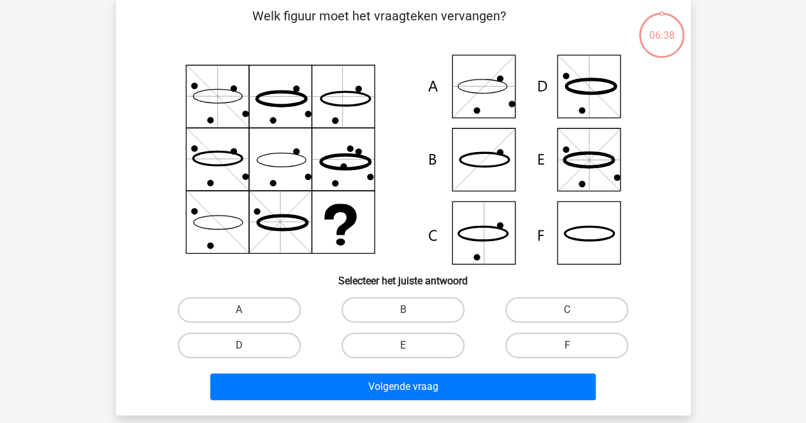
scroll to position [59, 0]
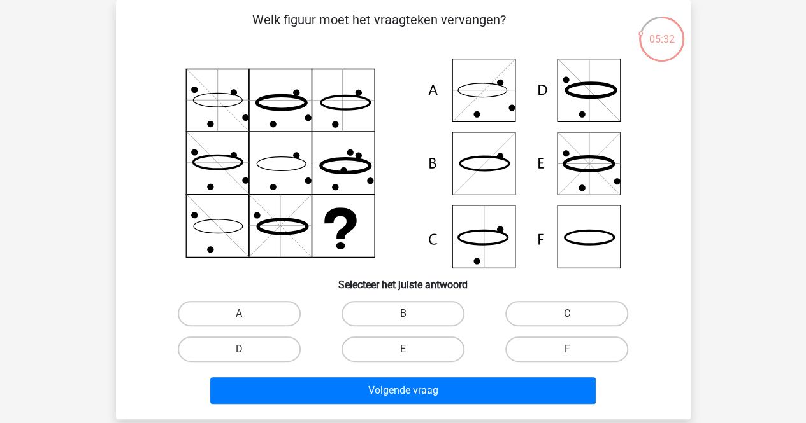
click at [352, 312] on label "B" at bounding box center [402, 313] width 123 height 25
click at [402, 314] on input "B" at bounding box center [406, 318] width 8 height 8
radio input "true"
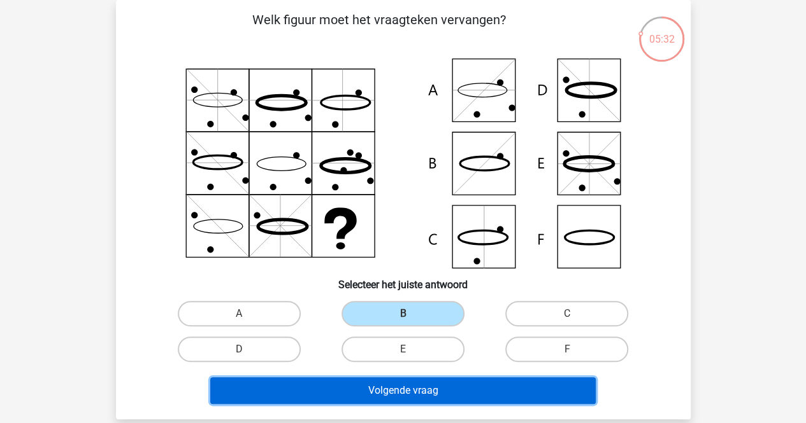
click at [318, 388] on button "Volgende vraag" at bounding box center [402, 391] width 385 height 27
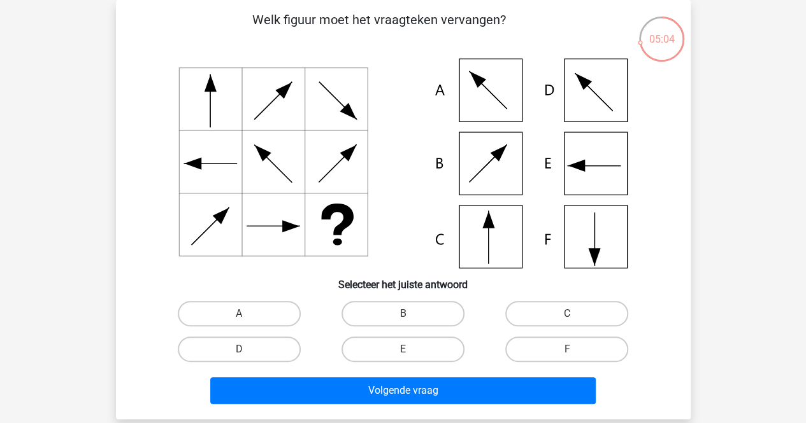
click at [512, 337] on div "F" at bounding box center [566, 349] width 153 height 25
click at [513, 339] on label "F" at bounding box center [566, 349] width 123 height 25
click at [567, 350] on input "F" at bounding box center [571, 354] width 8 height 8
radio input "true"
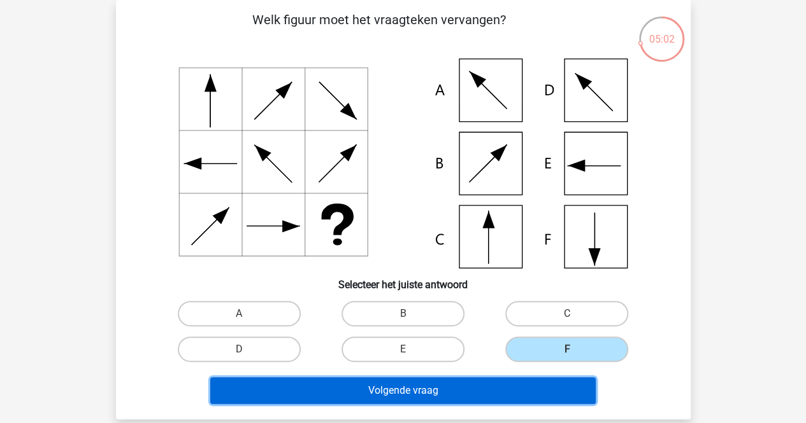
click at [487, 390] on button "Volgende vraag" at bounding box center [402, 391] width 385 height 27
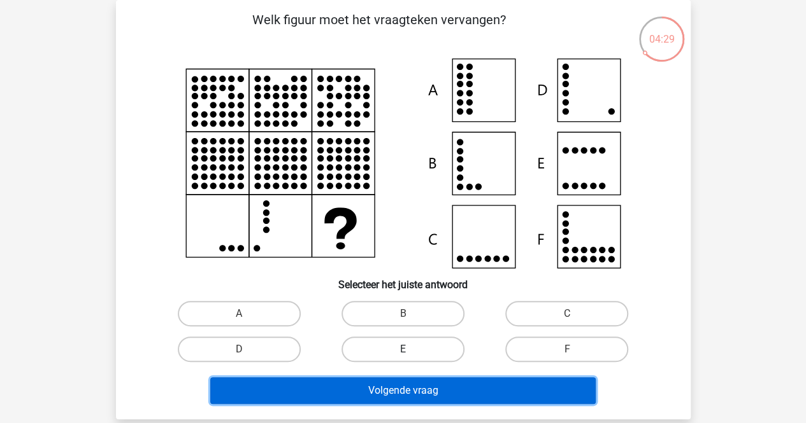
drag, startPoint x: 487, startPoint y: 390, endPoint x: 428, endPoint y: 347, distance: 73.0
click at [428, 347] on div "Welk figuur moet het vraagteken vervangen?" at bounding box center [403, 209] width 564 height 399
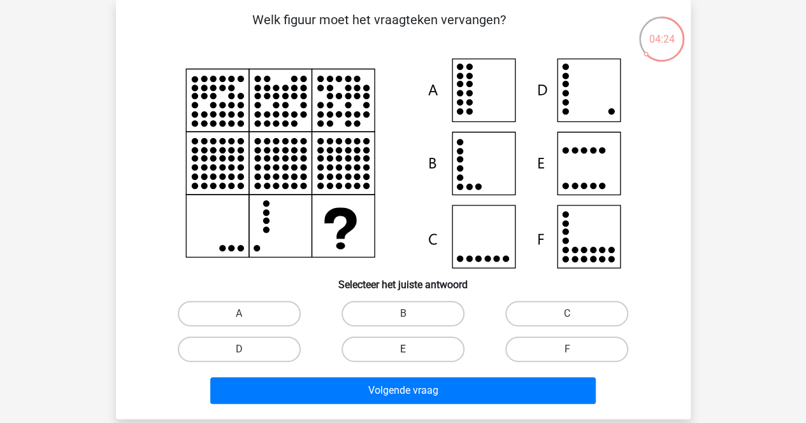
click at [443, 337] on label "E" at bounding box center [402, 349] width 123 height 25
click at [411, 350] on input "E" at bounding box center [406, 354] width 8 height 8
radio input "true"
click at [409, 377] on div "Volgende vraag" at bounding box center [403, 388] width 534 height 42
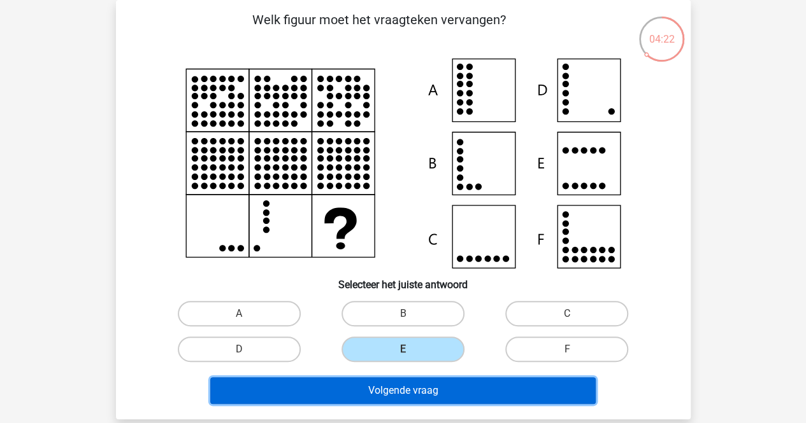
click at [404, 385] on button "Volgende vraag" at bounding box center [402, 391] width 385 height 27
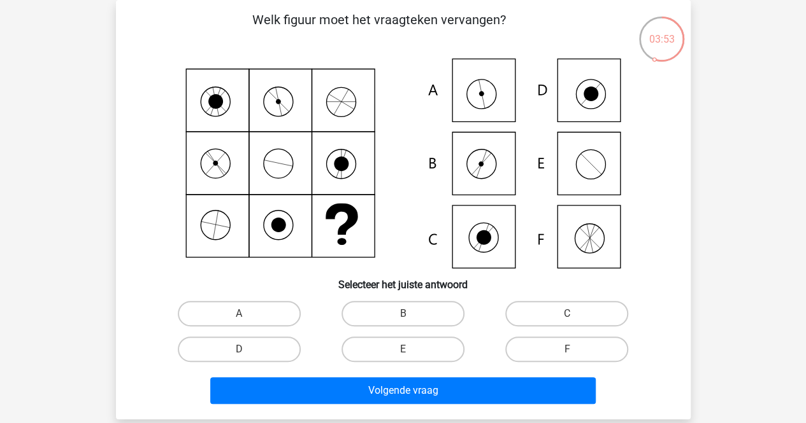
click at [243, 316] on input "A" at bounding box center [243, 318] width 8 height 8
radio input "true"
click at [267, 375] on div "Volgende vraag" at bounding box center [403, 388] width 534 height 42
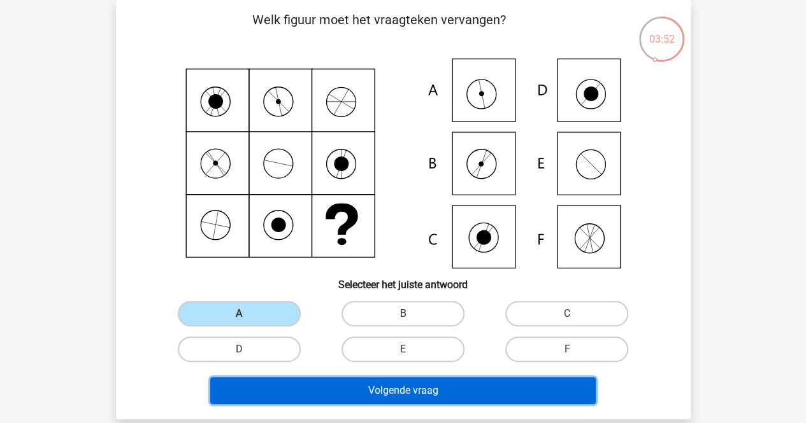
click at [265, 394] on button "Volgende vraag" at bounding box center [402, 391] width 385 height 27
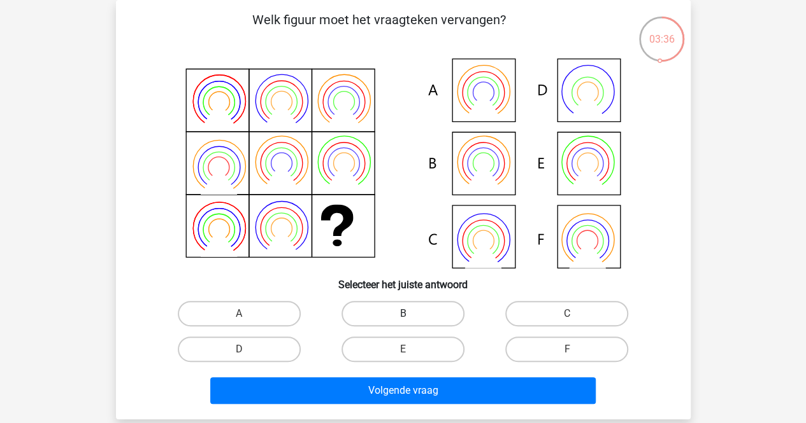
click at [442, 313] on label "B" at bounding box center [402, 313] width 123 height 25
click at [411, 314] on input "B" at bounding box center [406, 318] width 8 height 8
radio input "true"
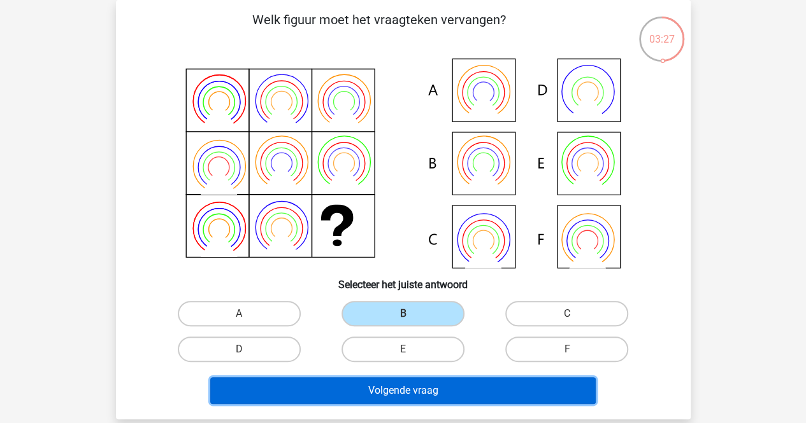
click at [395, 379] on button "Volgende vraag" at bounding box center [402, 391] width 385 height 27
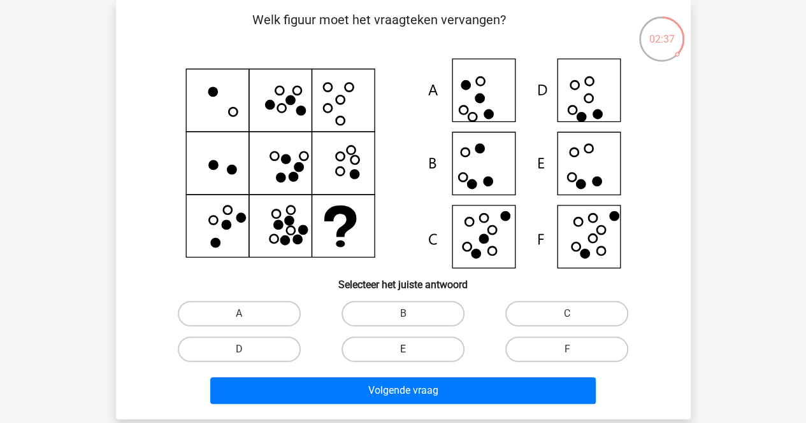
click at [426, 356] on label "E" at bounding box center [402, 349] width 123 height 25
click at [411, 356] on input "E" at bounding box center [406, 354] width 8 height 8
radio input "true"
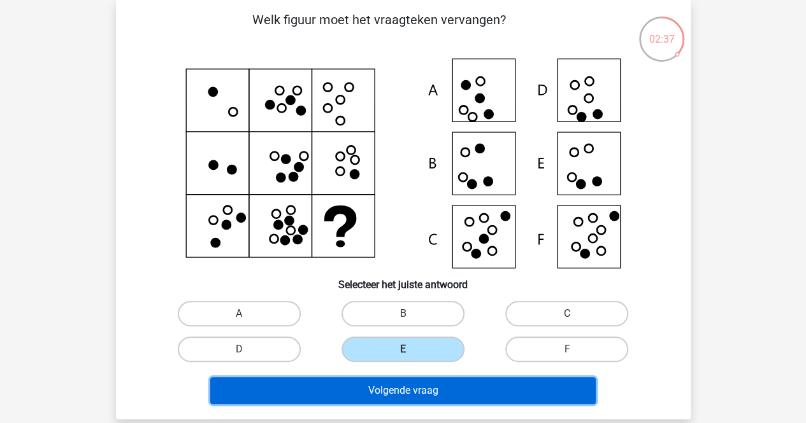
click at [421, 391] on button "Volgende vraag" at bounding box center [402, 391] width 385 height 27
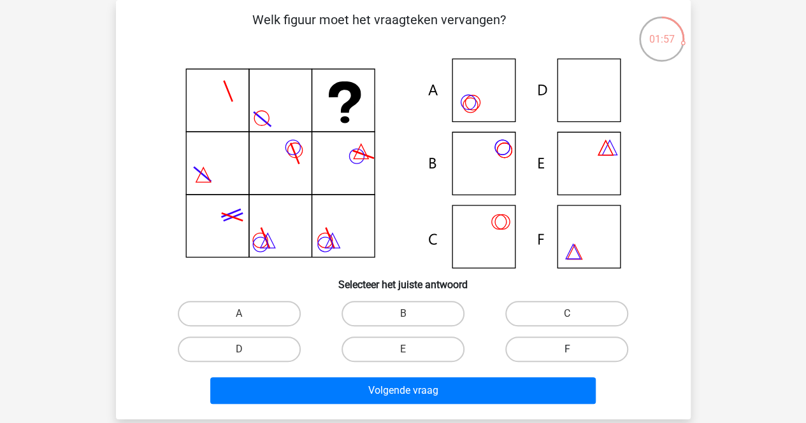
click at [508, 348] on label "F" at bounding box center [566, 349] width 123 height 25
click at [567, 350] on input "F" at bounding box center [571, 354] width 8 height 8
radio input "true"
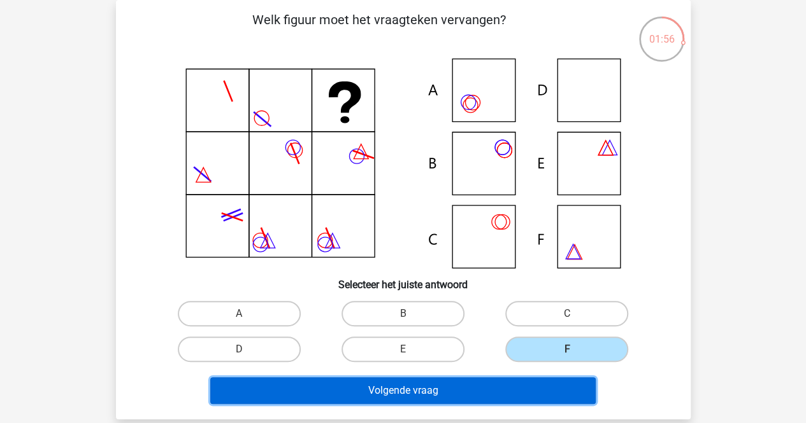
click at [398, 384] on button "Volgende vraag" at bounding box center [402, 391] width 385 height 27
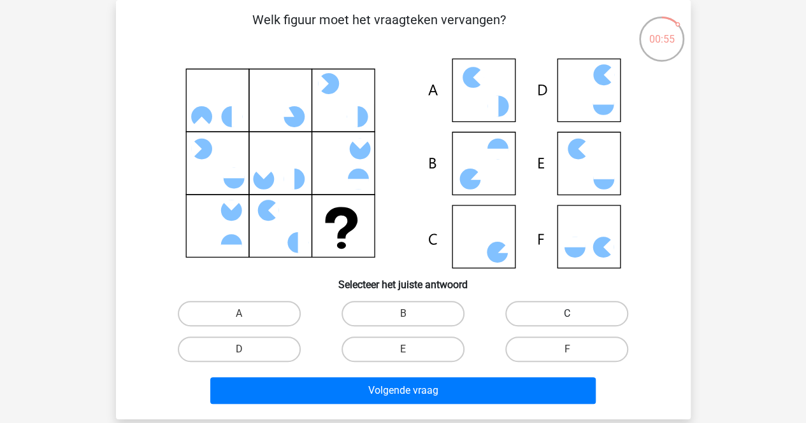
click at [548, 322] on label "C" at bounding box center [566, 313] width 123 height 25
click at [567, 322] on input "C" at bounding box center [571, 318] width 8 height 8
radio input "true"
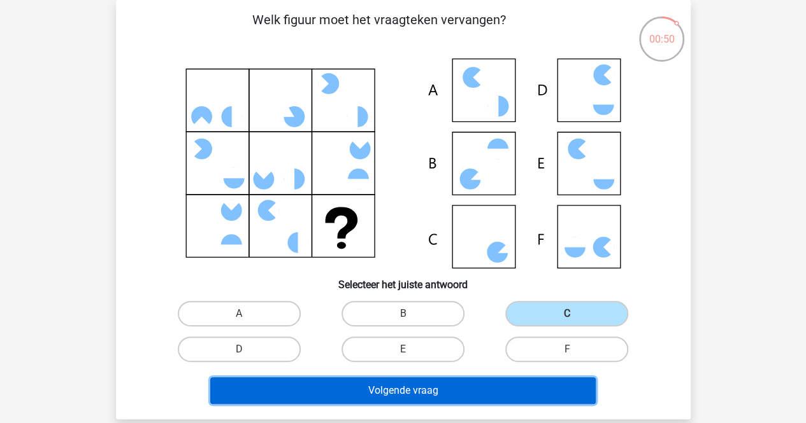
click at [482, 390] on button "Volgende vraag" at bounding box center [402, 391] width 385 height 27
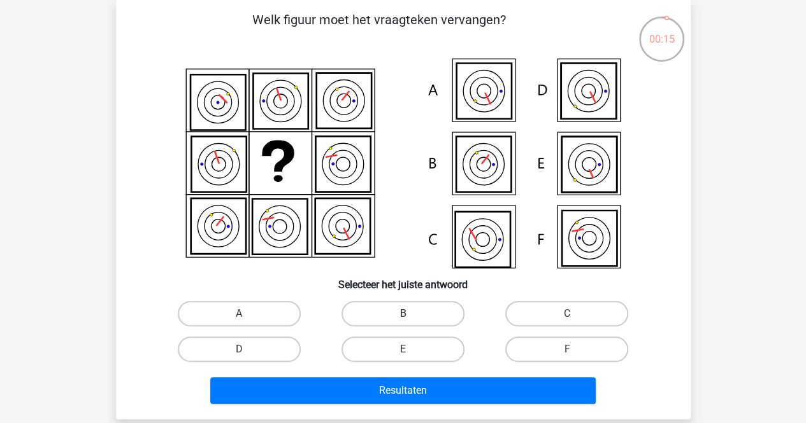
click at [430, 310] on label "B" at bounding box center [402, 313] width 123 height 25
click at [411, 314] on input "B" at bounding box center [406, 318] width 8 height 8
radio input "true"
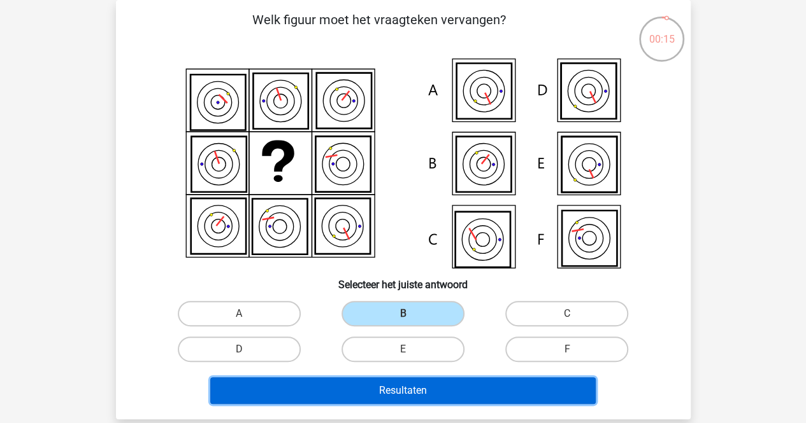
click at [422, 381] on button "Resultaten" at bounding box center [402, 391] width 385 height 27
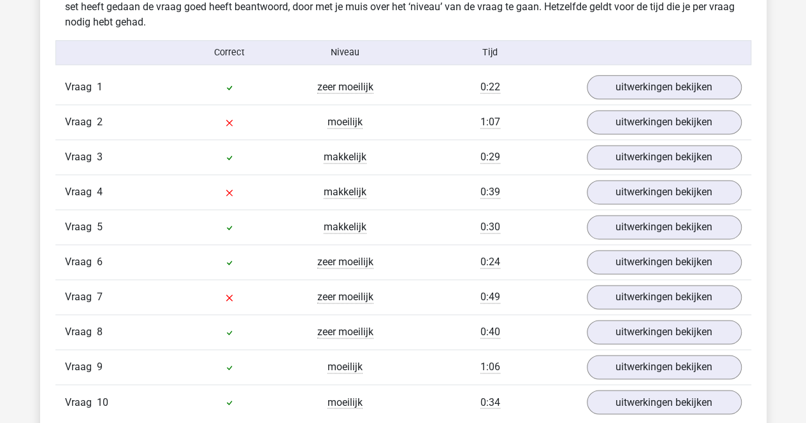
scroll to position [807, 0]
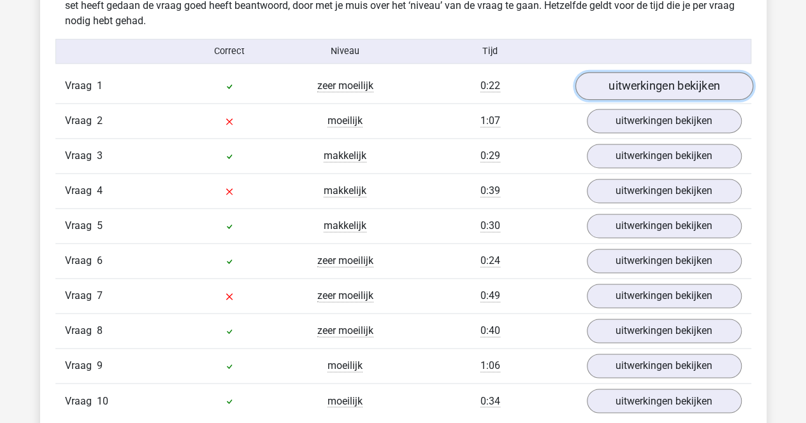
click at [644, 91] on link "uitwerkingen bekijken" at bounding box center [663, 87] width 178 height 28
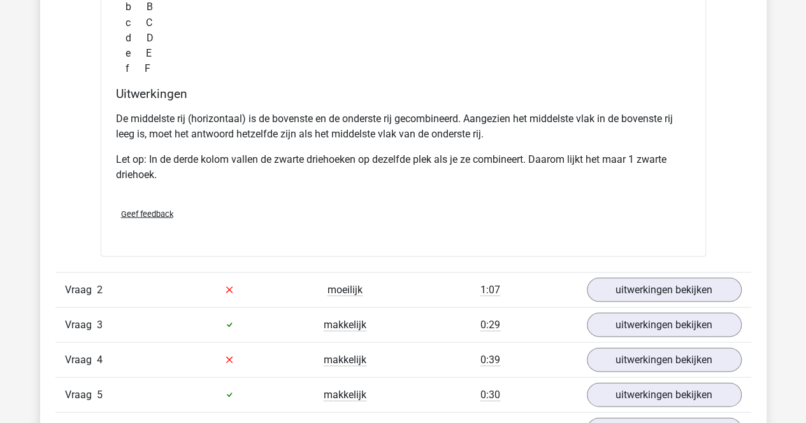
scroll to position [1208, 0]
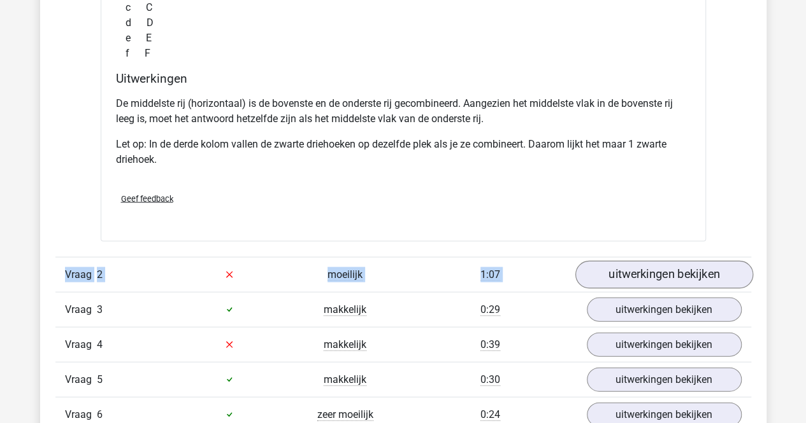
drag, startPoint x: 597, startPoint y: 229, endPoint x: 604, endPoint y: 282, distance: 53.9
click at [604, 282] on div "Vraag 1 zeer moeilijk 0:22 uitwerkingen bekijken Welk figuur moet het vraagteke…" at bounding box center [403, 120] width 676 height 904
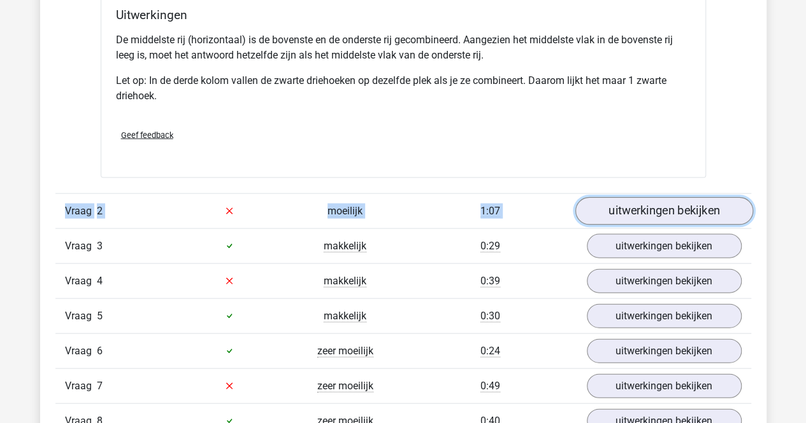
click at [634, 213] on link "uitwerkingen bekijken" at bounding box center [663, 211] width 178 height 28
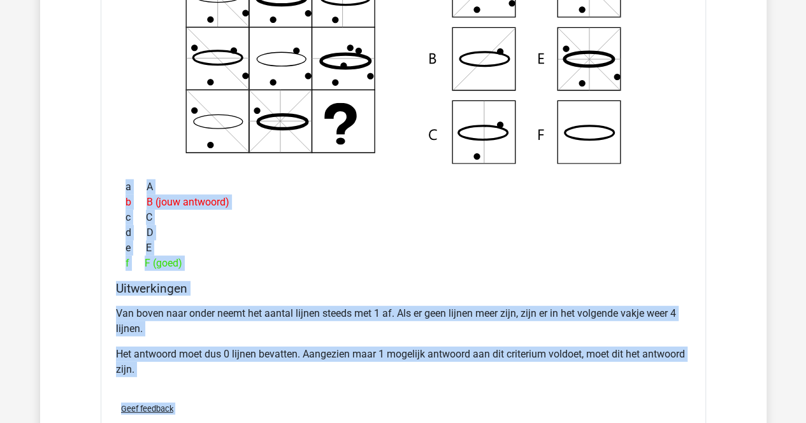
scroll to position [1594, 0]
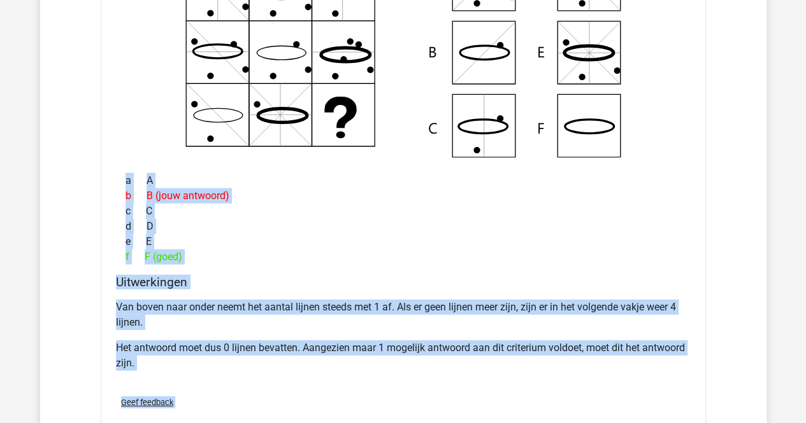
click at [551, 234] on div "e E" at bounding box center [403, 241] width 574 height 15
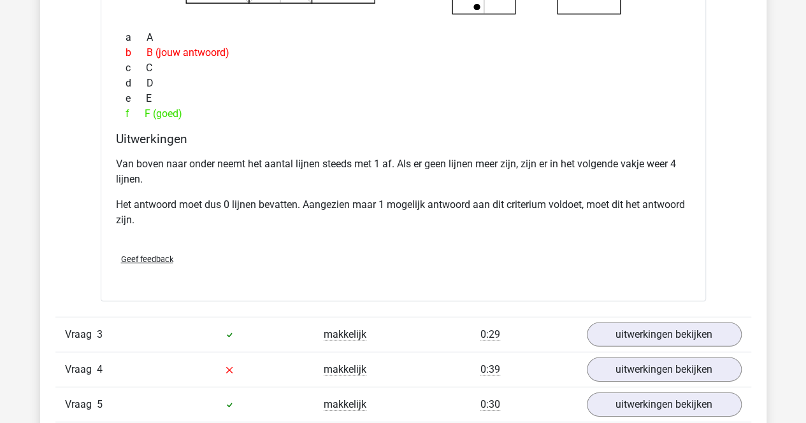
scroll to position [1738, 0]
click at [593, 323] on link "uitwerkingen bekijken" at bounding box center [663, 334] width 178 height 28
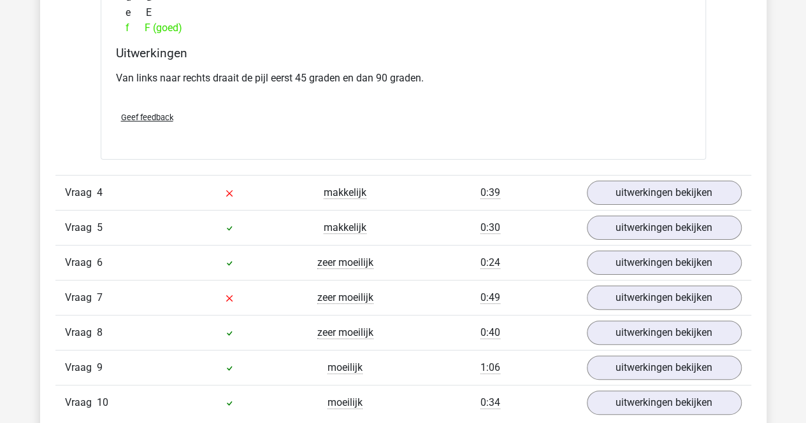
scroll to position [2415, 0]
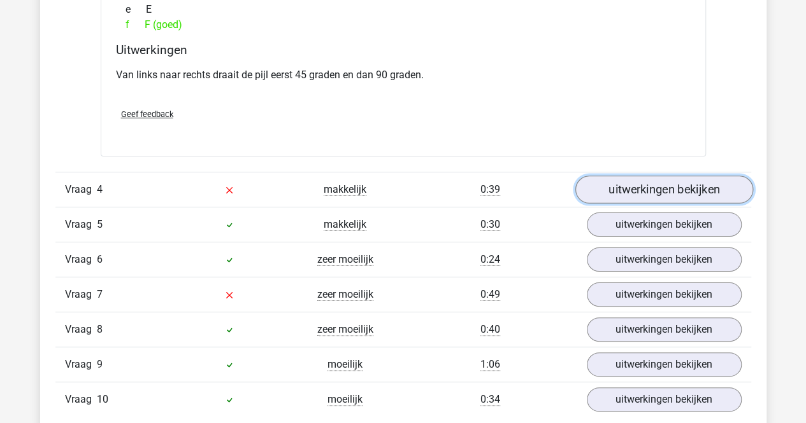
click at [683, 176] on link "uitwerkingen bekijken" at bounding box center [663, 190] width 178 height 28
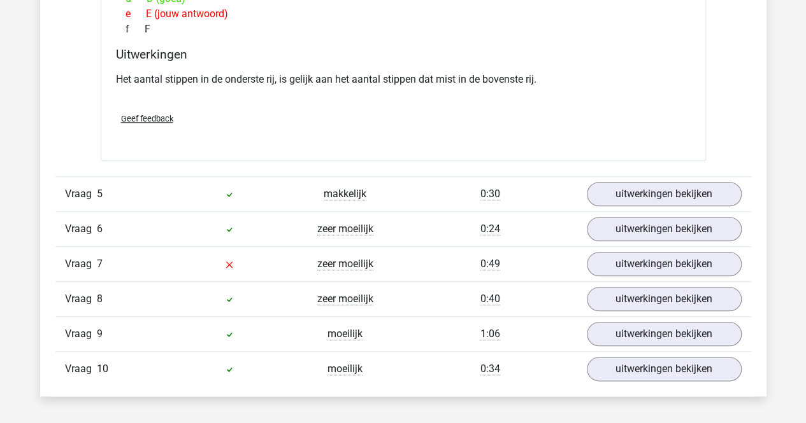
scroll to position [2945, 0]
click at [669, 187] on link "uitwerkingen bekijken" at bounding box center [663, 194] width 178 height 28
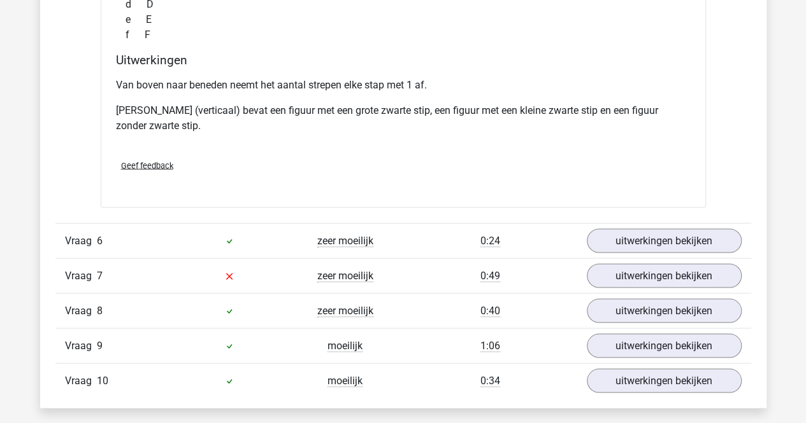
scroll to position [3476, 0]
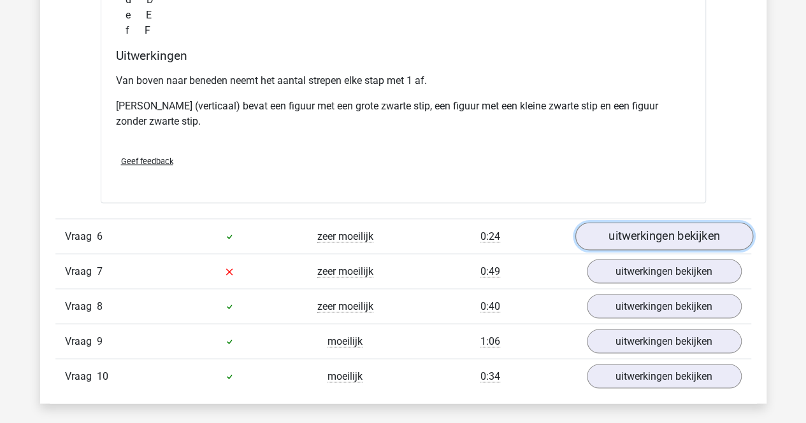
click at [657, 223] on link "uitwerkingen bekijken" at bounding box center [663, 237] width 178 height 28
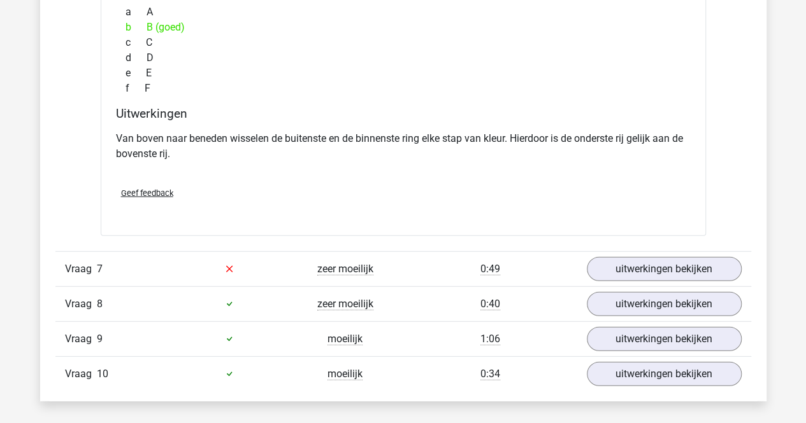
scroll to position [3993, 0]
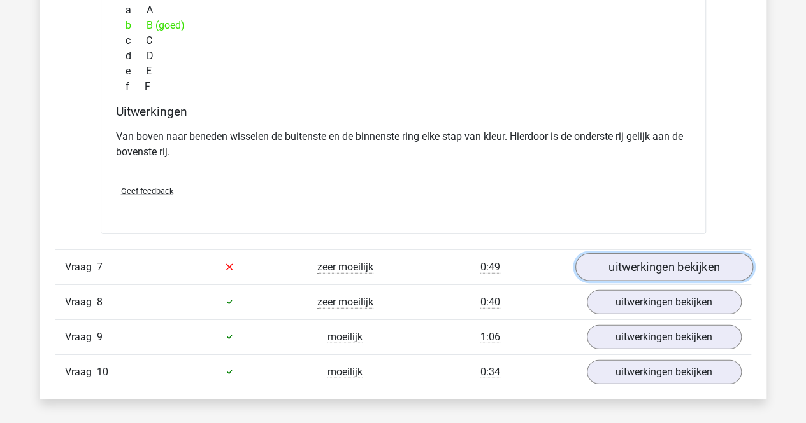
click at [638, 258] on link "uitwerkingen bekijken" at bounding box center [663, 267] width 178 height 28
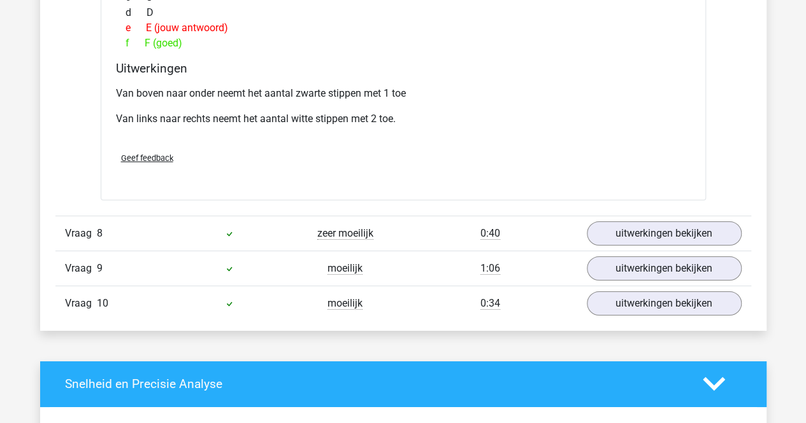
scroll to position [4587, 0]
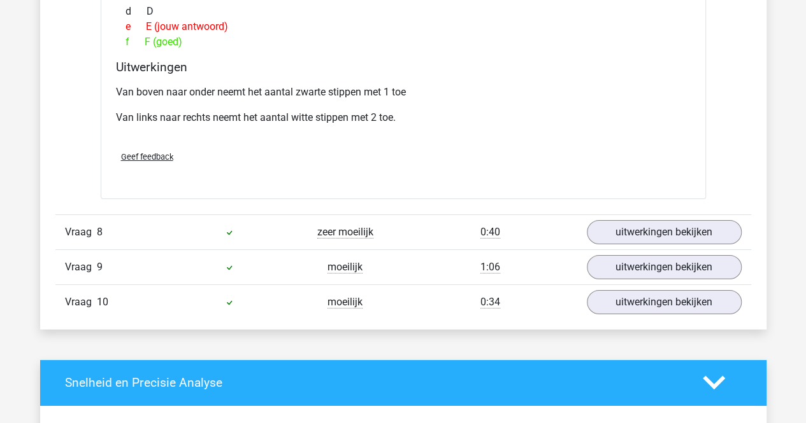
click at [648, 238] on div "Vraag 8 zeer moeilijk 0:40 uitwerkingen bekijken" at bounding box center [402, 232] width 695 height 35
click at [647, 236] on div "Vraag 8 zeer moeilijk 0:40 uitwerkingen bekijken" at bounding box center [402, 232] width 695 height 35
click at [648, 230] on link "uitwerkingen bekijken" at bounding box center [663, 232] width 178 height 28
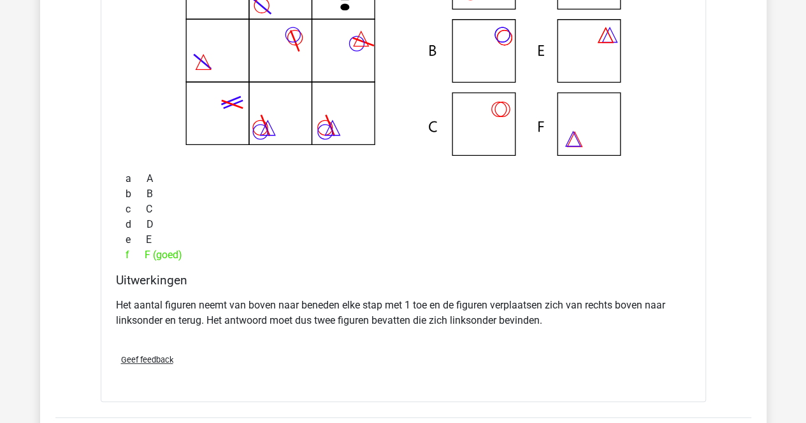
scroll to position [5028, 0]
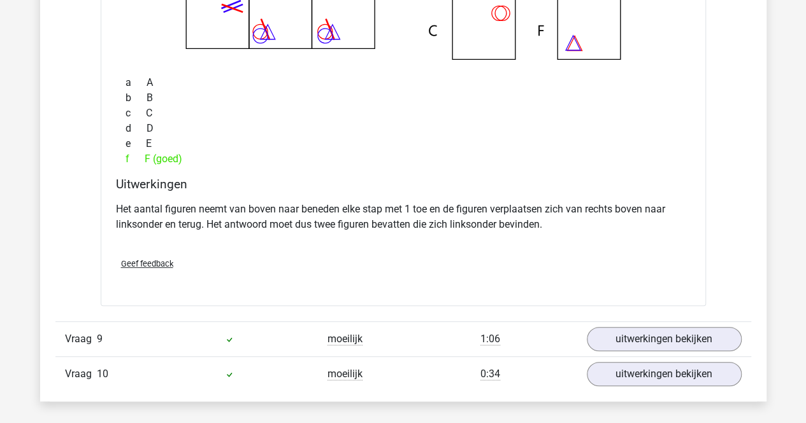
click at [604, 343] on div "Vraag 9 moeilijk 1:06 uitwerkingen bekijken" at bounding box center [402, 339] width 695 height 35
click at [606, 328] on link "uitwerkingen bekijken" at bounding box center [663, 339] width 178 height 28
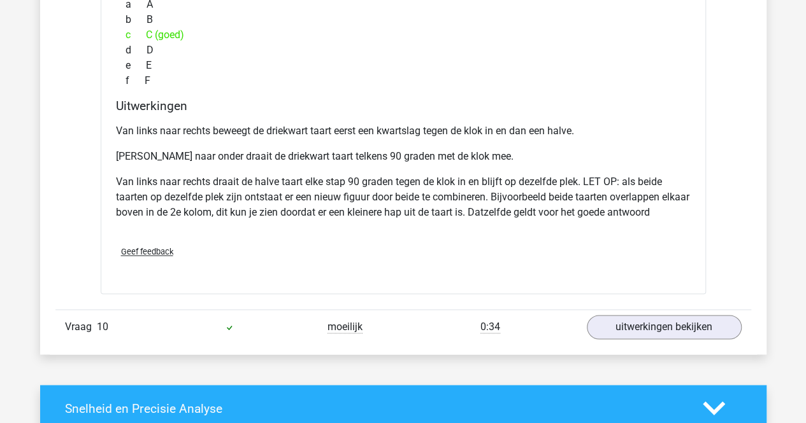
scroll to position [5660, 0]
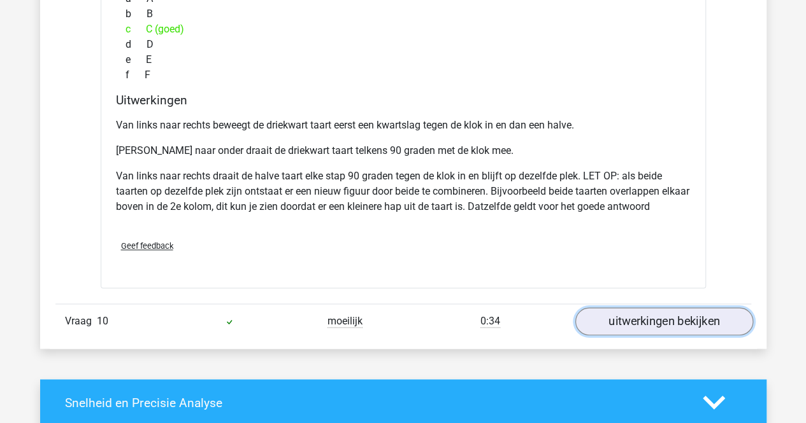
click at [610, 308] on link "uitwerkingen bekijken" at bounding box center [663, 322] width 178 height 28
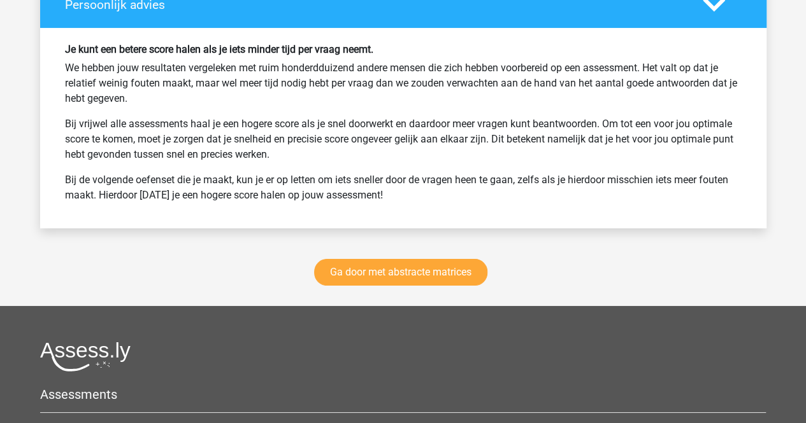
scroll to position [7038, 0]
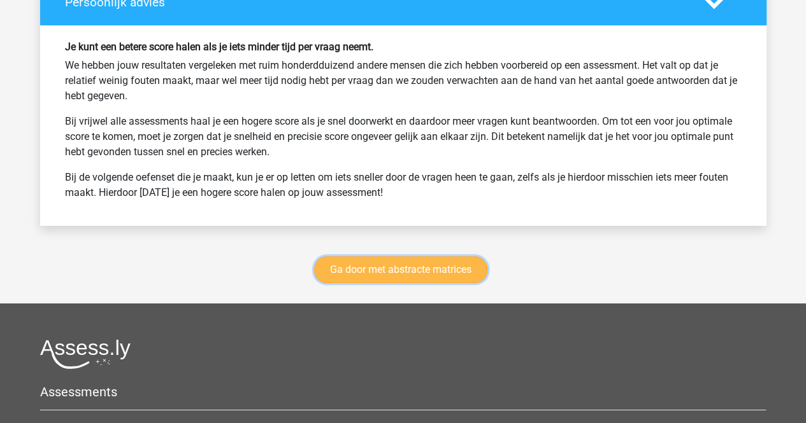
click at [369, 257] on link "Ga door met abstracte matrices" at bounding box center [400, 270] width 173 height 27
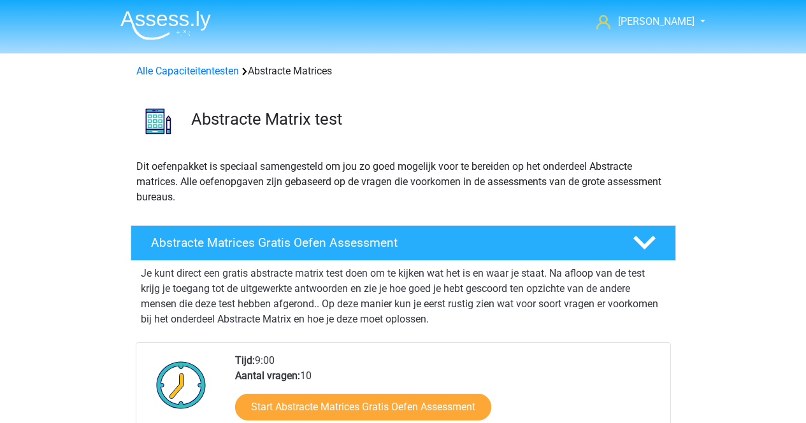
scroll to position [567, 0]
